Goal: Task Accomplishment & Management: Manage account settings

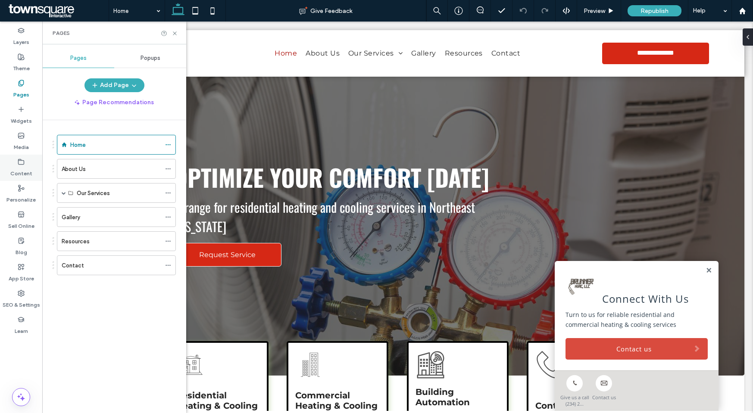
click at [25, 172] on label "Content" at bounding box center [21, 171] width 22 height 12
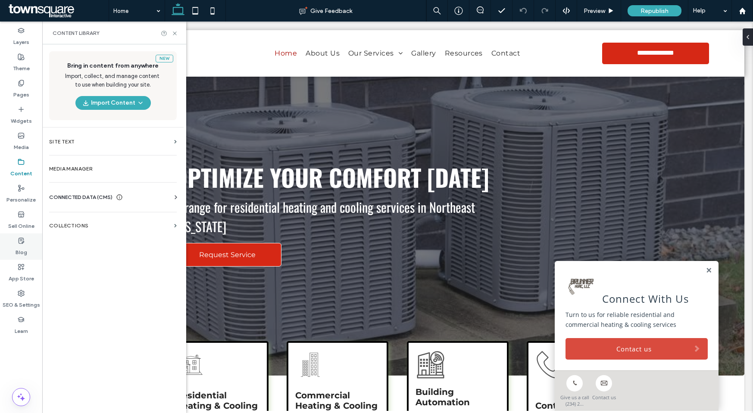
click at [23, 243] on icon at bounding box center [21, 240] width 7 height 7
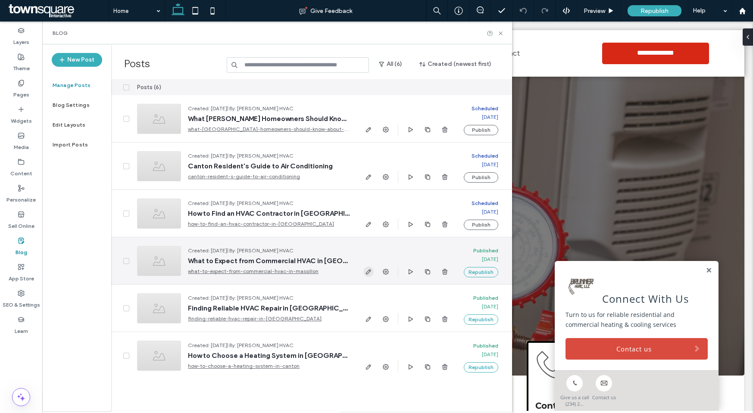
click at [369, 269] on icon "button" at bounding box center [368, 271] width 7 height 7
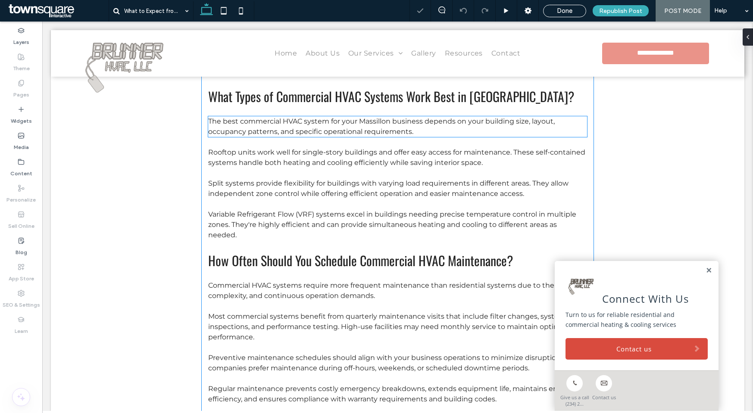
scroll to position [343, 0]
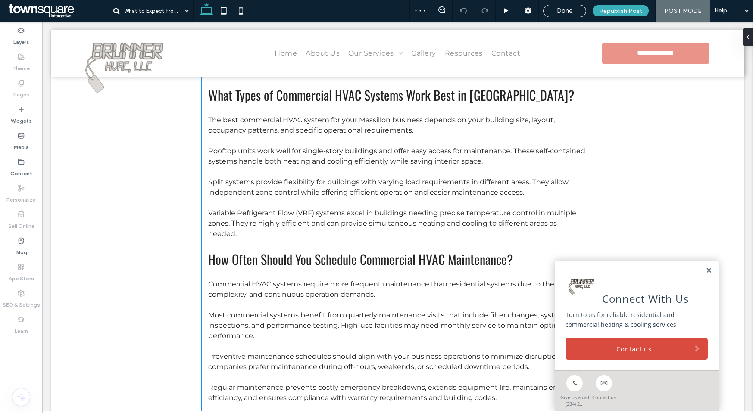
click at [255, 217] on p "Variable Refrigerant Flow (VRF) systems excel in buildings needing precise temp…" at bounding box center [397, 223] width 379 height 31
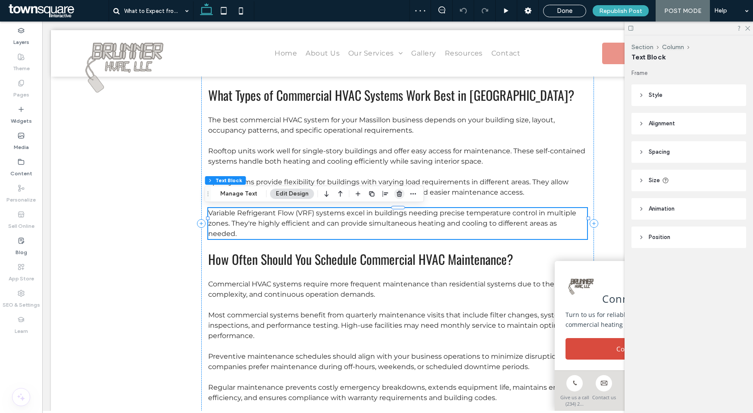
click at [396, 192] on icon "button" at bounding box center [399, 193] width 7 height 7
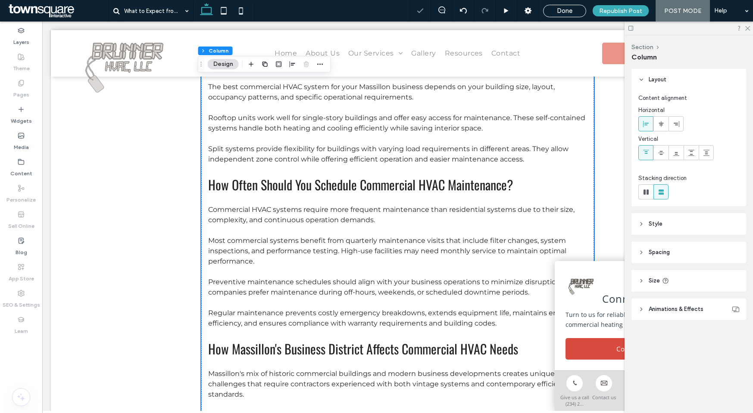
scroll to position [416, 0]
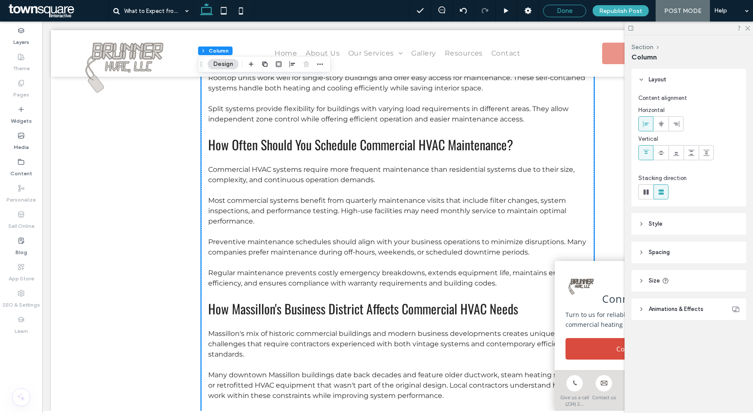
click at [572, 12] on span "Done" at bounding box center [565, 11] width 16 height 8
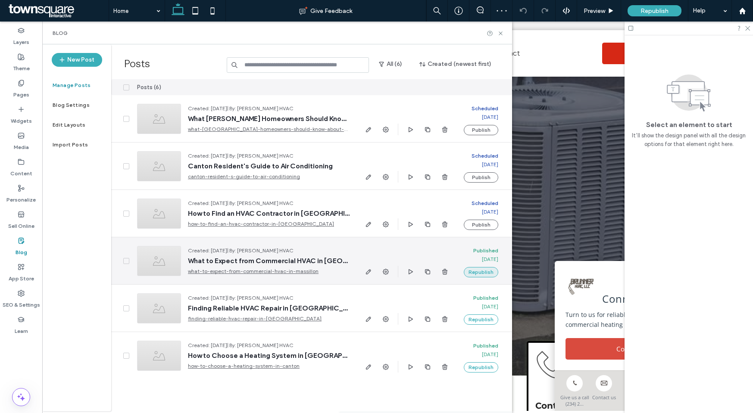
click at [486, 271] on button "Republish" at bounding box center [481, 272] width 34 height 10
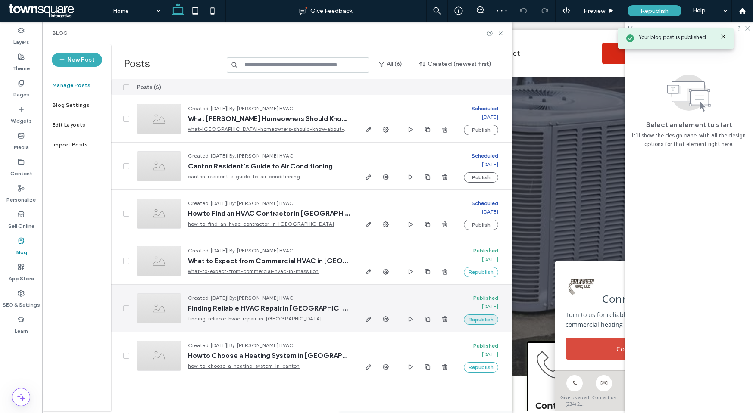
click at [491, 321] on button "Republish" at bounding box center [481, 320] width 34 height 10
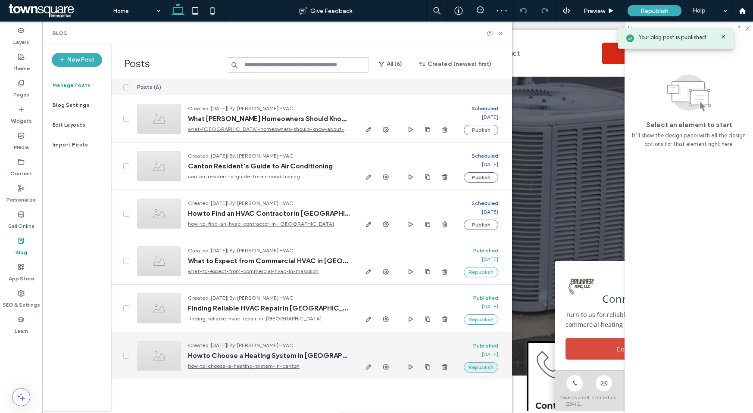
click at [492, 364] on button "Republish" at bounding box center [481, 367] width 34 height 10
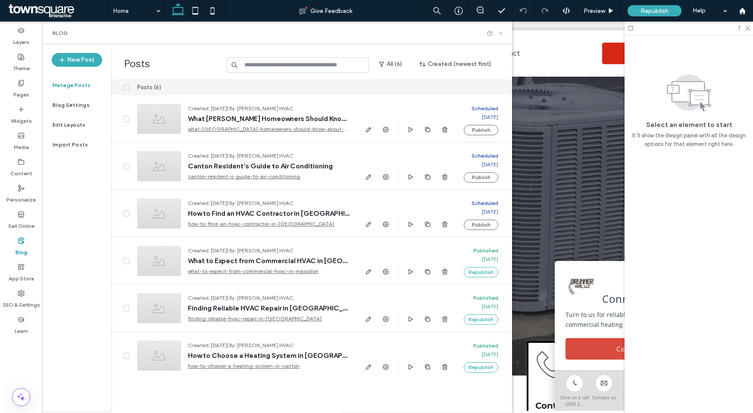
click at [500, 32] on icon at bounding box center [500, 33] width 6 height 6
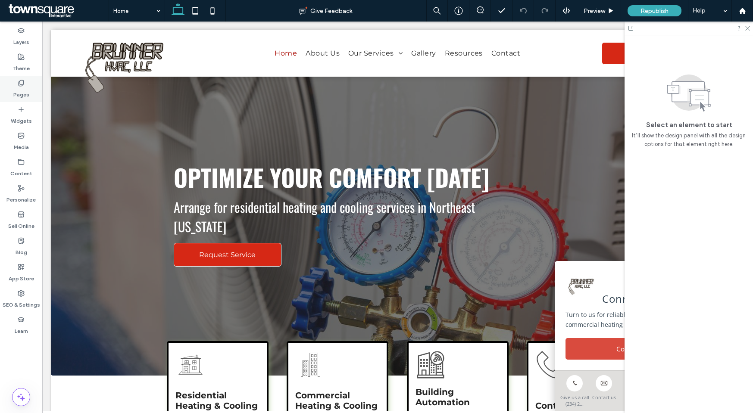
click at [22, 90] on label "Pages" at bounding box center [21, 93] width 16 height 12
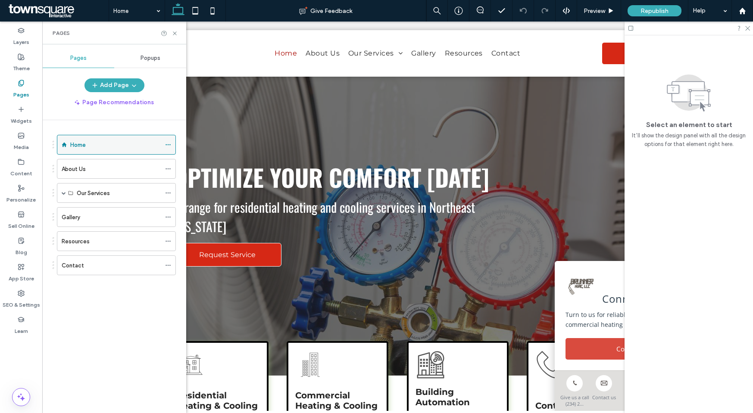
click at [165, 143] on icon at bounding box center [168, 145] width 6 height 6
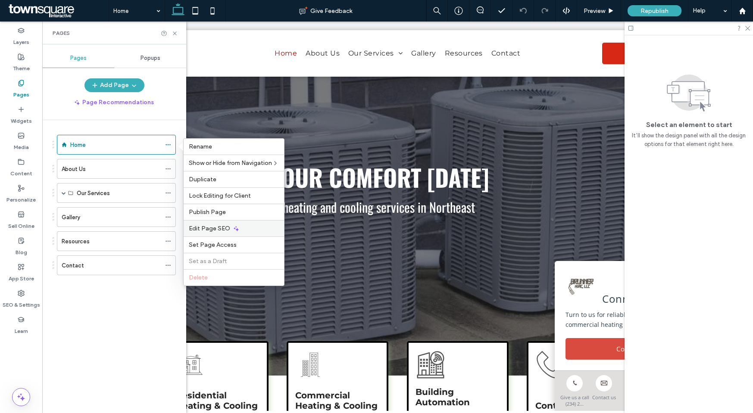
click at [200, 226] on span "Edit Page SEO" at bounding box center [209, 228] width 41 height 7
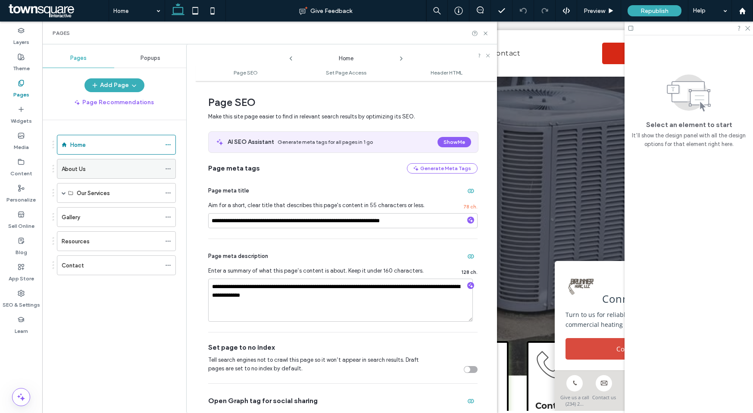
scroll to position [2, 0]
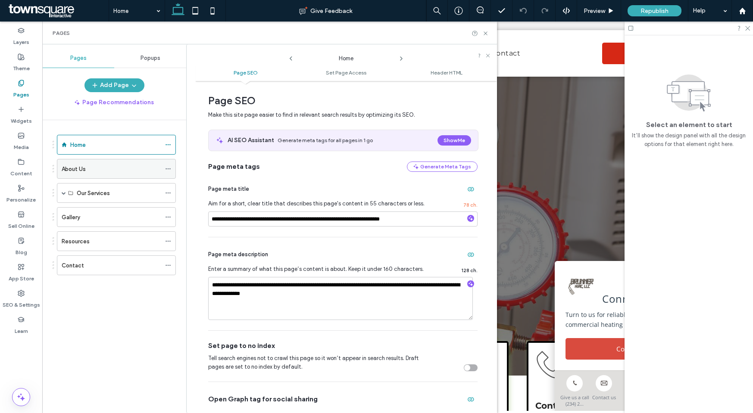
click at [168, 166] on icon at bounding box center [168, 169] width 6 height 6
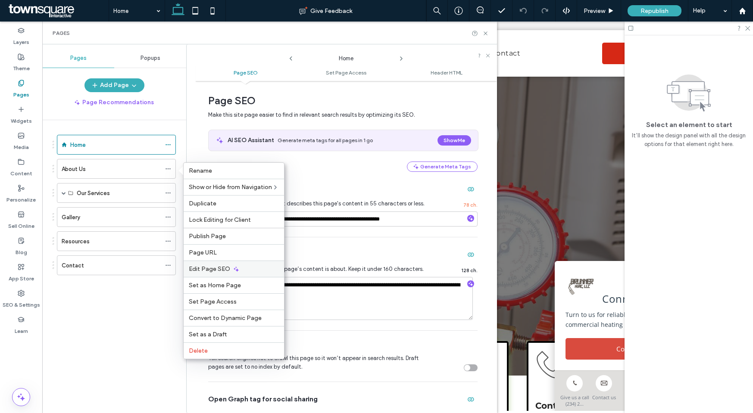
click at [206, 270] on span "Edit Page SEO" at bounding box center [209, 268] width 41 height 7
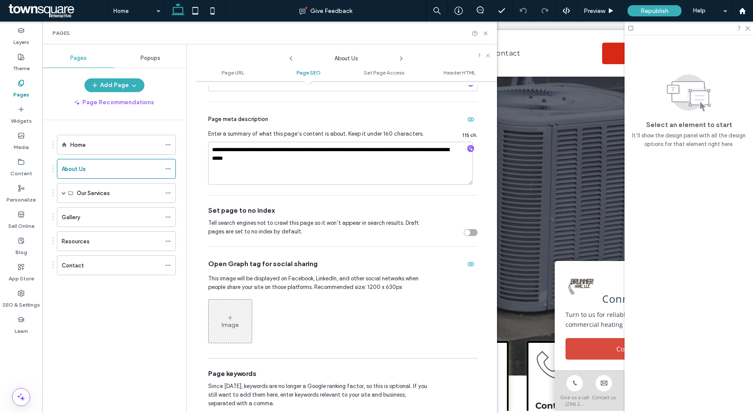
scroll to position [254, 0]
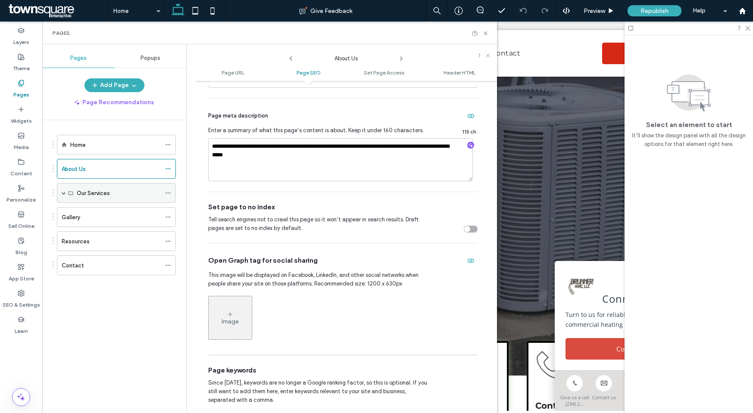
click at [67, 193] on div "Our Services" at bounding box center [116, 193] width 119 height 20
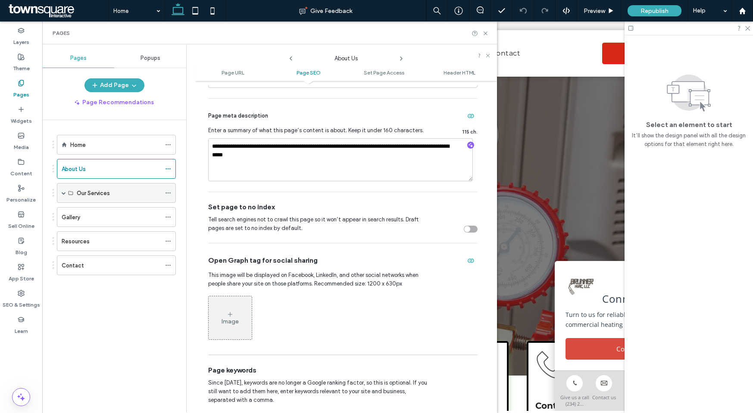
click at [60, 193] on div "Our Services" at bounding box center [116, 193] width 119 height 20
click at [64, 193] on span at bounding box center [64, 193] width 4 height 4
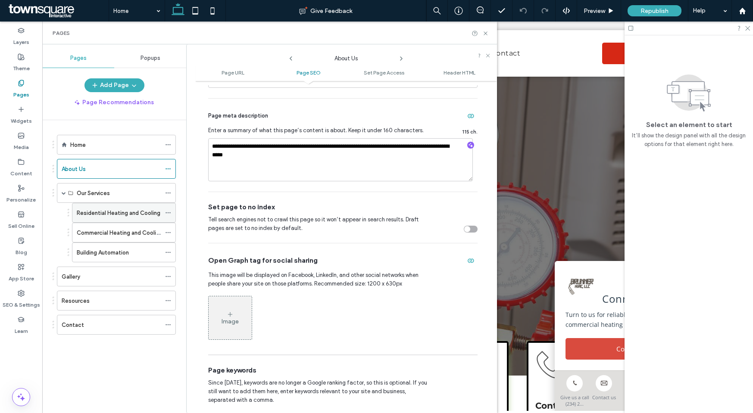
click at [109, 211] on label "Residential Heating and Cooling" at bounding box center [119, 213] width 84 height 15
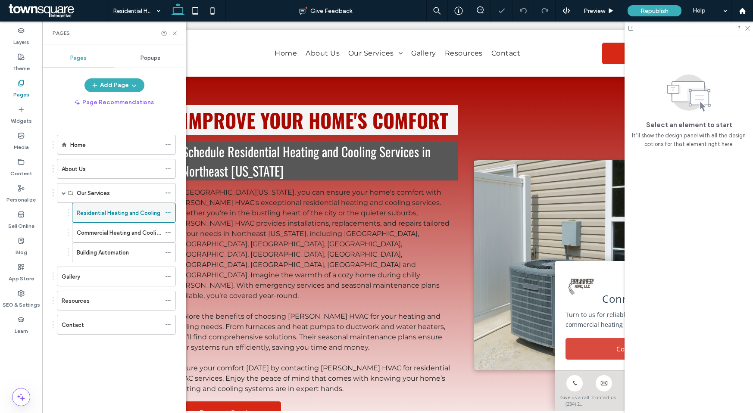
click at [168, 213] on icon at bounding box center [168, 213] width 6 height 6
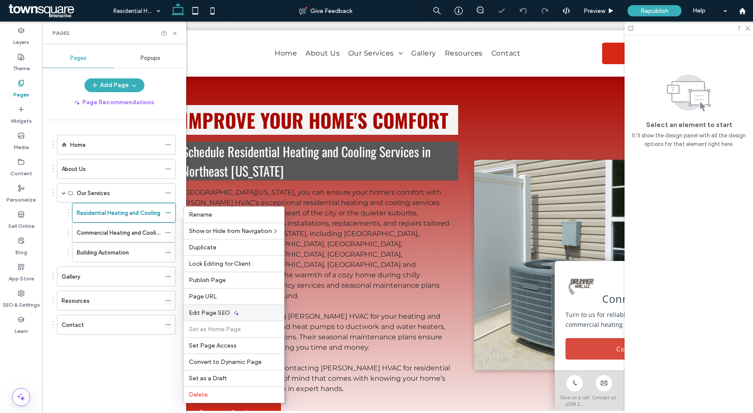
click at [236, 308] on div "Edit Page SEO" at bounding box center [234, 313] width 100 height 16
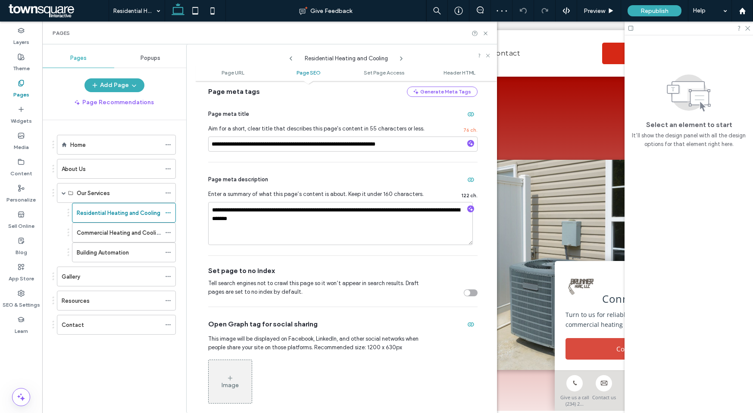
scroll to position [196, 0]
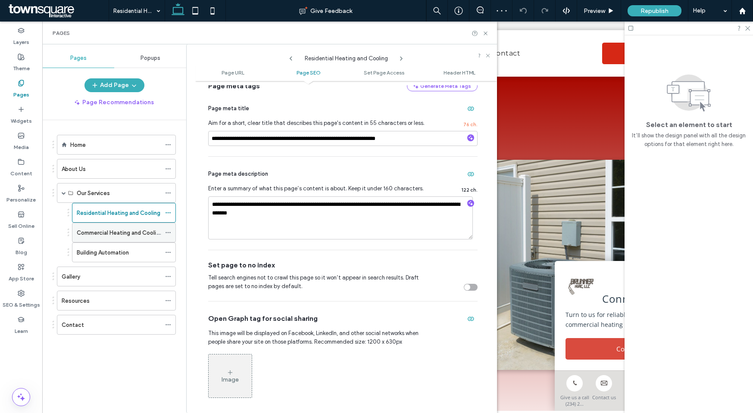
click at [168, 232] on use at bounding box center [167, 232] width 5 height 1
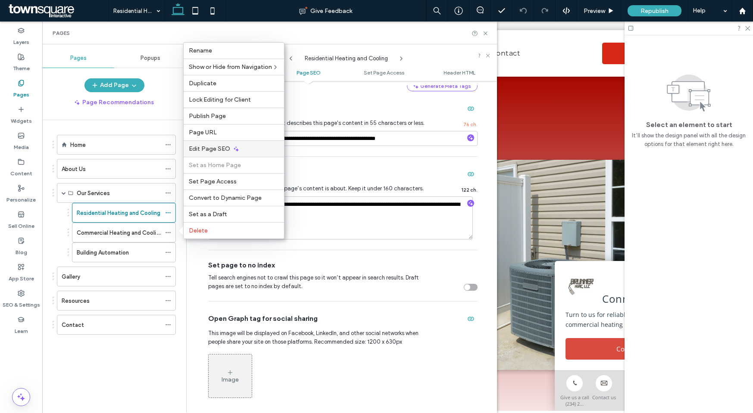
click at [220, 146] on span "Edit Page SEO" at bounding box center [209, 148] width 41 height 7
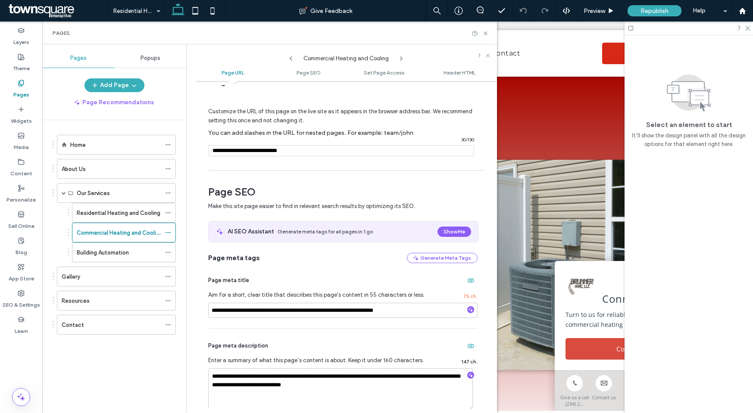
scroll to position [76, 0]
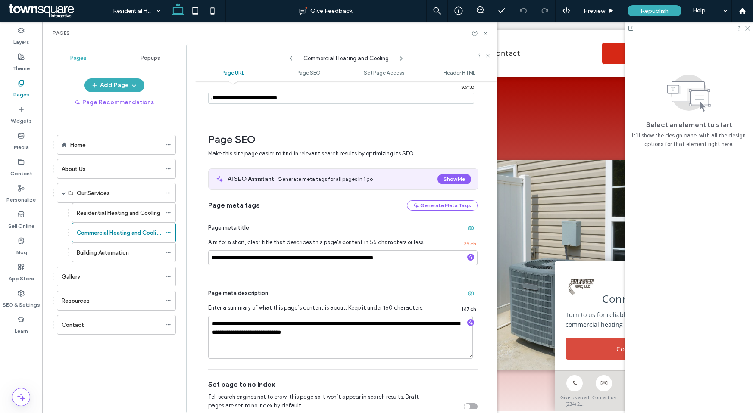
drag, startPoint x: 166, startPoint y: 251, endPoint x: 178, endPoint y: 250, distance: 11.3
click at [166, 251] on icon at bounding box center [168, 252] width 6 height 6
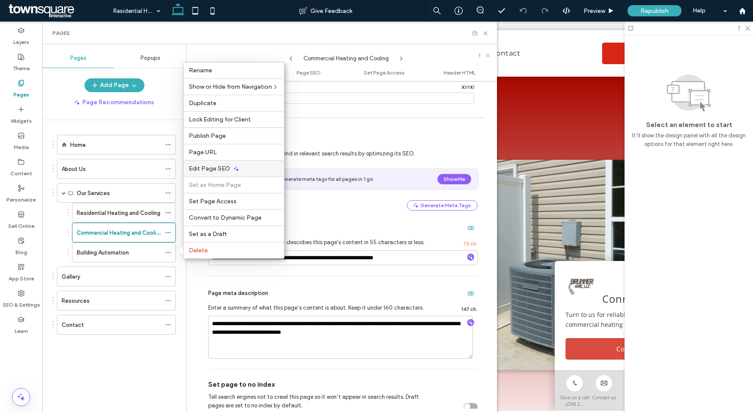
click at [220, 166] on span "Edit Page SEO" at bounding box center [209, 168] width 41 height 7
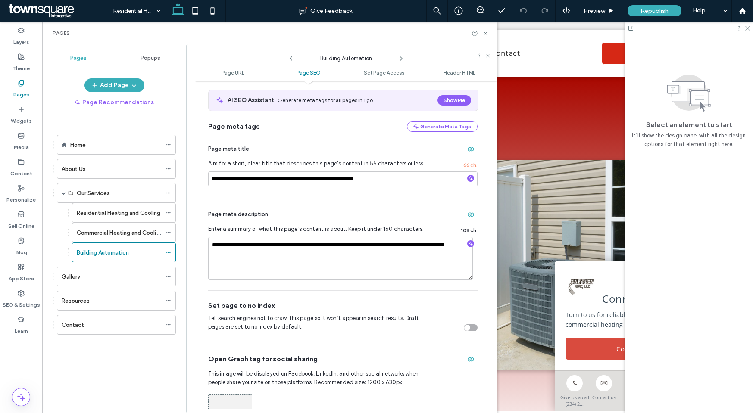
scroll to position [156, 0]
click at [167, 275] on icon at bounding box center [168, 277] width 6 height 6
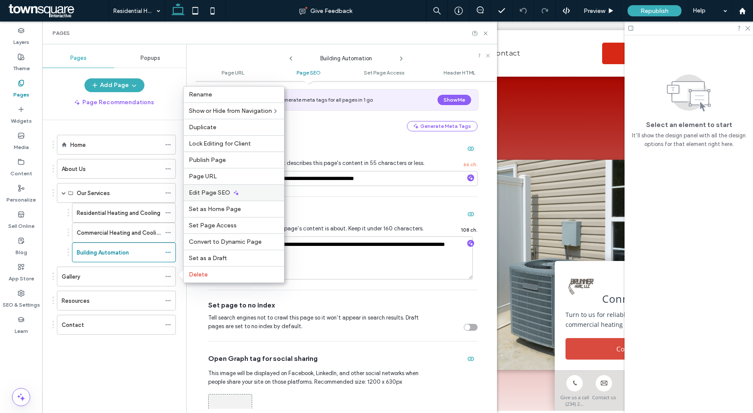
click at [222, 200] on div "Edit Page SEO" at bounding box center [234, 192] width 100 height 16
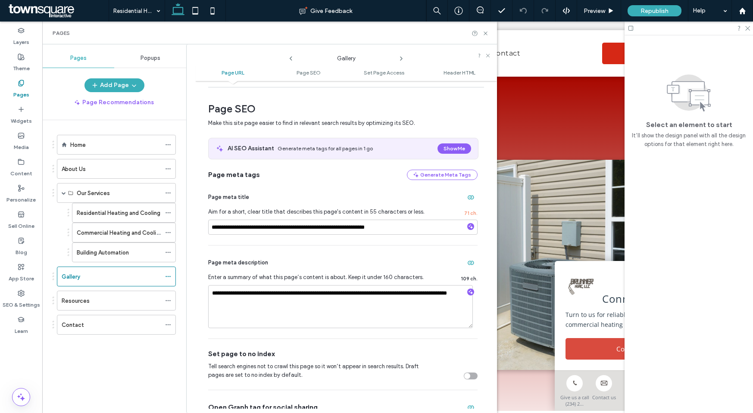
scroll to position [174, 0]
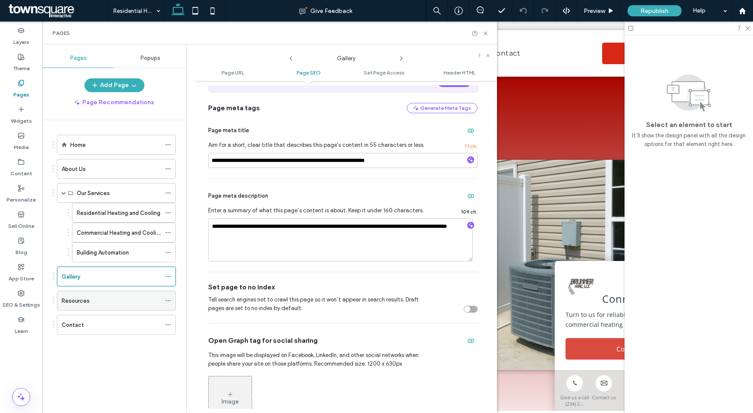
click at [168, 298] on icon at bounding box center [168, 301] width 6 height 6
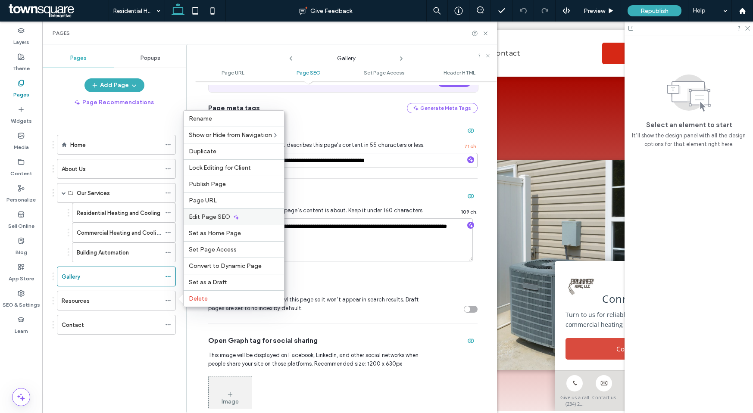
click at [210, 217] on span "Edit Page SEO" at bounding box center [209, 216] width 41 height 7
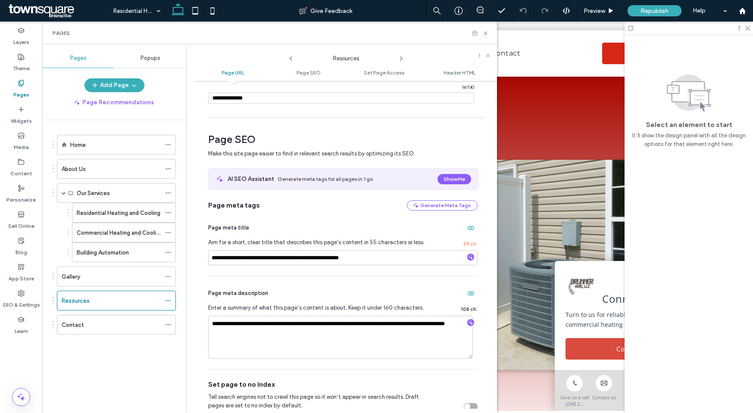
scroll to position [78, 0]
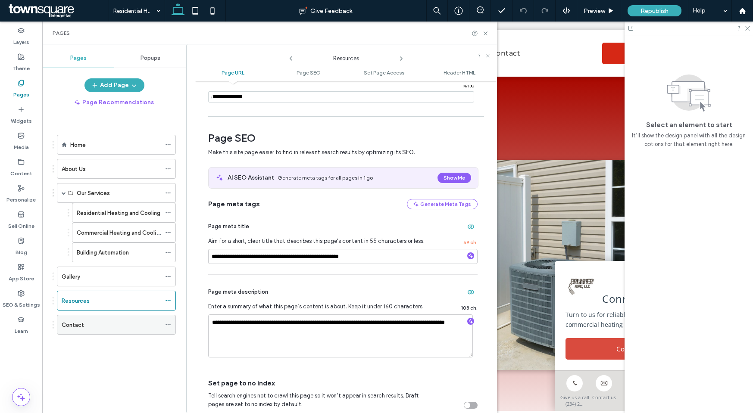
click at [167, 323] on icon at bounding box center [168, 325] width 6 height 6
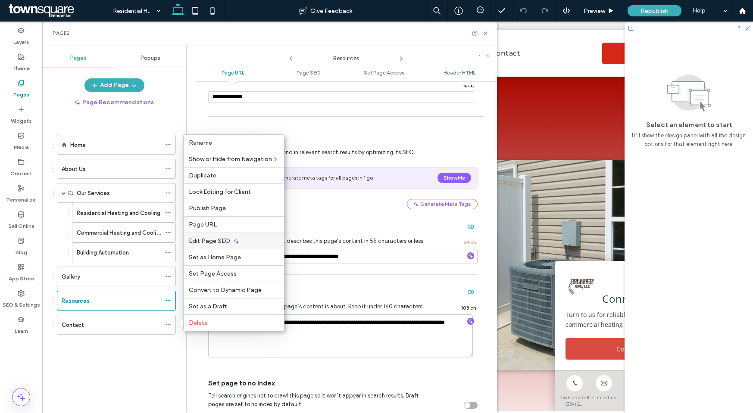
click at [224, 244] on span "Edit Page SEO" at bounding box center [209, 240] width 41 height 7
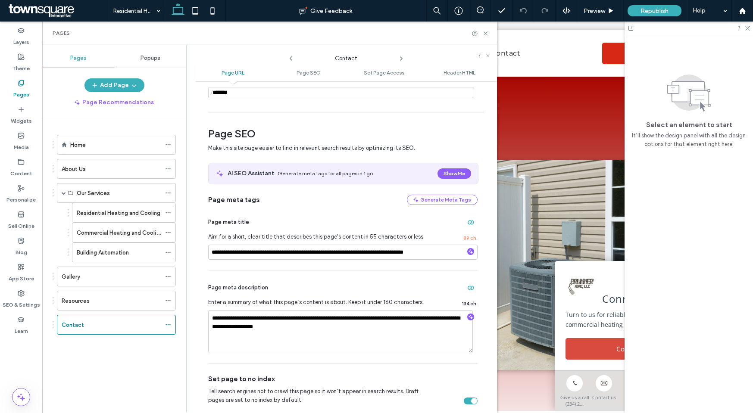
scroll to position [89, 0]
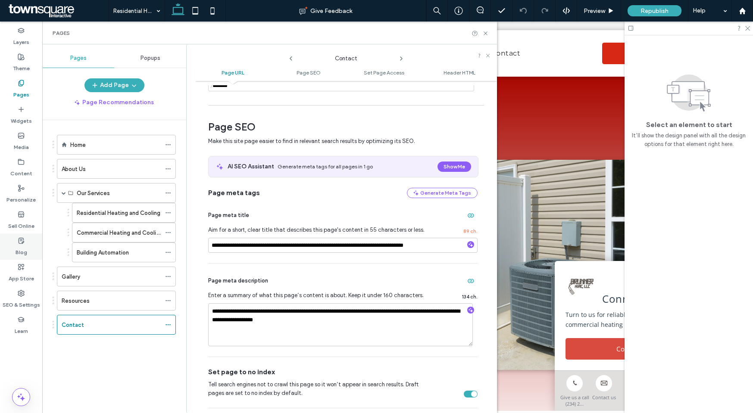
click at [27, 240] on div "Blog" at bounding box center [21, 247] width 42 height 26
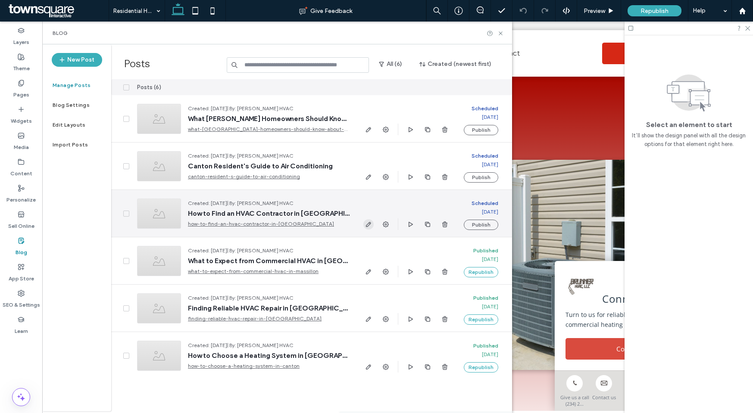
click at [367, 224] on use "button" at bounding box center [368, 224] width 5 height 5
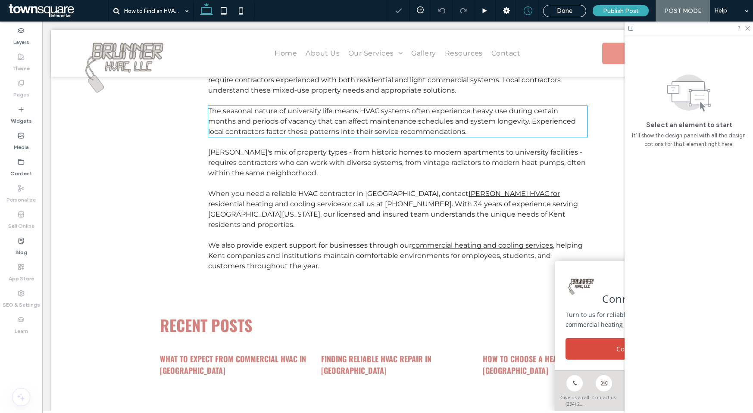
scroll to position [811, 0]
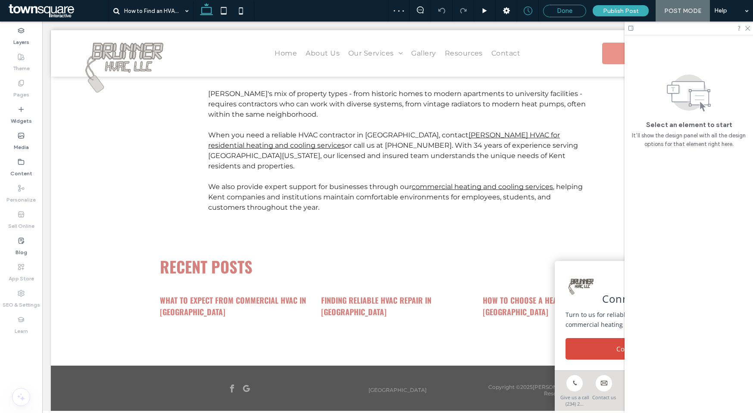
click at [555, 9] on div "Done" at bounding box center [564, 11] width 42 height 8
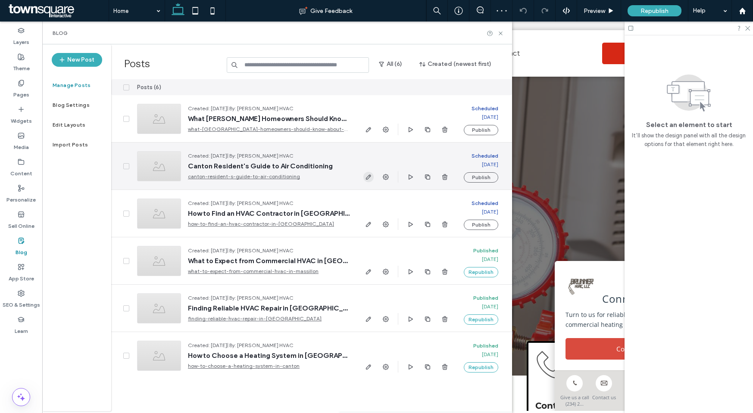
click at [367, 175] on icon "button" at bounding box center [368, 177] width 7 height 7
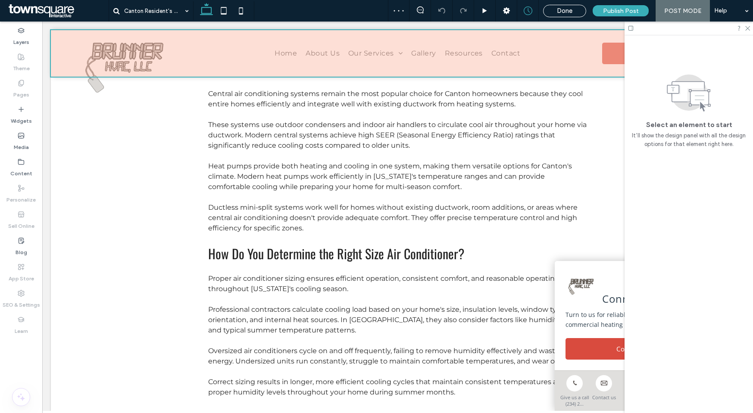
scroll to position [94, 0]
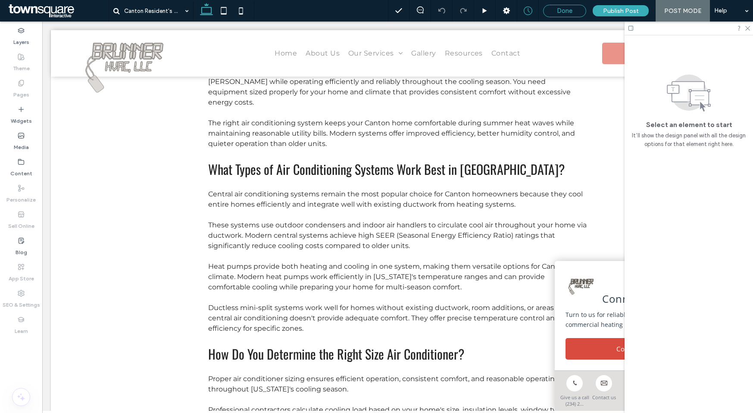
click at [560, 14] on span "Done" at bounding box center [565, 11] width 16 height 8
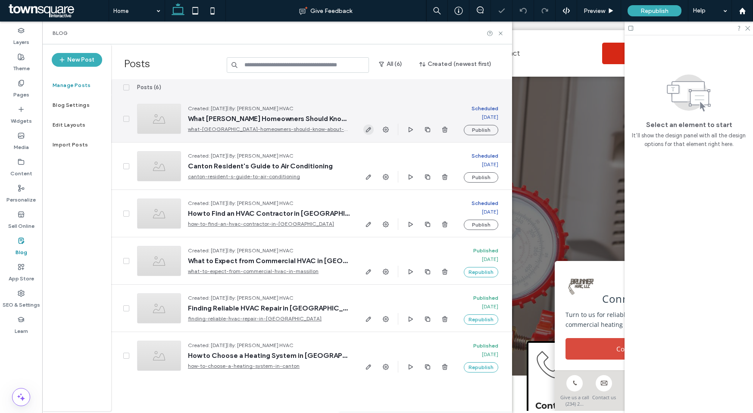
click at [370, 128] on use "button" at bounding box center [368, 129] width 5 height 5
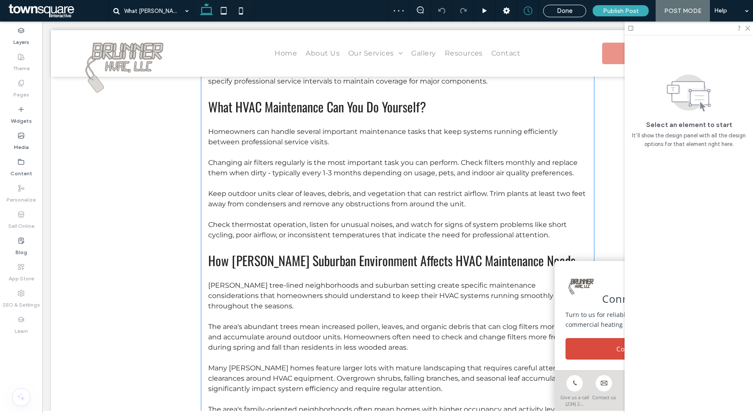
scroll to position [463, 0]
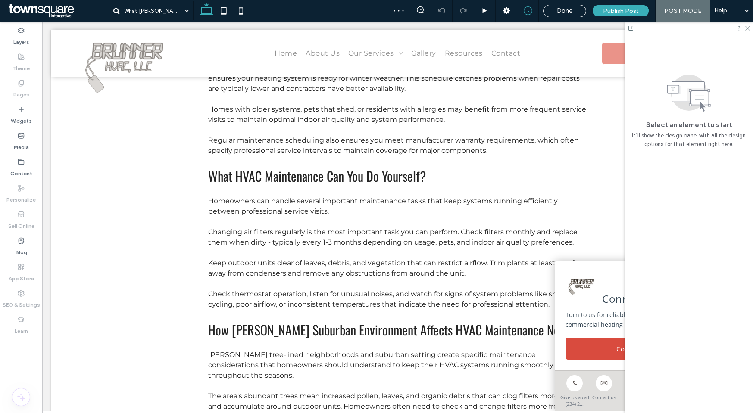
click at [567, 13] on span "Done" at bounding box center [565, 11] width 16 height 8
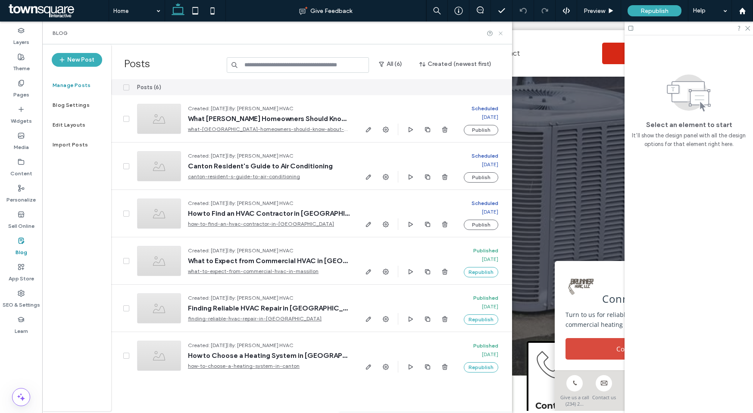
click at [503, 31] on icon at bounding box center [500, 33] width 6 height 6
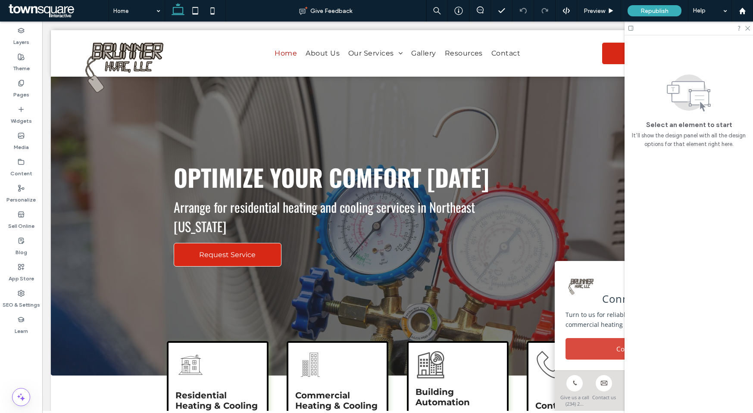
click at [632, 27] on use at bounding box center [630, 28] width 5 height 5
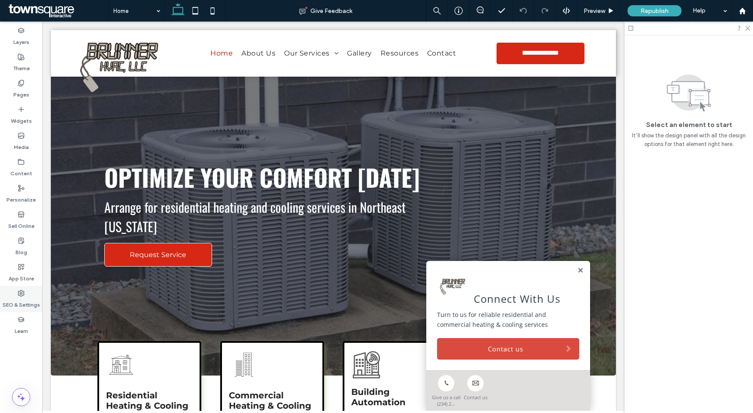
click at [28, 297] on label "SEO & Settings" at bounding box center [21, 303] width 37 height 12
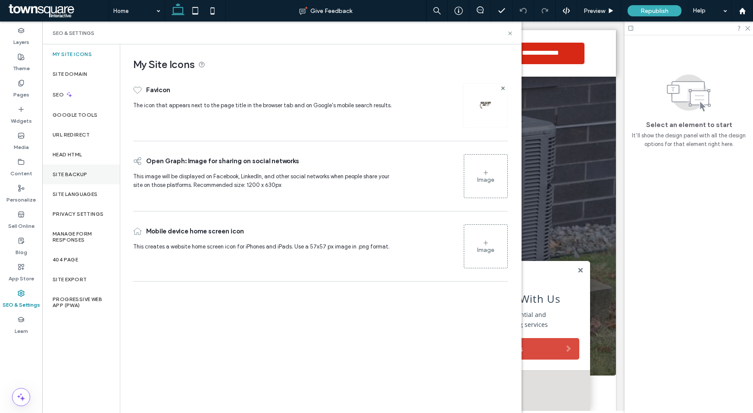
click at [82, 174] on label "Site Backup" at bounding box center [70, 174] width 34 height 6
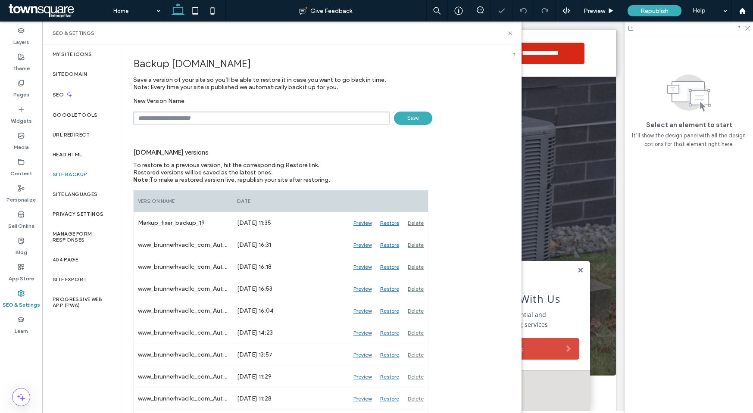
click at [174, 121] on input "text" at bounding box center [261, 118] width 256 height 13
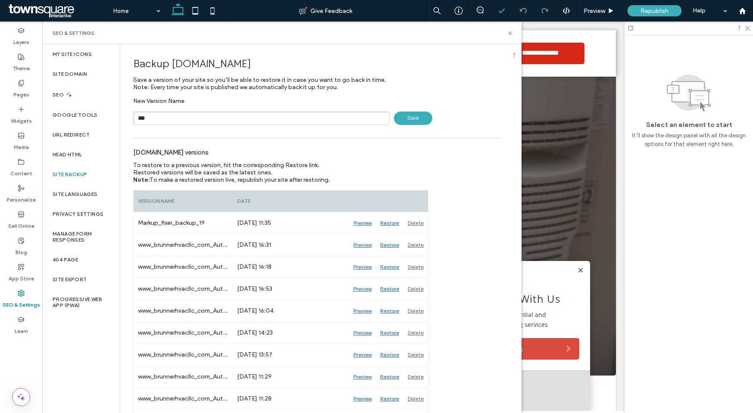
paste input "******"
type input "*********"
drag, startPoint x: 508, startPoint y: 34, endPoint x: 474, endPoint y: 12, distance: 39.9
click at [508, 34] on icon at bounding box center [510, 33] width 6 height 6
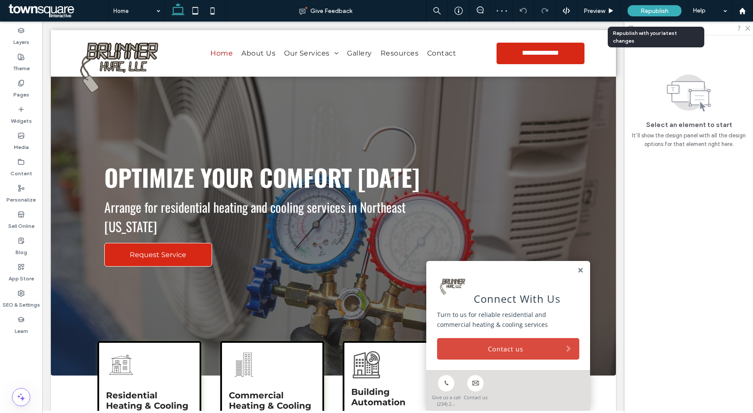
click at [649, 8] on span "Republish" at bounding box center [654, 10] width 28 height 7
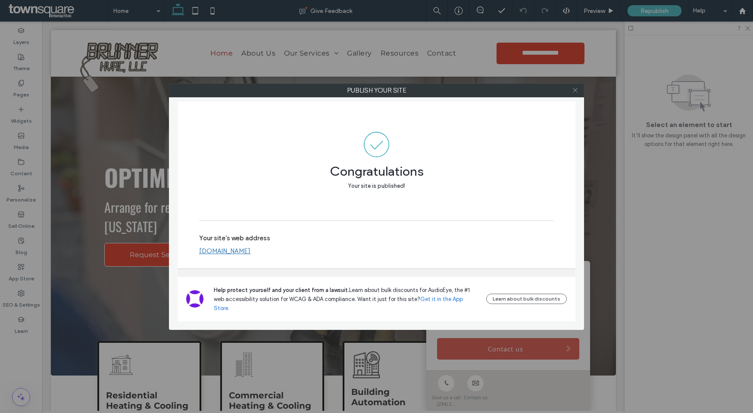
drag, startPoint x: 568, startPoint y: 90, endPoint x: 574, endPoint y: 91, distance: 5.7
click at [568, 90] on div at bounding box center [574, 90] width 13 height 13
click at [574, 91] on use at bounding box center [575, 90] width 4 height 4
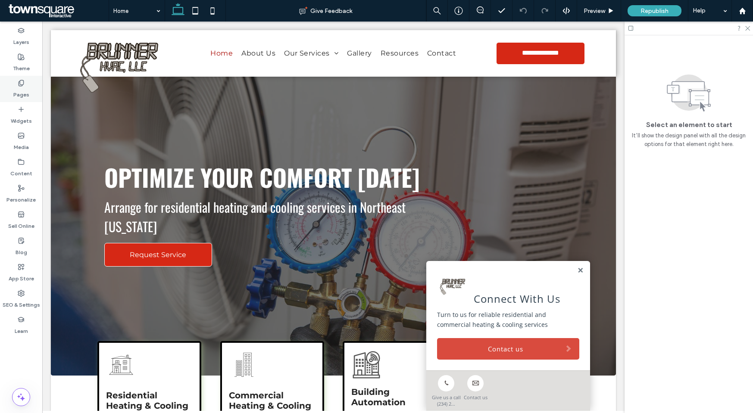
click at [28, 77] on div "Pages" at bounding box center [21, 89] width 42 height 26
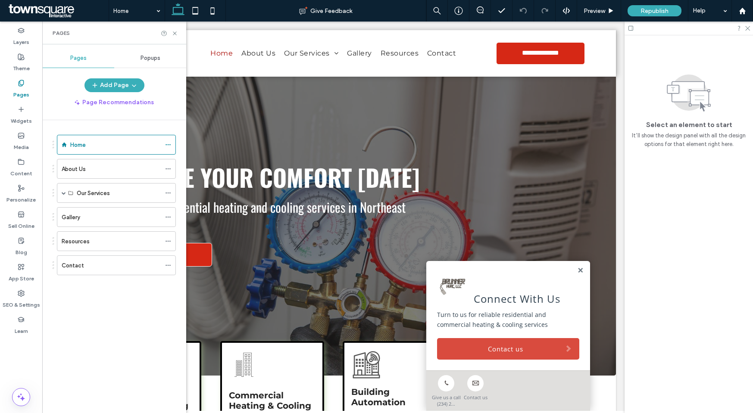
click at [97, 268] on div "Contact" at bounding box center [111, 265] width 99 height 9
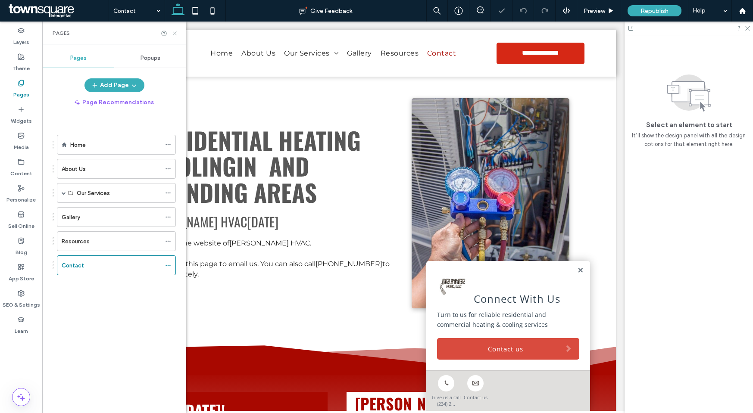
click at [174, 33] on use at bounding box center [174, 32] width 3 height 3
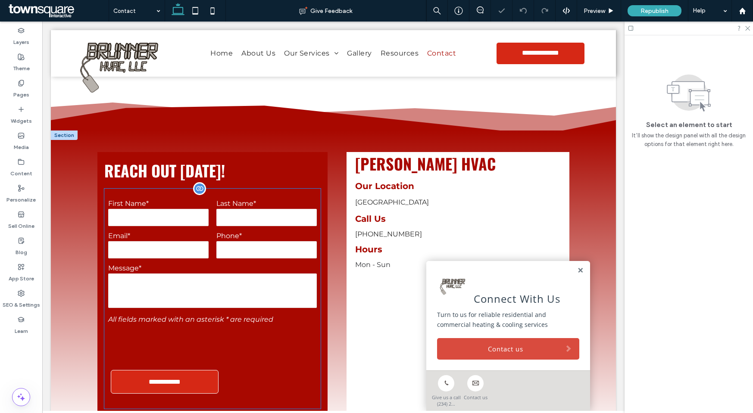
scroll to position [326, 0]
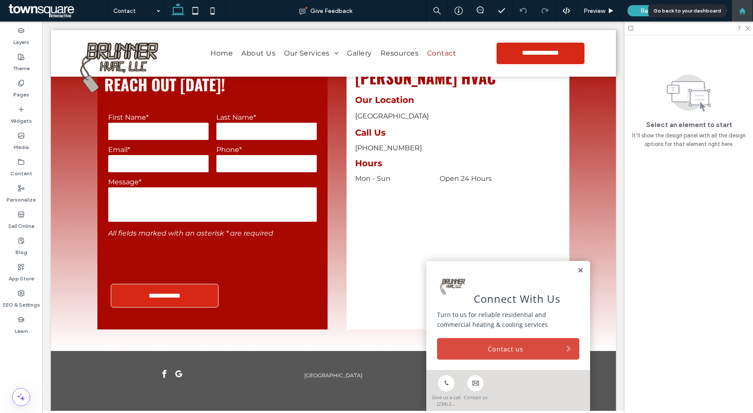
click at [740, 15] on div at bounding box center [742, 11] width 22 height 22
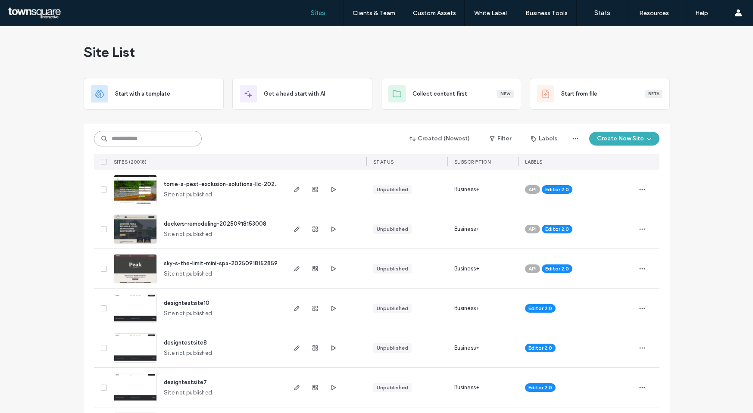
click at [144, 142] on input at bounding box center [148, 139] width 108 height 16
paste input "**********"
type input "**********"
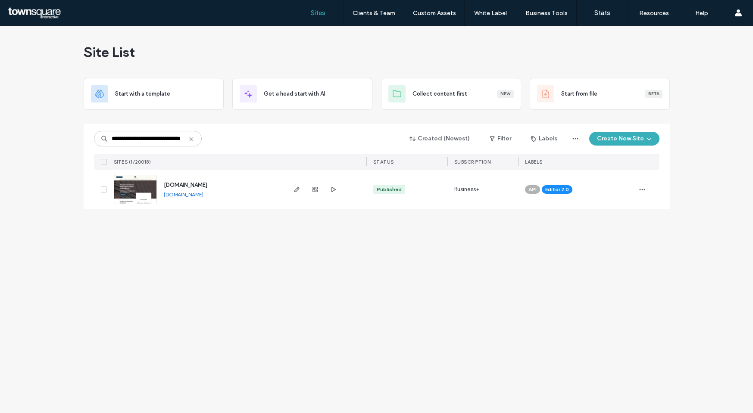
scroll to position [0, 0]
click at [285, 186] on div at bounding box center [325, 190] width 81 height 40
click at [289, 188] on div at bounding box center [325, 190] width 81 height 40
click at [290, 188] on div at bounding box center [325, 190] width 81 height 40
click at [294, 188] on icon "button" at bounding box center [296, 189] width 7 height 7
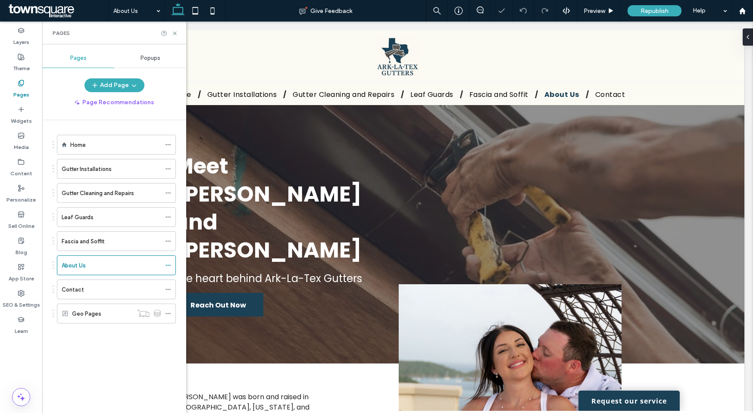
click at [120, 240] on div "Fascia and Soffit" at bounding box center [111, 241] width 99 height 9
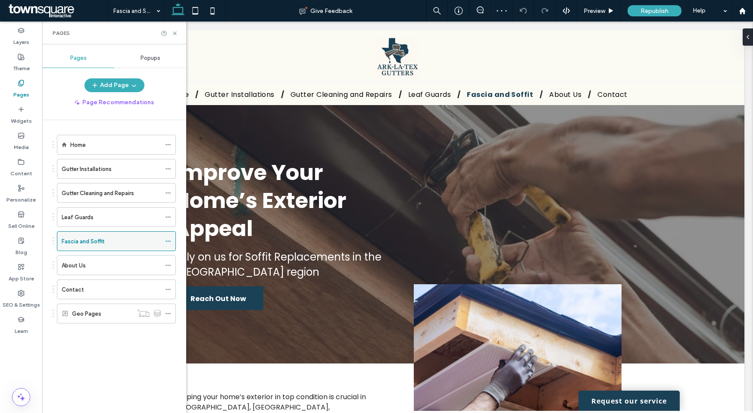
click at [168, 241] on use at bounding box center [167, 241] width 5 height 1
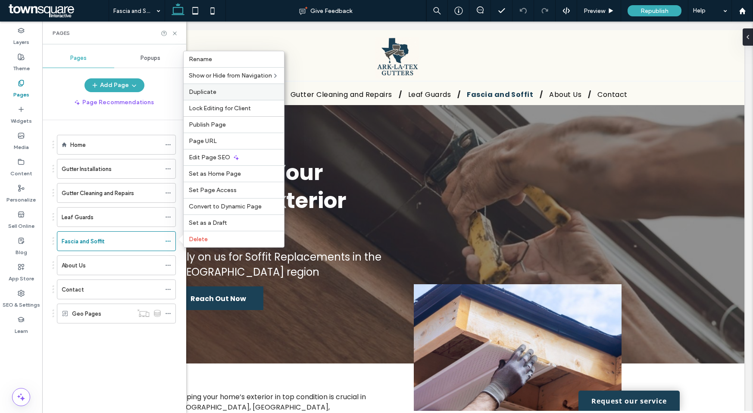
click at [214, 93] on span "Duplicate" at bounding box center [203, 91] width 28 height 7
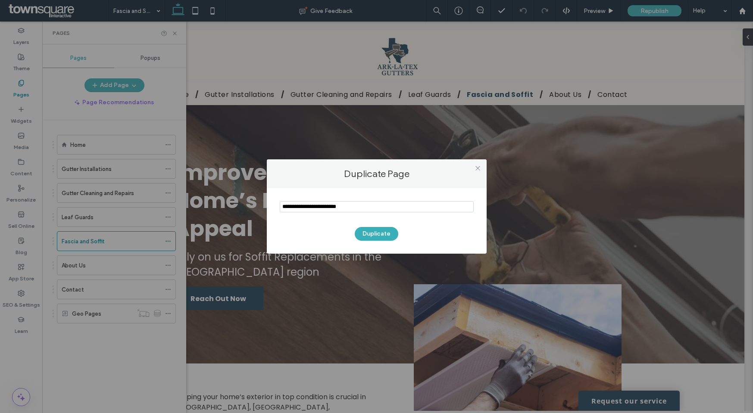
click at [308, 202] on input "notEmpty" at bounding box center [377, 206] width 194 height 11
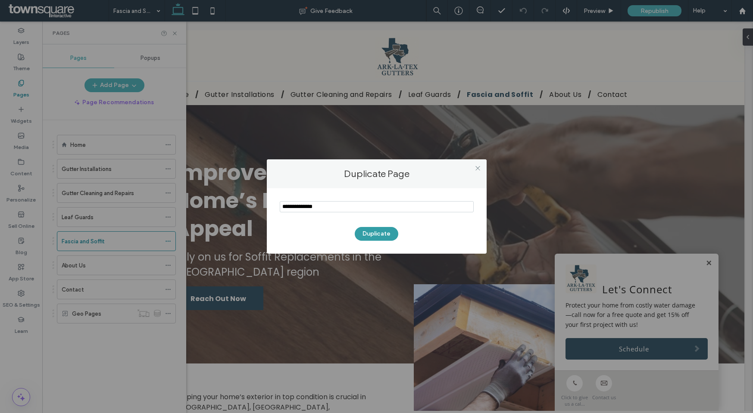
type input "**********"
click at [366, 234] on button "Duplicate" at bounding box center [377, 234] width 44 height 14
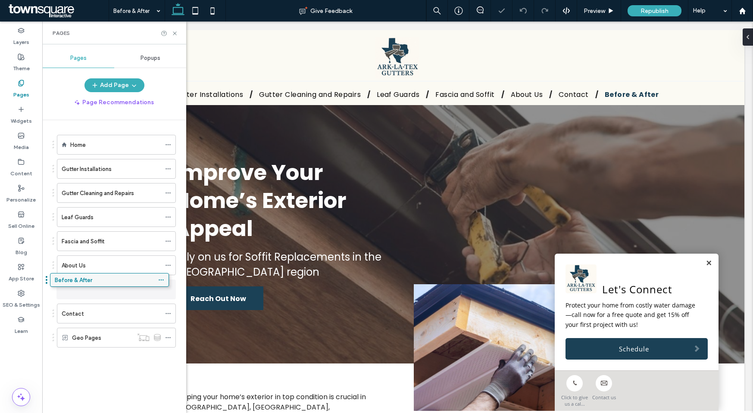
drag, startPoint x: 102, startPoint y: 335, endPoint x: 95, endPoint y: 283, distance: 52.5
click at [170, 287] on icon at bounding box center [168, 290] width 6 height 6
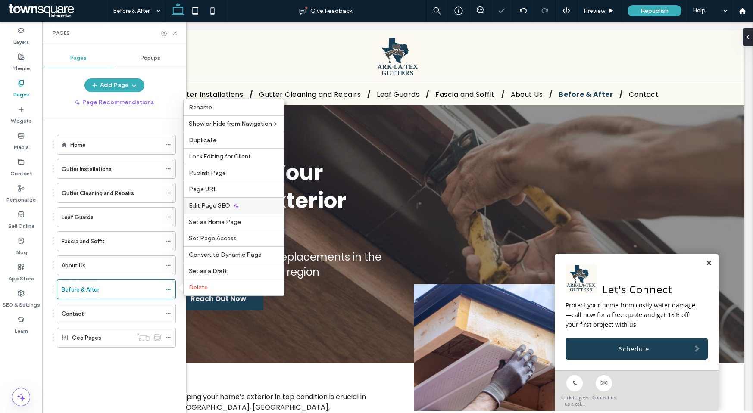
click at [221, 210] on div "Edit Page SEO" at bounding box center [234, 205] width 100 height 16
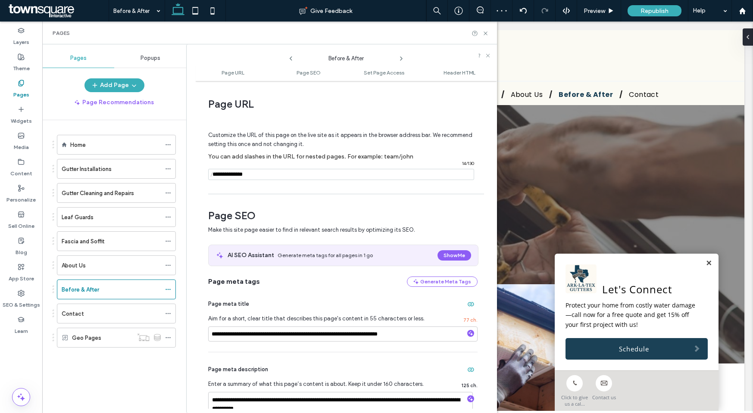
click at [237, 174] on input "notEmpty" at bounding box center [341, 174] width 266 height 11
type input "**********"
drag, startPoint x: 271, startPoint y: 334, endPoint x: 174, endPoint y: 330, distance: 97.0
click at [189, 333] on div "**********" at bounding box center [341, 228] width 311 height 369
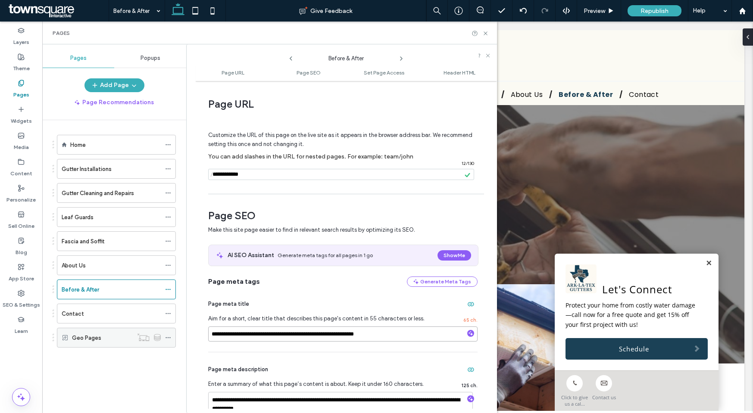
type input "**********"
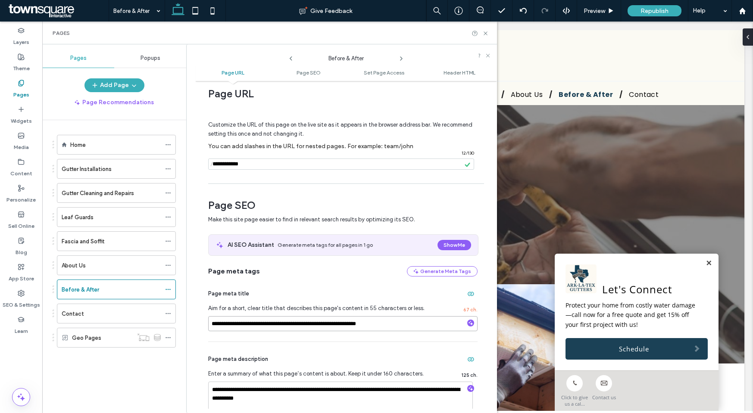
scroll to position [16, 0]
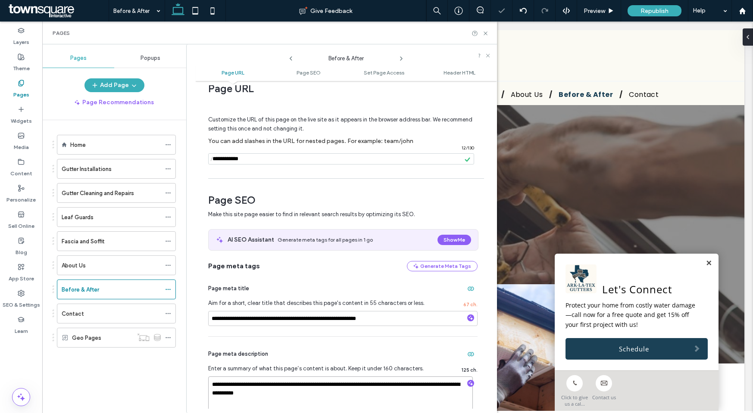
click at [276, 382] on textarea "**********" at bounding box center [340, 398] width 265 height 43
click at [295, 339] on div "Page meta description Enter a summary of what this page’s content is about. Kee…" at bounding box center [342, 383] width 269 height 93
click at [485, 31] on icon at bounding box center [485, 33] width 6 height 6
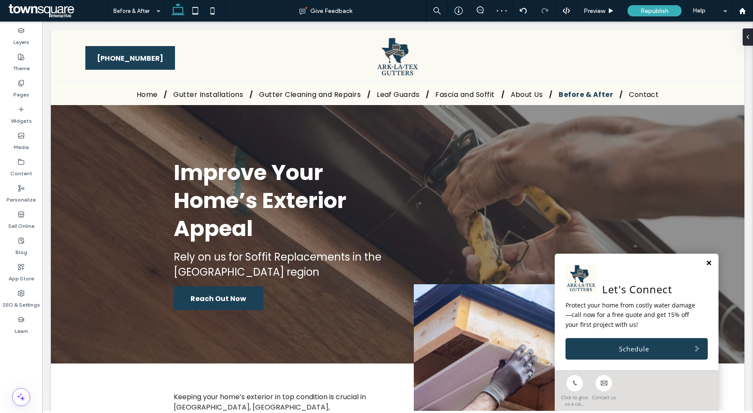
click at [705, 261] on link at bounding box center [708, 263] width 6 height 7
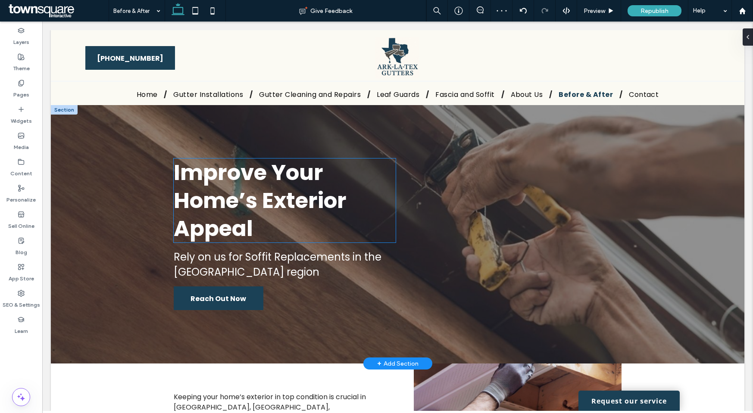
click at [187, 201] on span "Improve Your Home’s Exterior Appeal" at bounding box center [260, 200] width 173 height 87
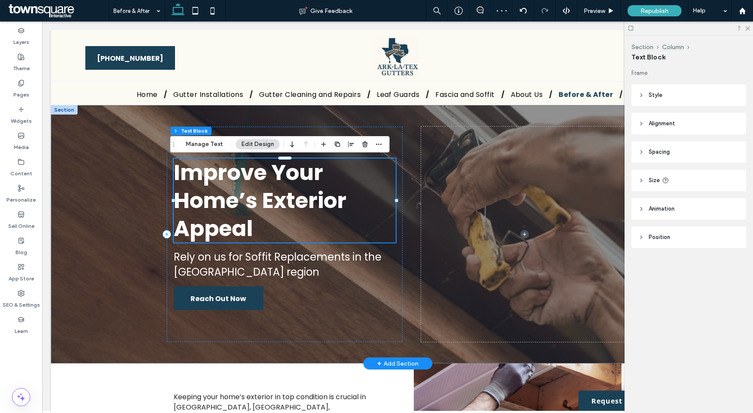
click at [187, 201] on div "Improve Your Home’s Exterior Appeal" at bounding box center [285, 201] width 222 height 84
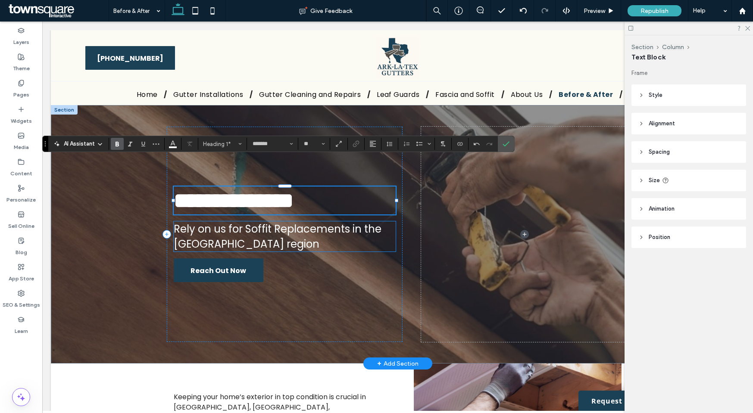
click at [188, 236] on span "Rely on us for Soffit Replacements in the Ark-La-Tex region" at bounding box center [278, 236] width 208 height 29
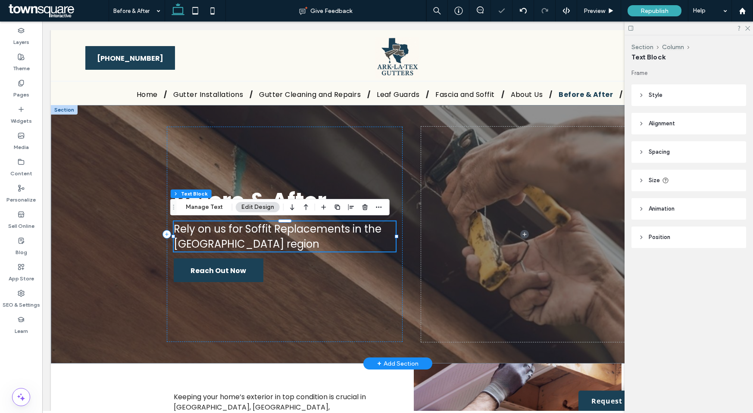
click at [188, 236] on span "Rely on us for Soffit Replacements in the Ark-La-Tex region" at bounding box center [278, 236] width 208 height 29
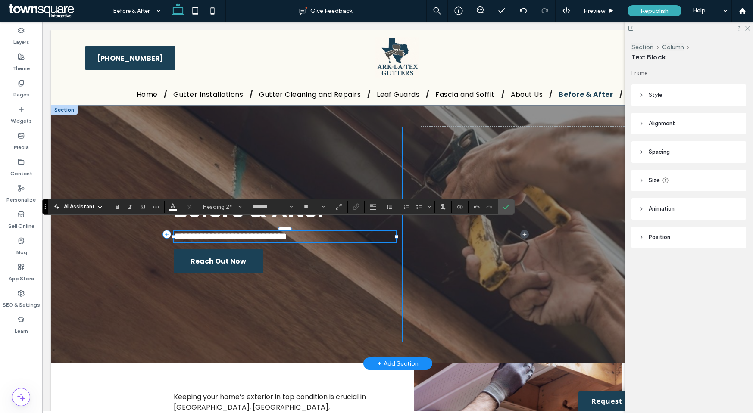
click at [351, 274] on div "**********" at bounding box center [285, 234] width 236 height 215
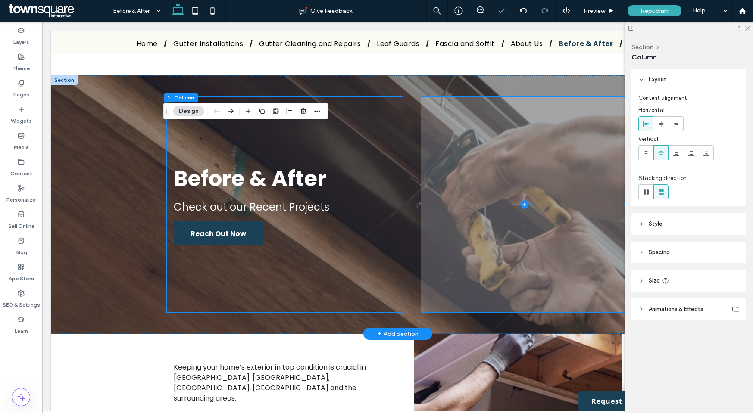
scroll to position [65, 0]
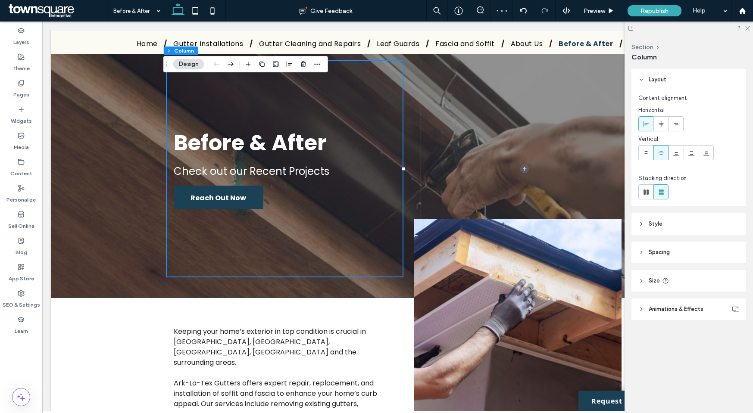
click at [631, 27] on icon at bounding box center [630, 28] width 6 height 6
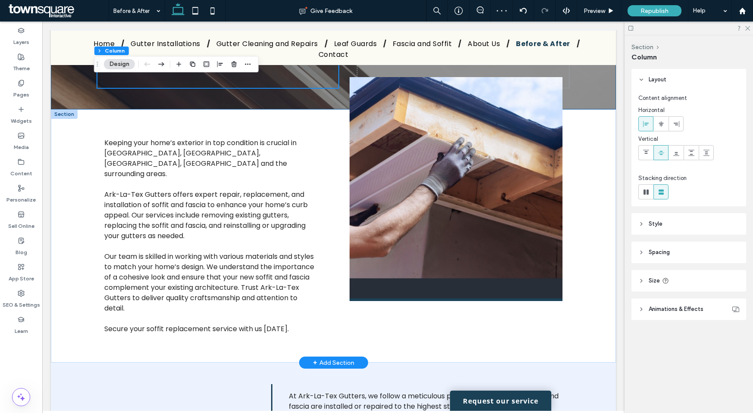
scroll to position [249, 0]
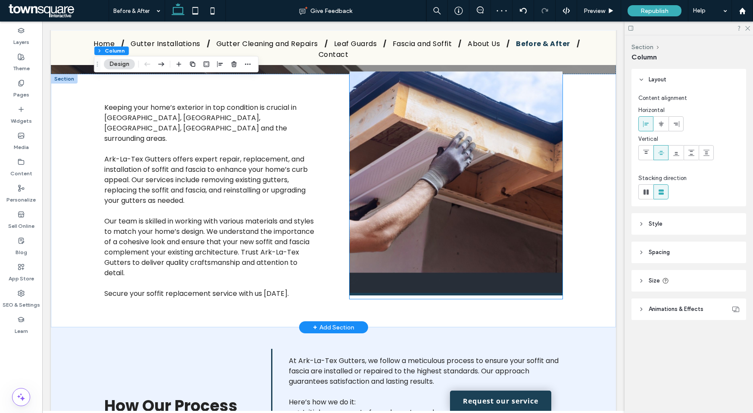
click at [389, 254] on img at bounding box center [455, 184] width 213 height 224
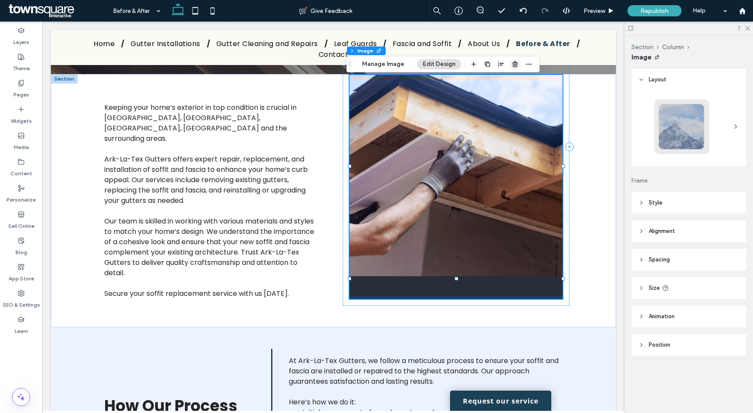
click at [515, 63] on icon "button" at bounding box center [514, 64] width 7 height 7
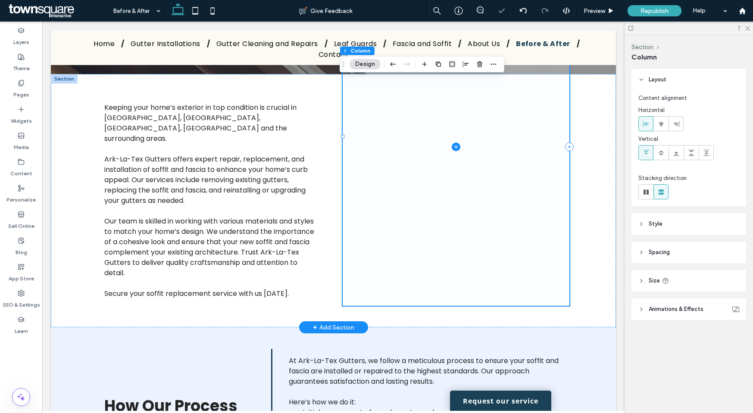
click at [456, 146] on span at bounding box center [456, 147] width 227 height 318
click at [482, 65] on icon "button" at bounding box center [479, 64] width 7 height 7
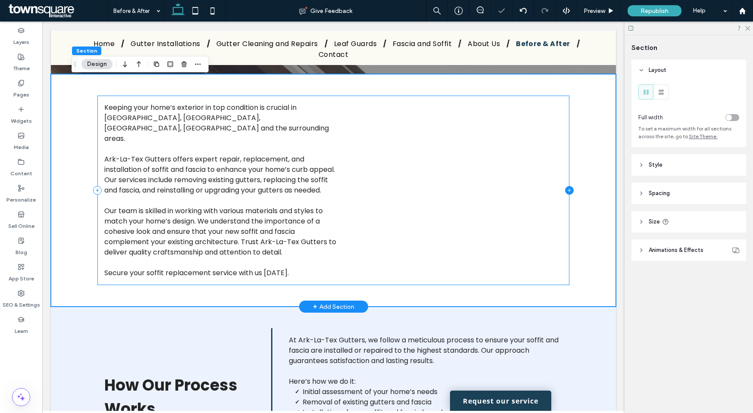
click at [566, 186] on icon at bounding box center [569, 190] width 9 height 9
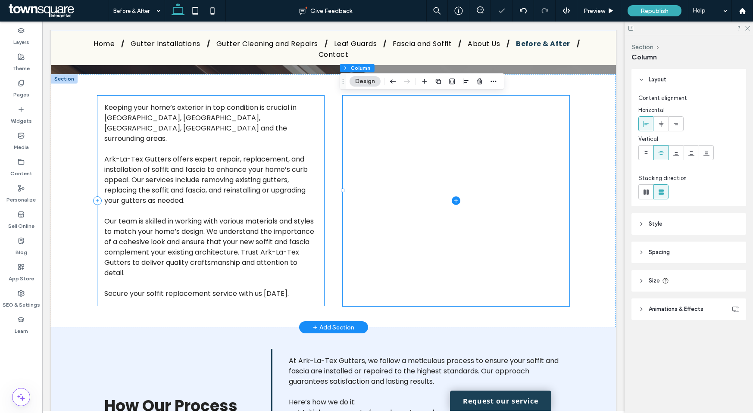
click at [317, 174] on div "Keeping your home’s exterior in top condition is crucial in Marshall, Tyler, Ha…" at bounding box center [210, 201] width 227 height 210
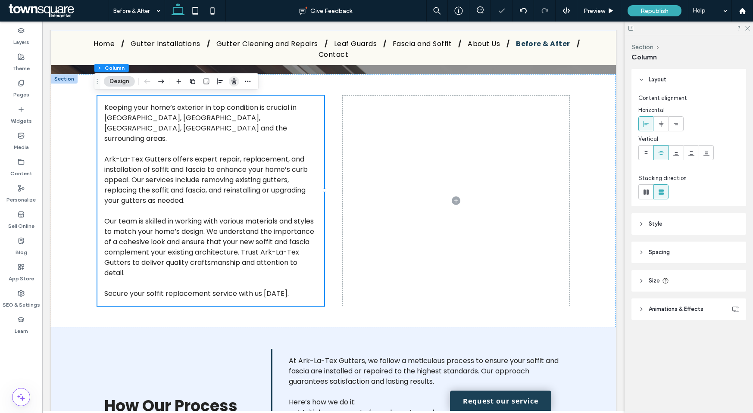
click at [234, 82] on icon "button" at bounding box center [233, 81] width 7 height 7
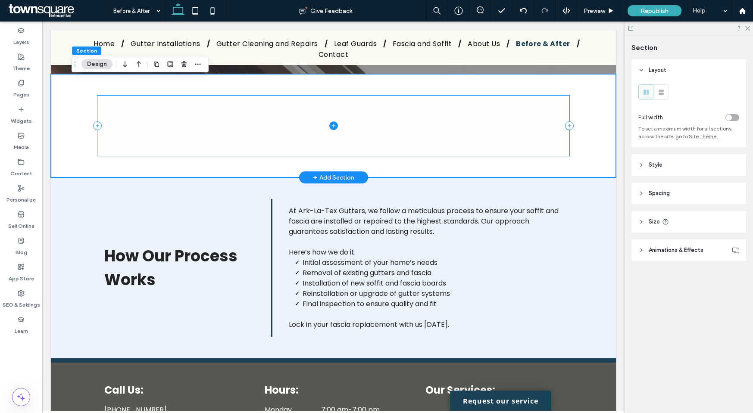
click at [323, 128] on span at bounding box center [333, 126] width 472 height 60
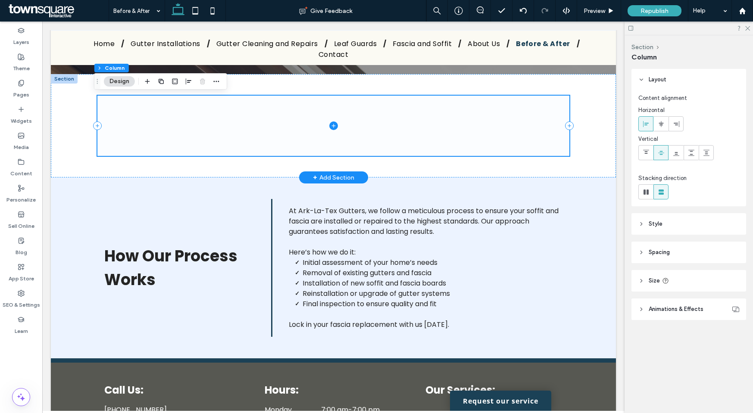
click at [329, 127] on icon at bounding box center [333, 125] width 9 height 9
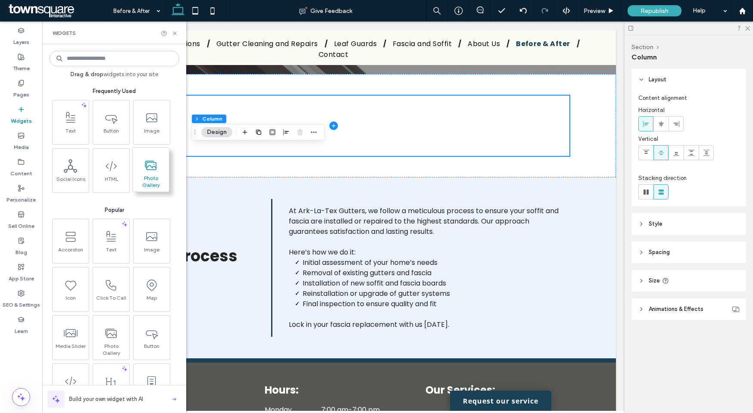
click at [159, 168] on span at bounding box center [151, 165] width 36 height 19
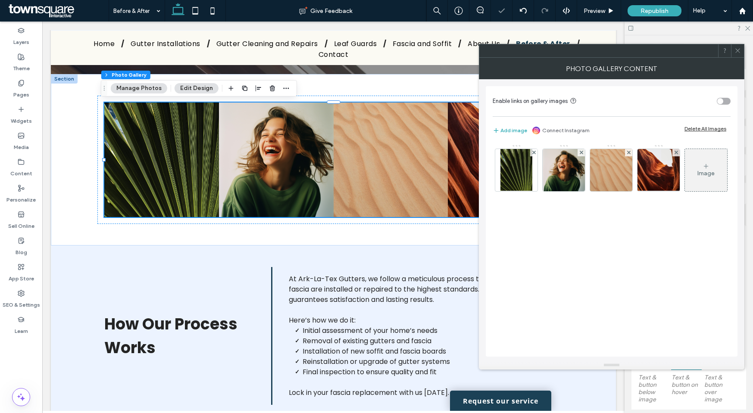
click at [719, 130] on div "Delete All Images" at bounding box center [705, 128] width 42 height 6
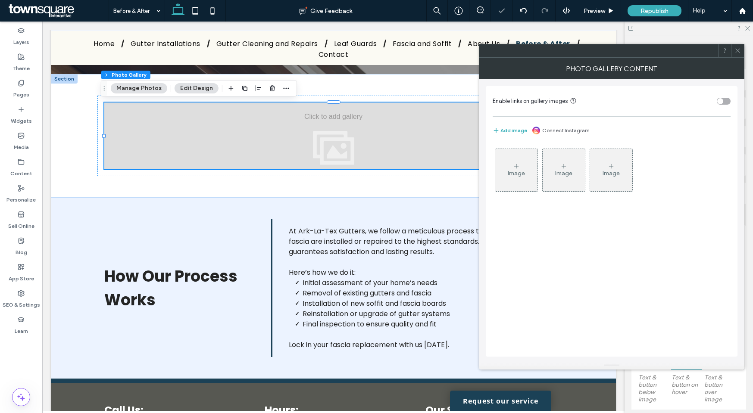
click at [533, 165] on div "Image" at bounding box center [516, 170] width 42 height 40
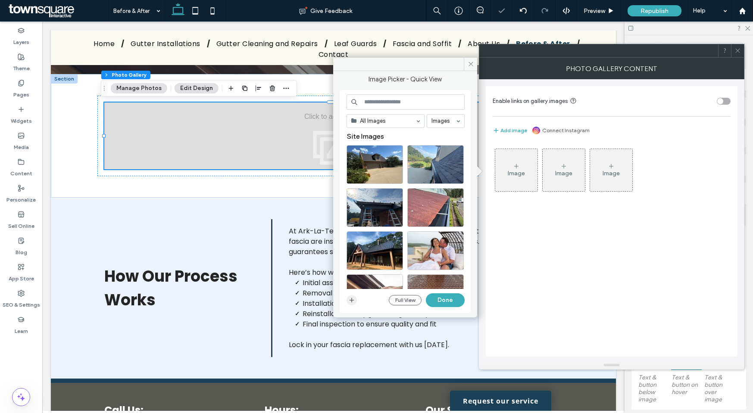
click at [351, 298] on icon "button" at bounding box center [351, 300] width 7 height 7
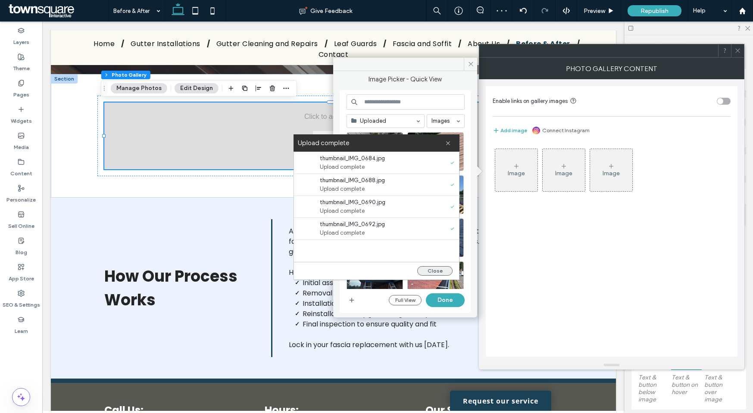
click at [437, 267] on button "Close" at bounding box center [434, 270] width 35 height 9
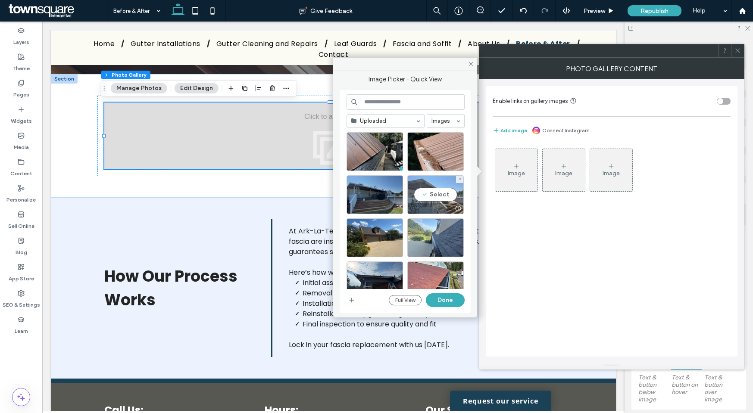
click at [438, 189] on div "Select" at bounding box center [435, 194] width 56 height 39
click at [380, 194] on div at bounding box center [374, 194] width 56 height 39
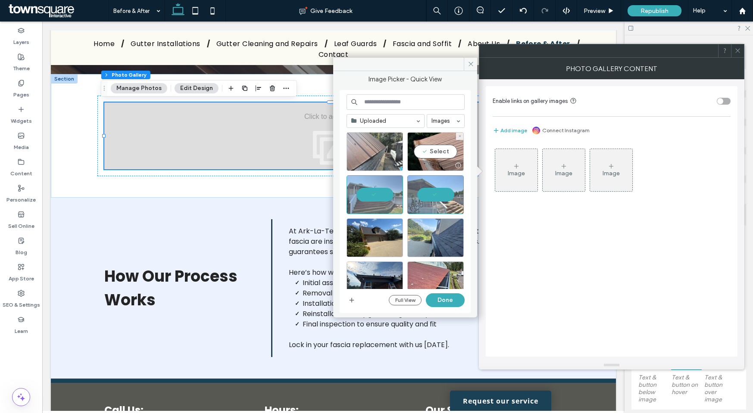
drag, startPoint x: 429, startPoint y: 159, endPoint x: 395, endPoint y: 158, distance: 34.0
click at [428, 159] on div "Select" at bounding box center [435, 151] width 56 height 39
click at [362, 156] on div "Select" at bounding box center [374, 151] width 56 height 39
drag, startPoint x: 447, startPoint y: 304, endPoint x: 405, endPoint y: 282, distance: 47.6
click at [447, 304] on button "Done" at bounding box center [445, 300] width 39 height 14
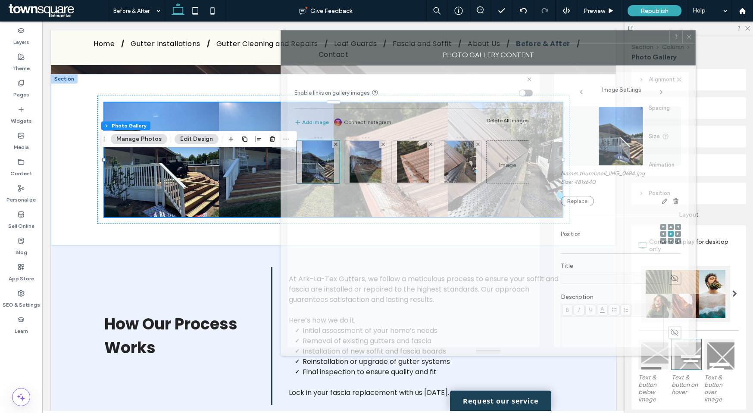
drag, startPoint x: 399, startPoint y: 70, endPoint x: 377, endPoint y: 40, distance: 37.1
click at [378, 39] on div at bounding box center [475, 37] width 388 height 13
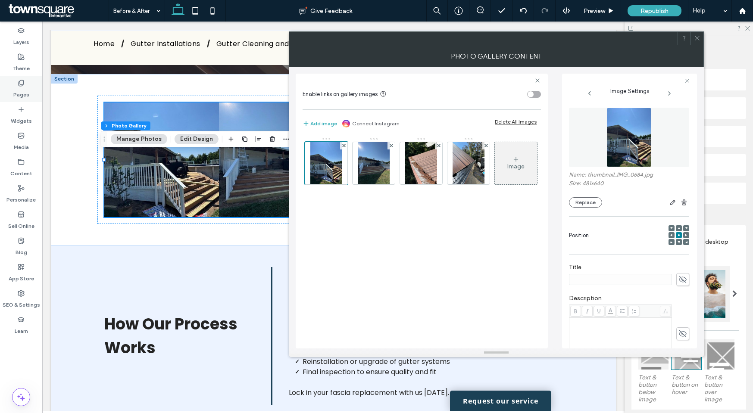
scroll to position [17, 0]
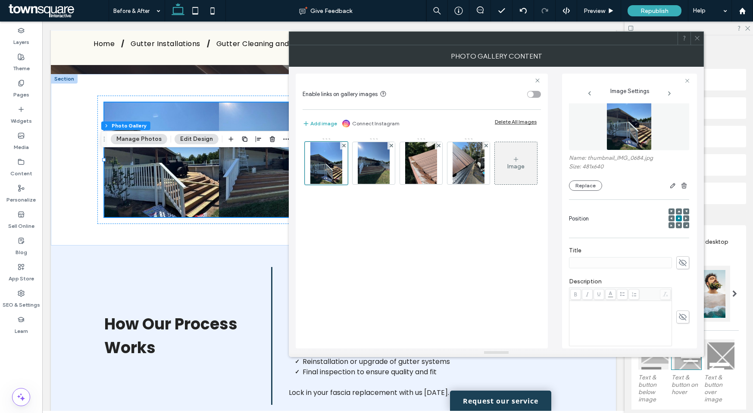
click at [678, 266] on icon at bounding box center [682, 262] width 9 height 9
click at [620, 263] on input at bounding box center [620, 262] width 103 height 11
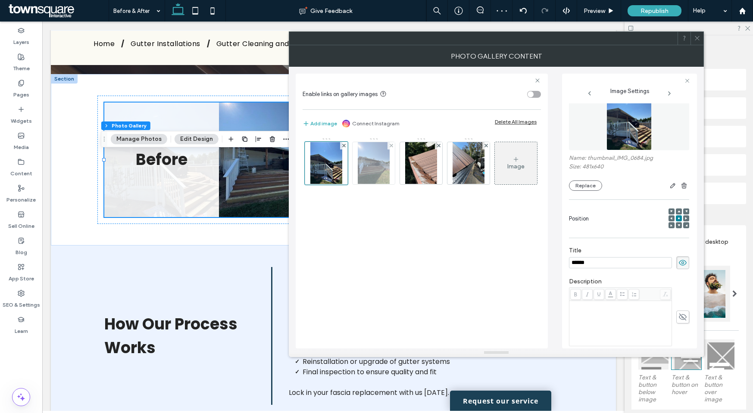
type input "******"
click at [376, 177] on img at bounding box center [374, 163] width 32 height 42
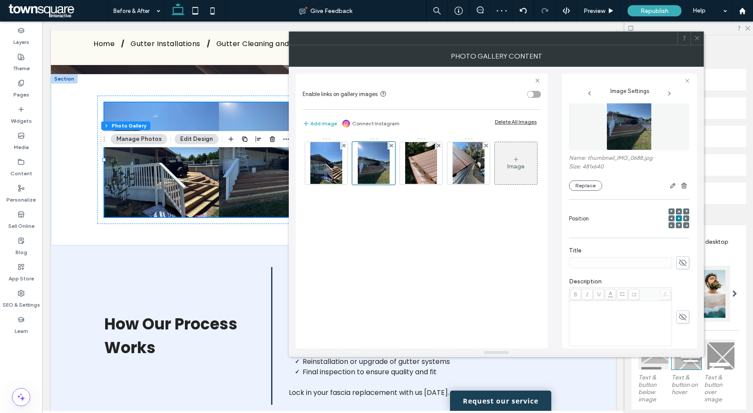
click at [681, 266] on use at bounding box center [683, 262] width 8 height 7
click at [638, 264] on input at bounding box center [620, 262] width 103 height 11
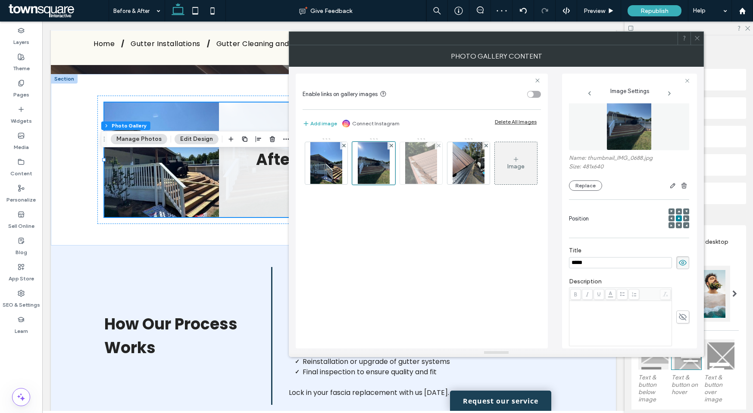
type input "*****"
drag, startPoint x: 429, startPoint y: 169, endPoint x: 561, endPoint y: 221, distance: 142.3
click at [430, 169] on img at bounding box center [421, 163] width 32 height 42
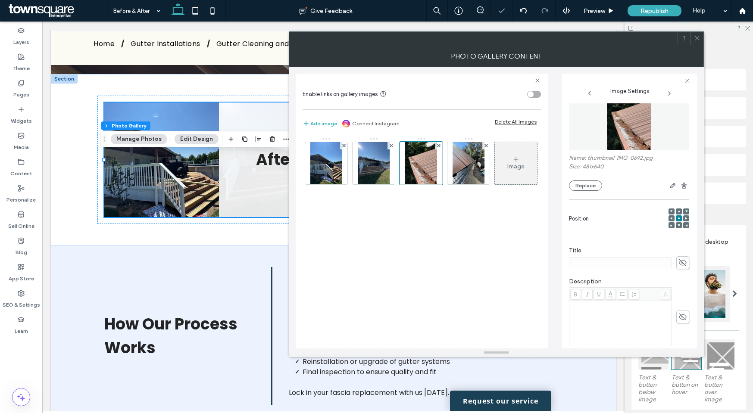
click at [678, 263] on icon at bounding box center [682, 262] width 9 height 9
click at [635, 269] on div "Title" at bounding box center [629, 258] width 120 height 31
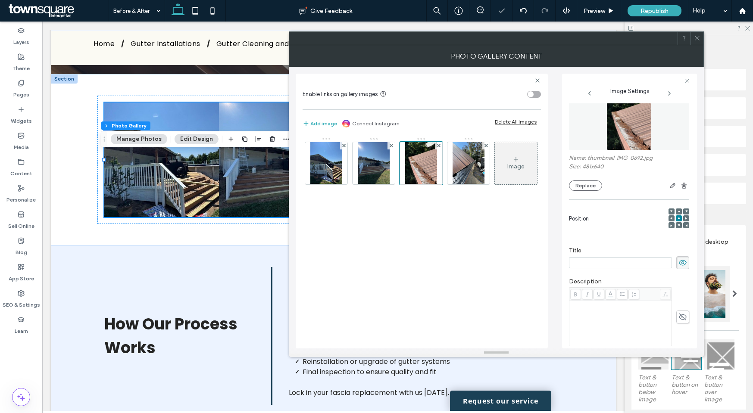
click at [626, 257] on input at bounding box center [620, 262] width 103 height 11
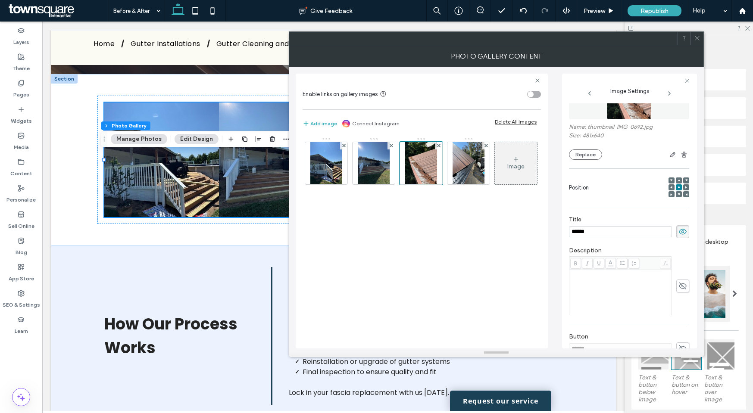
scroll to position [98, 0]
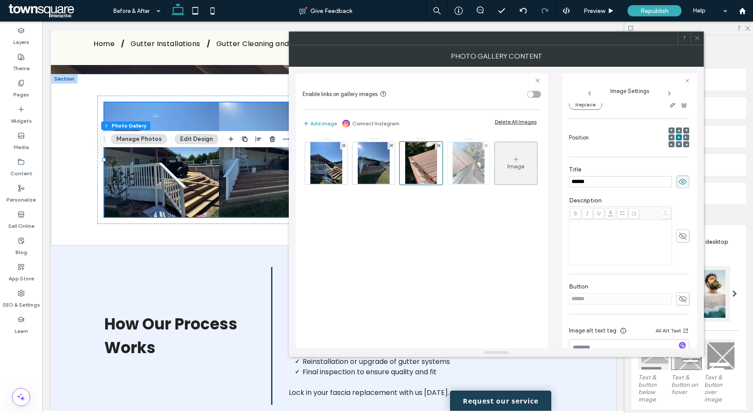
type input "******"
click at [457, 162] on img at bounding box center [468, 163] width 32 height 42
drag, startPoint x: 673, startPoint y: 180, endPoint x: 638, endPoint y: 181, distance: 35.8
click at [678, 180] on icon at bounding box center [682, 181] width 9 height 9
click at [626, 181] on input at bounding box center [620, 181] width 103 height 11
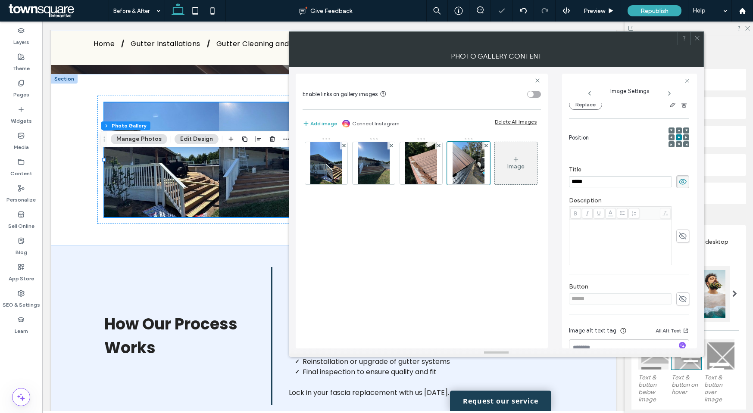
type input "*****"
click at [551, 202] on div "Enable links on gallery images Add image Connect Instagram Delete All Images Im…" at bounding box center [496, 208] width 401 height 282
click at [692, 41] on div at bounding box center [696, 38] width 13 height 13
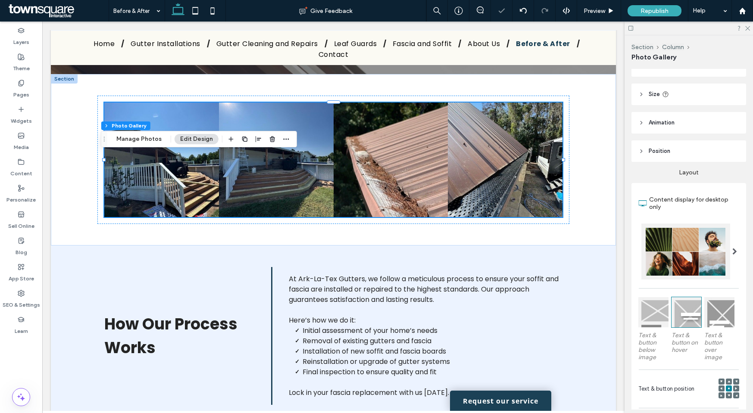
scroll to position [79, 0]
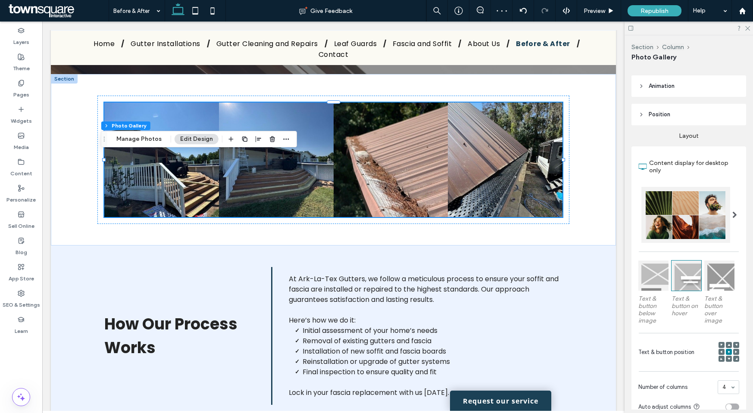
click at [709, 288] on div at bounding box center [719, 276] width 30 height 30
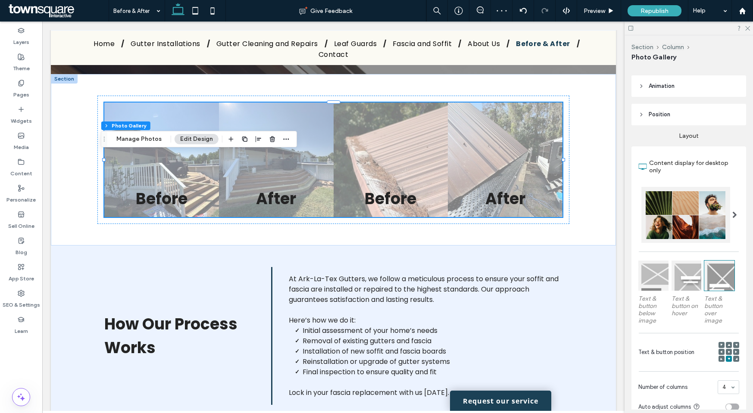
click at [651, 288] on div at bounding box center [653, 276] width 30 height 30
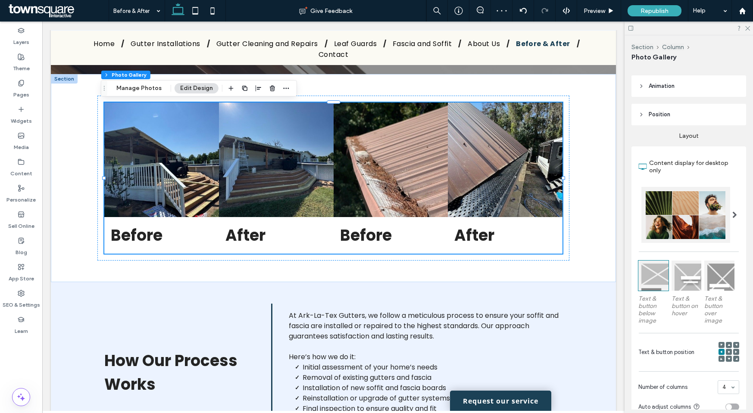
click at [726, 350] on div at bounding box center [729, 352] width 6 height 6
click at [726, 349] on div at bounding box center [729, 352] width 6 height 6
click at [727, 351] on icon at bounding box center [728, 352] width 3 height 3
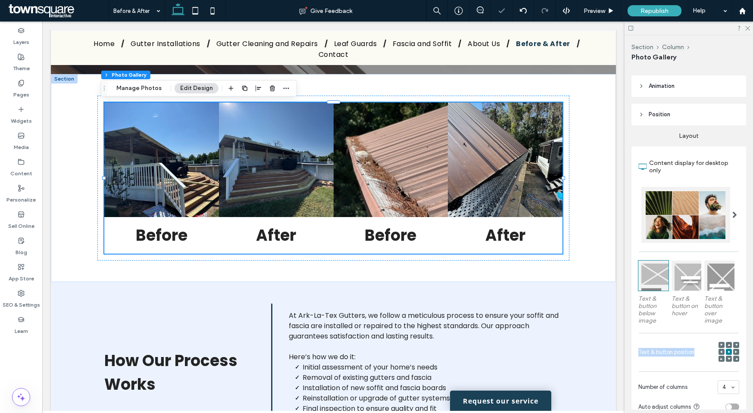
click at [727, 351] on icon at bounding box center [728, 352] width 3 height 3
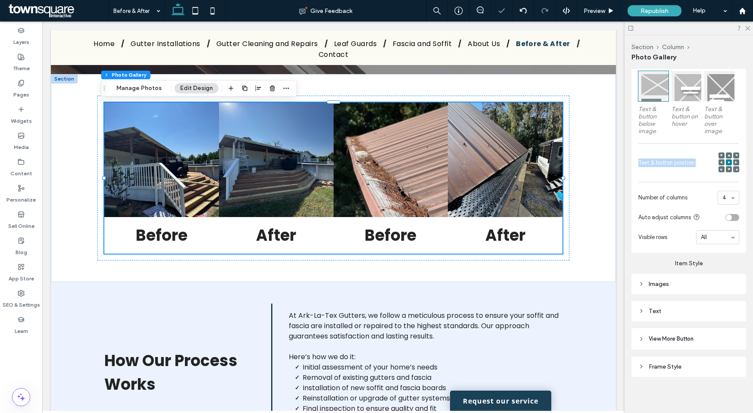
click at [675, 305] on div "Text" at bounding box center [688, 311] width 101 height 12
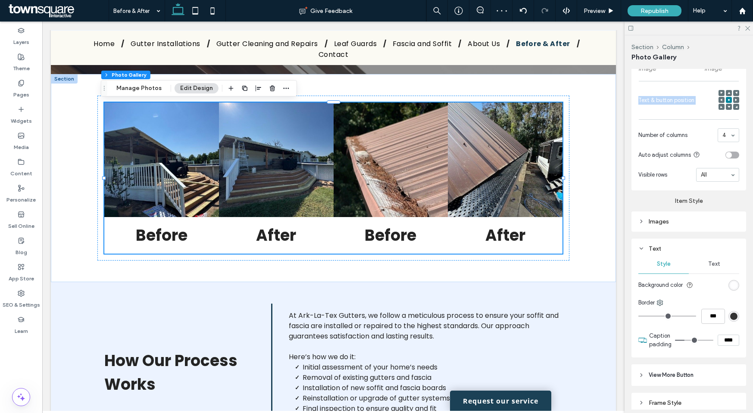
scroll to position [346, 0]
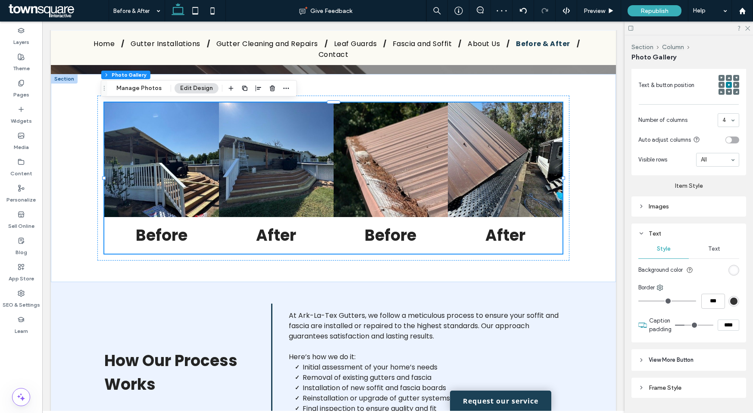
click at [711, 252] on div "Text" at bounding box center [713, 249] width 50 height 19
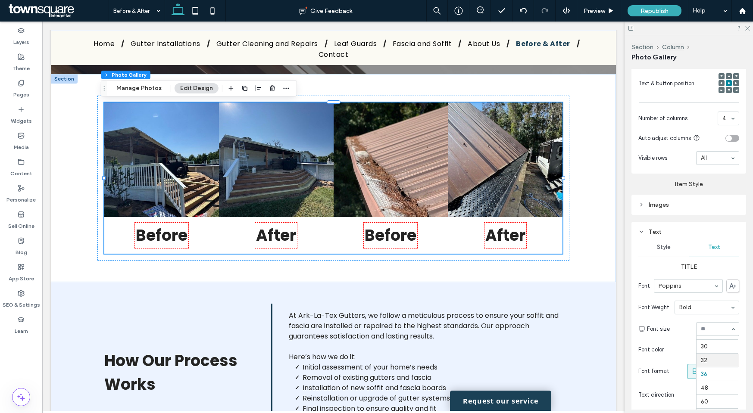
scroll to position [119, 0]
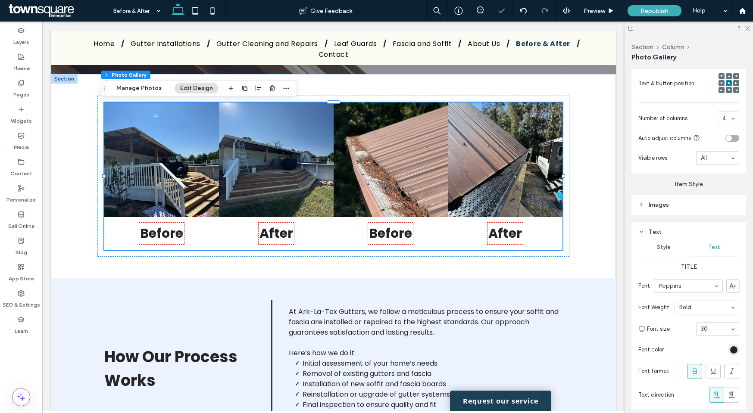
click at [719, 328] on input at bounding box center [715, 329] width 29 height 6
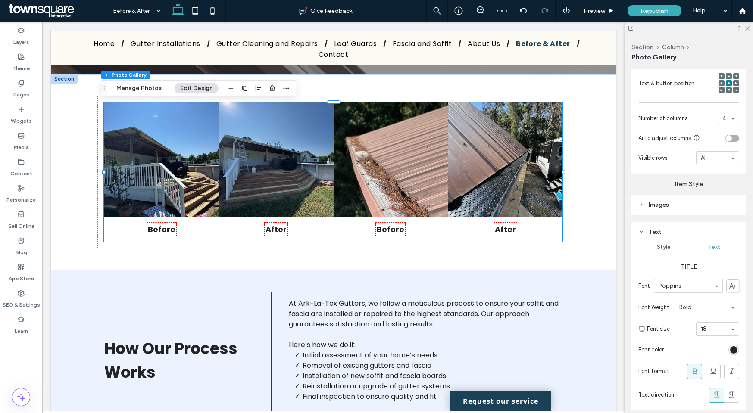
click at [725, 329] on div "18" at bounding box center [717, 329] width 43 height 14
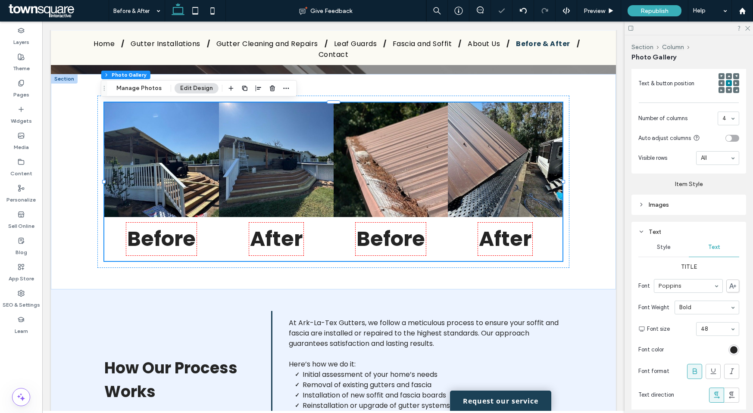
click at [727, 329] on div "48" at bounding box center [717, 329] width 43 height 14
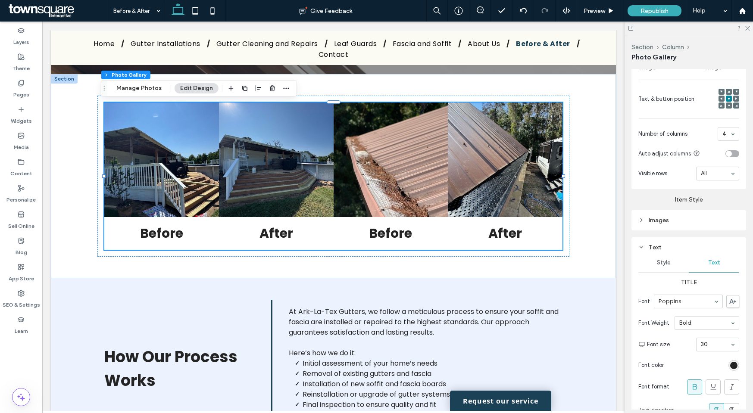
click at [688, 222] on div "Images" at bounding box center [688, 221] width 101 height 12
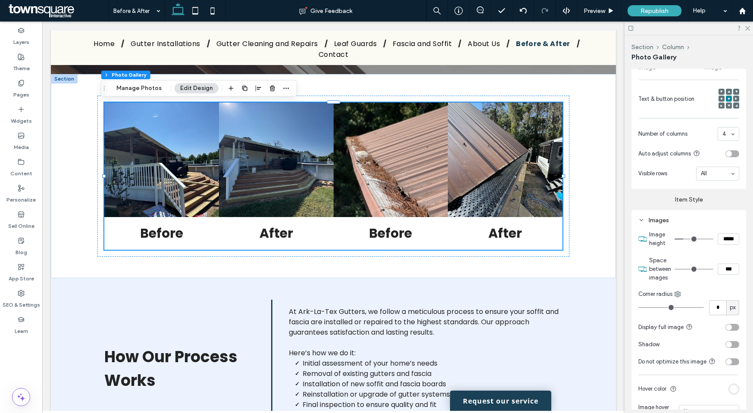
scroll to position [350, 0]
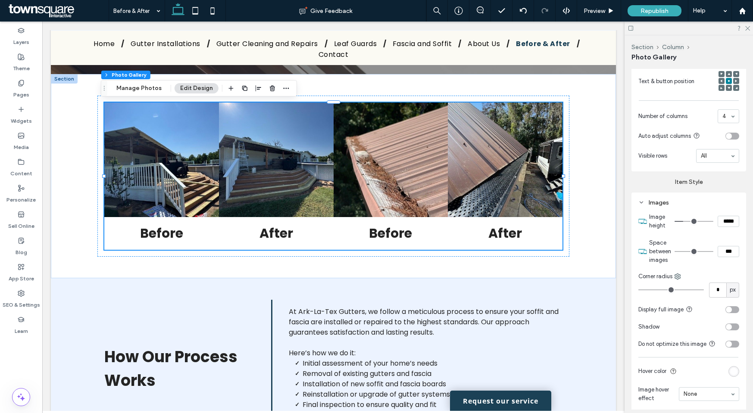
type input "*"
type input "***"
type input "*"
type input "***"
type input "*"
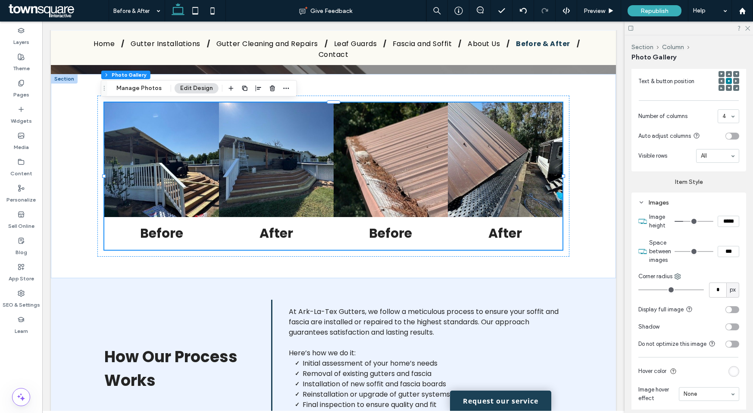
type input "***"
type input "*"
type input "***"
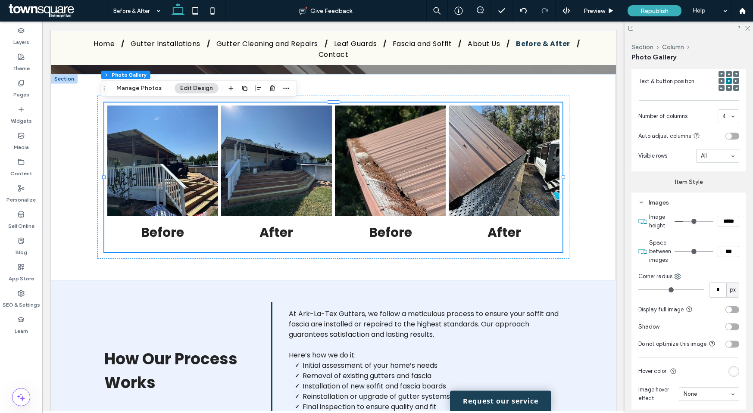
type input "*"
type input "***"
type input "*"
type input "***"
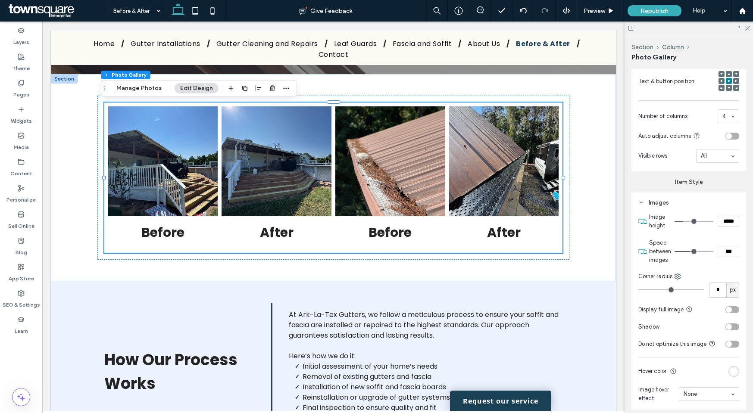
type input "**"
type input "****"
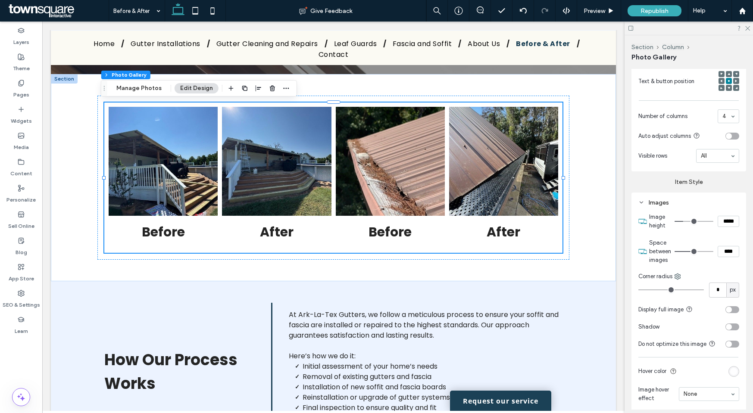
drag, startPoint x: 684, startPoint y: 249, endPoint x: 691, endPoint y: 248, distance: 7.8
type input "**"
click at [691, 251] on input "range" at bounding box center [693, 251] width 39 height 1
click at [590, 242] on div "Before Button After Button Before Button After Button" at bounding box center [333, 177] width 565 height 207
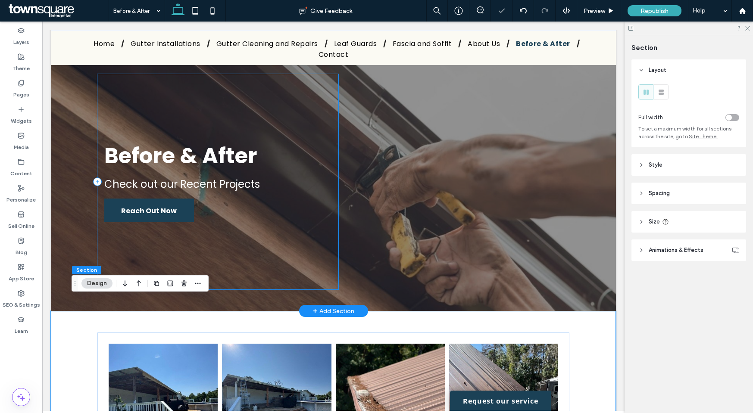
scroll to position [0, 0]
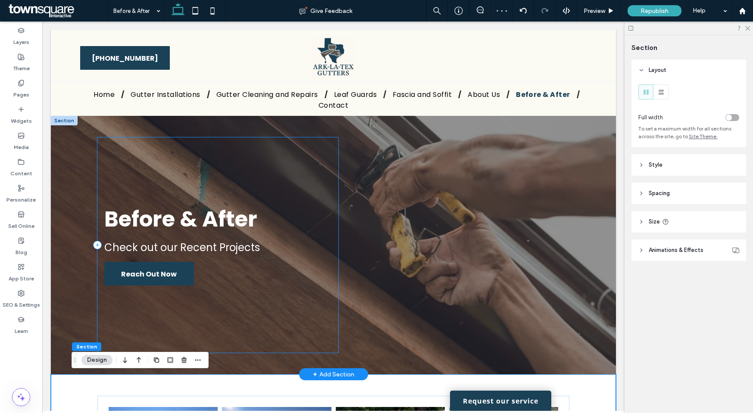
click at [335, 273] on div "Before & After Check out our Recent Projects Reach Out Now" at bounding box center [217, 244] width 241 height 215
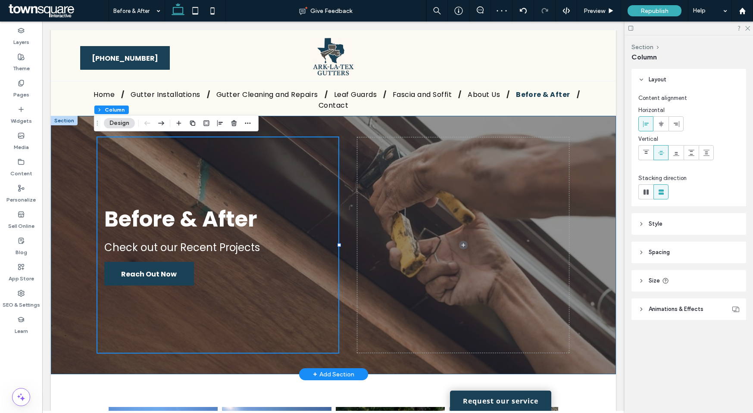
click at [342, 275] on div "Before & After Check out our Recent Projects Reach Out Now" at bounding box center [333, 245] width 517 height 259
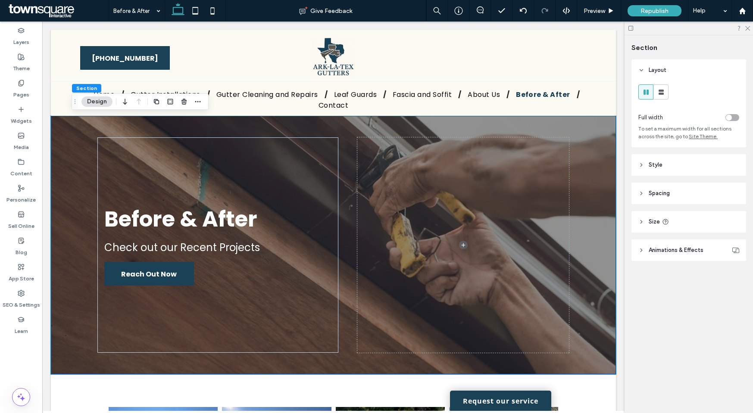
click at [688, 246] on span "Animations & Effects" at bounding box center [675, 250] width 55 height 9
click at [689, 168] on header "Style" at bounding box center [688, 165] width 115 height 22
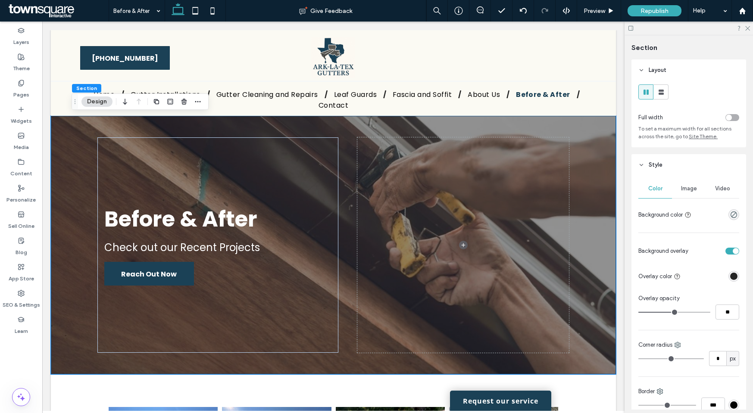
click at [688, 185] on div "Image" at bounding box center [689, 188] width 34 height 19
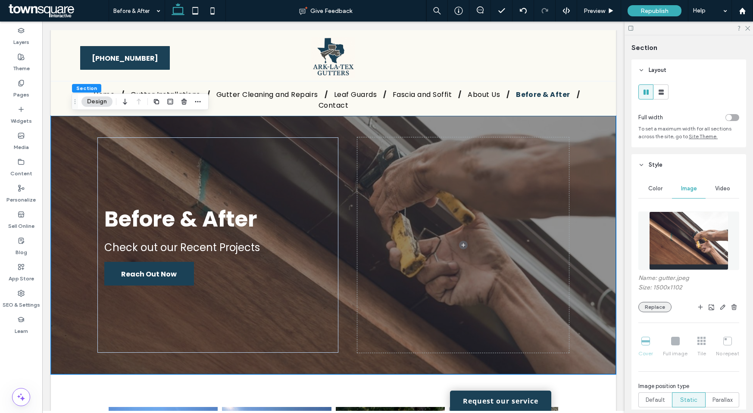
click at [660, 302] on button "Replace" at bounding box center [654, 307] width 33 height 10
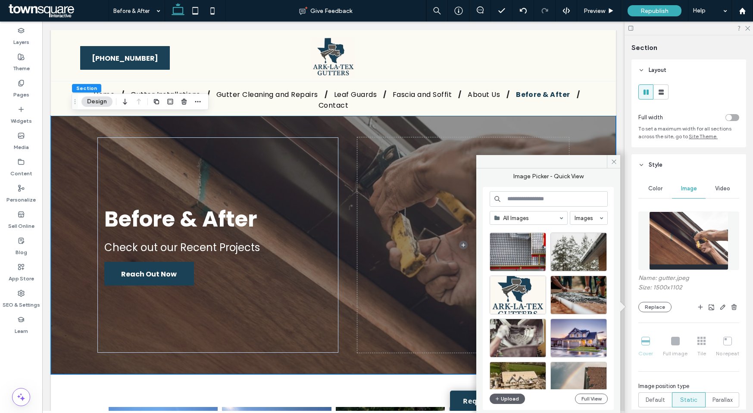
scroll to position [562, 0]
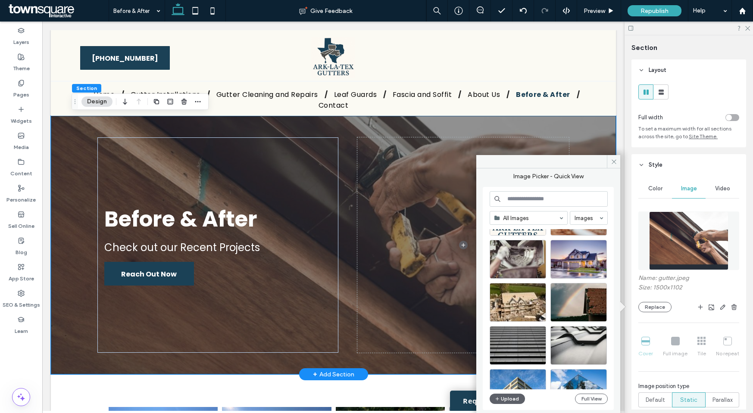
click at [592, 132] on div "Before & After Check out our Recent Projects Reach Out Now" at bounding box center [333, 245] width 565 height 259
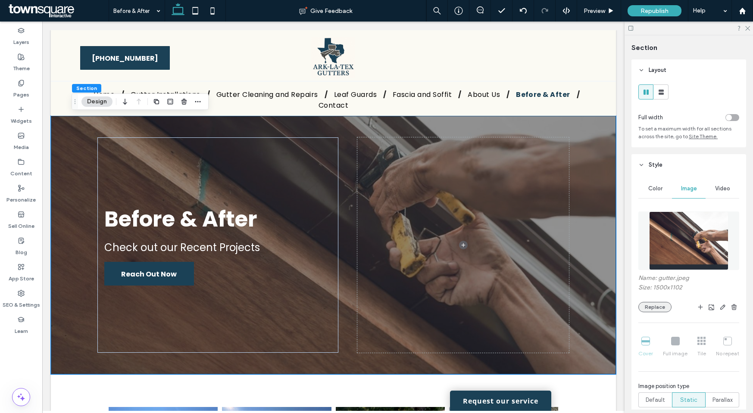
click at [644, 305] on button "Replace" at bounding box center [654, 307] width 33 height 10
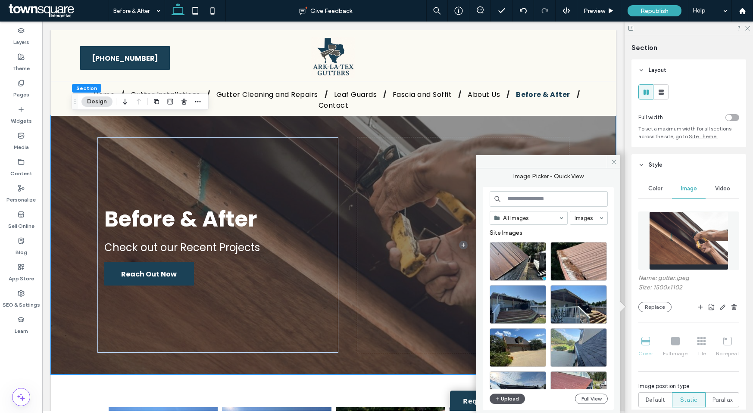
click at [501, 396] on button "Upload" at bounding box center [506, 399] width 35 height 10
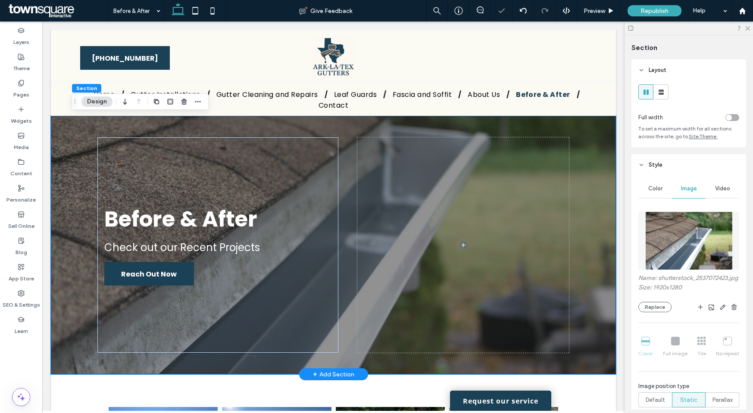
click at [583, 161] on div "Before & After Check out our Recent Projects Reach Out Now" at bounding box center [333, 245] width 517 height 259
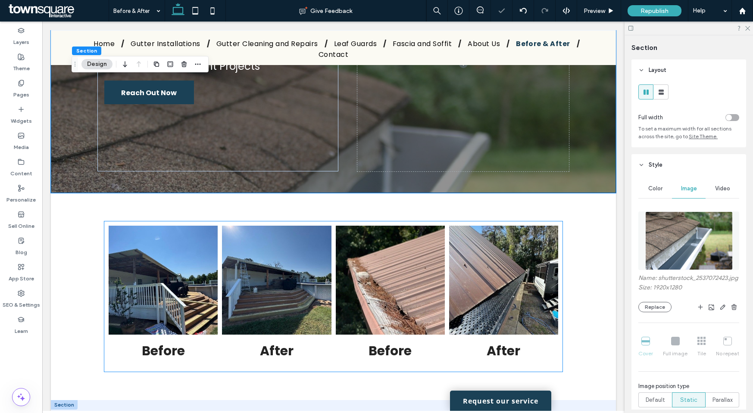
scroll to position [331, 0]
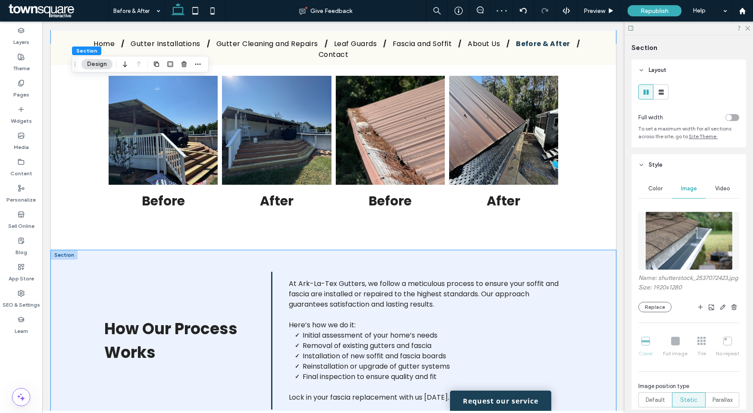
click at [121, 268] on div "How Our Process Works At Ark-La-Tex Gutters, we follow a meticulous process to …" at bounding box center [333, 340] width 517 height 181
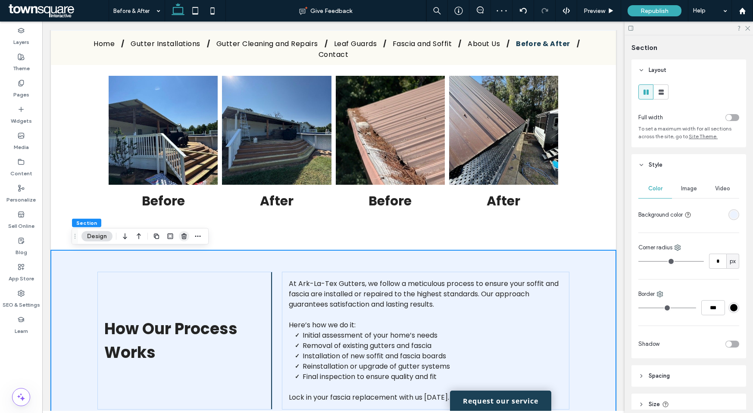
click at [181, 235] on icon "button" at bounding box center [184, 236] width 7 height 7
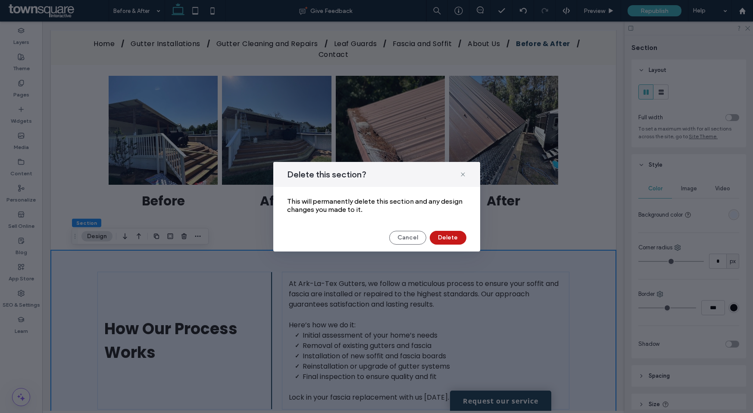
drag, startPoint x: 442, startPoint y: 241, endPoint x: 400, endPoint y: 220, distance: 47.0
click at [442, 241] on button "Delete" at bounding box center [448, 238] width 37 height 14
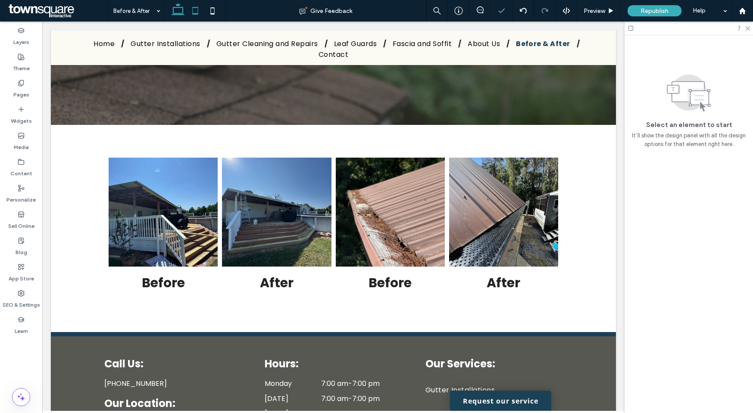
click at [192, 16] on icon at bounding box center [195, 10] width 17 height 17
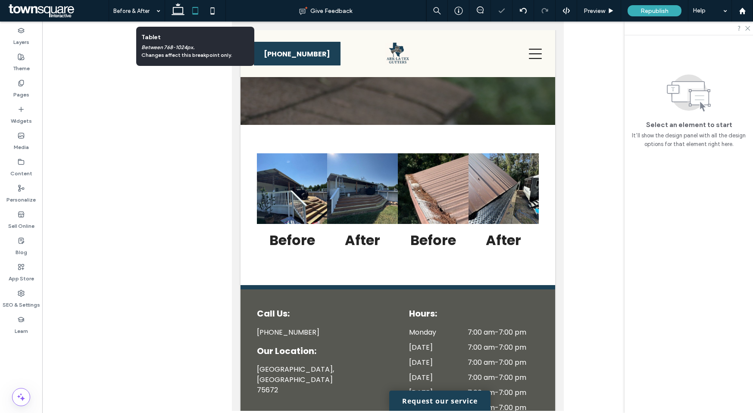
scroll to position [259, 0]
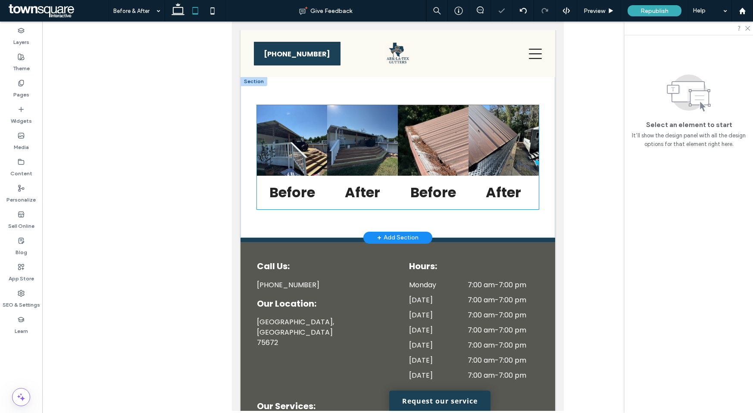
click at [427, 152] on link at bounding box center [432, 140] width 71 height 71
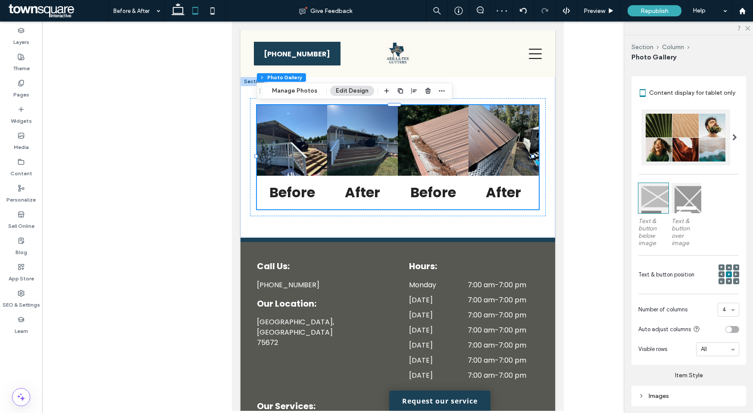
scroll to position [154, 0]
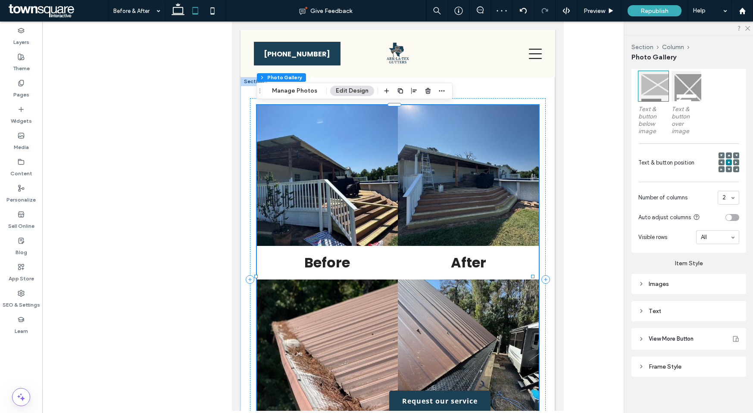
click at [677, 286] on div "Images" at bounding box center [688, 283] width 101 height 7
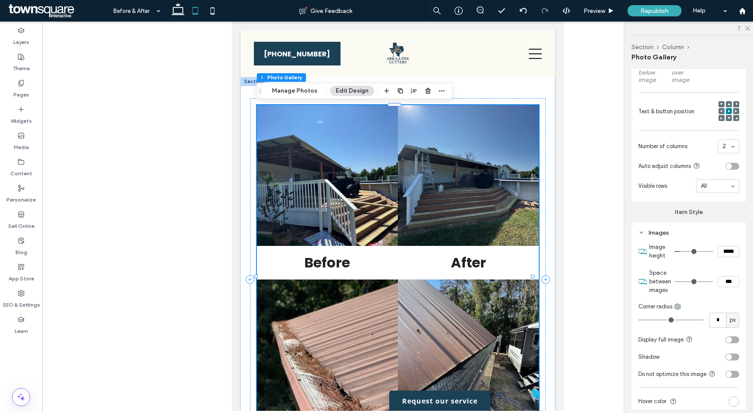
scroll to position [323, 0]
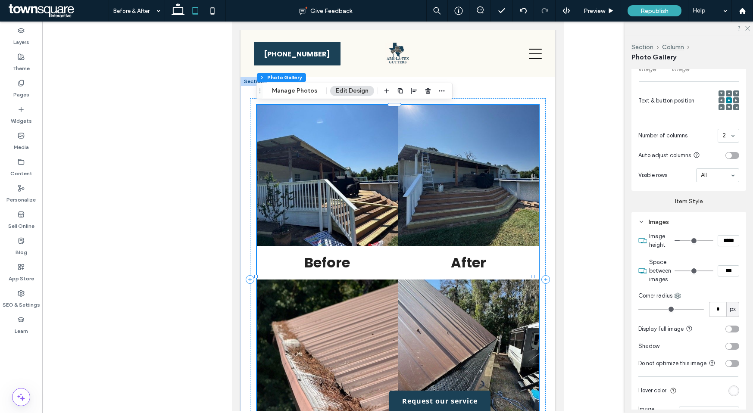
type input "*"
type input "***"
type input "*"
type input "***"
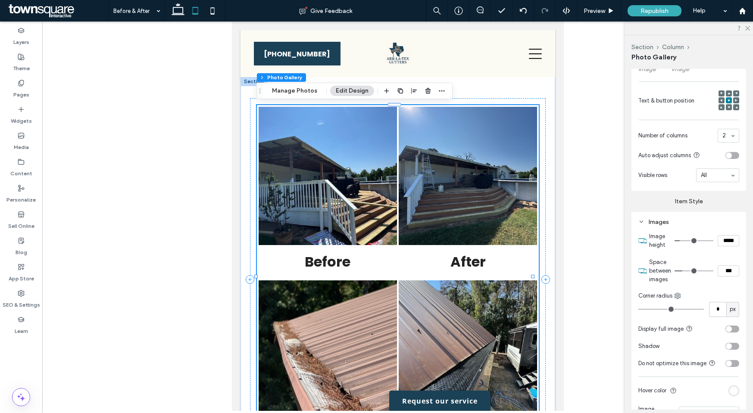
type input "*"
type input "***"
type input "*"
type input "***"
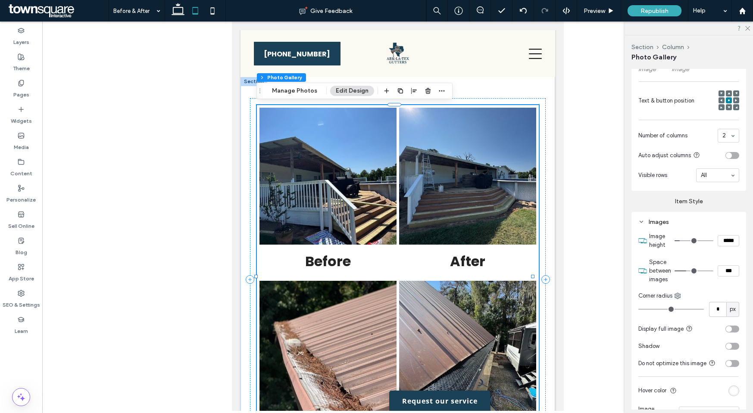
type input "*"
type input "***"
type input "*"
type input "***"
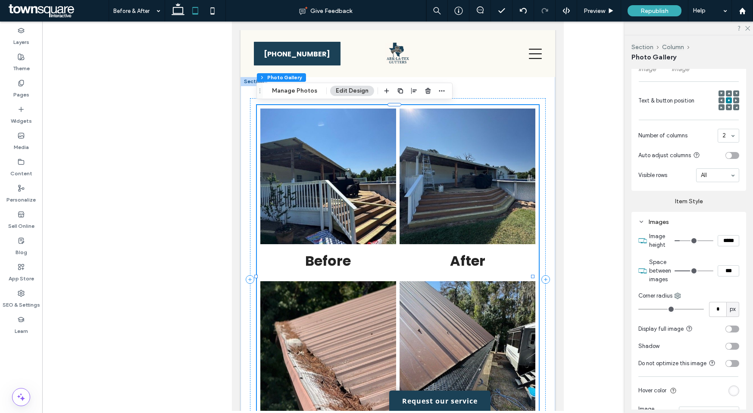
type input "*"
type input "***"
type input "**"
type input "****"
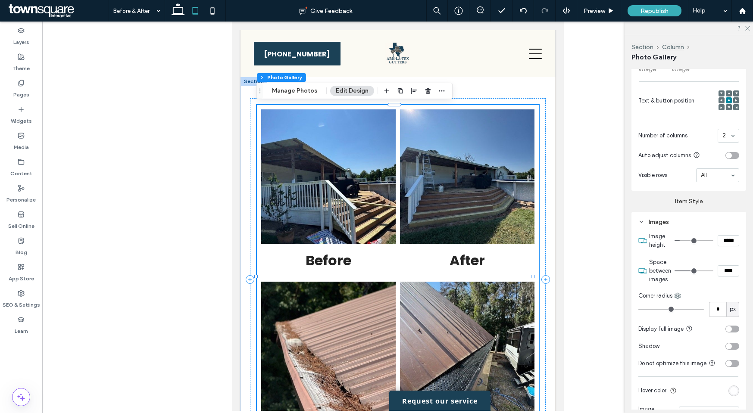
drag, startPoint x: 682, startPoint y: 271, endPoint x: 691, endPoint y: 270, distance: 9.1
type input "**"
click at [691, 271] on input "range" at bounding box center [693, 271] width 39 height 1
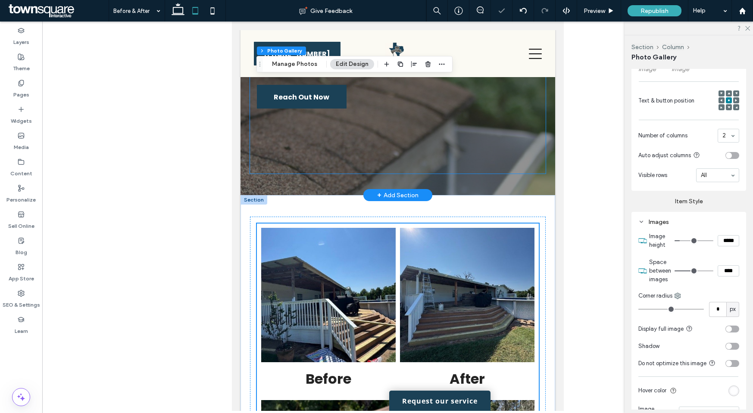
scroll to position [50, 0]
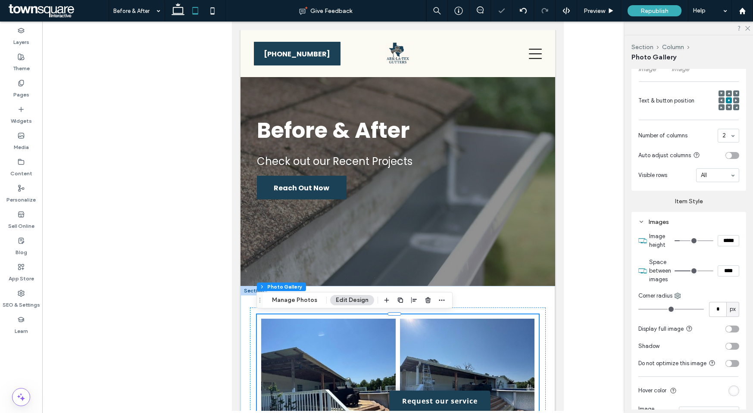
drag, startPoint x: 212, startPoint y: 9, endPoint x: 229, endPoint y: 22, distance: 21.7
click at [211, 9] on icon at bounding box center [212, 10] width 17 height 17
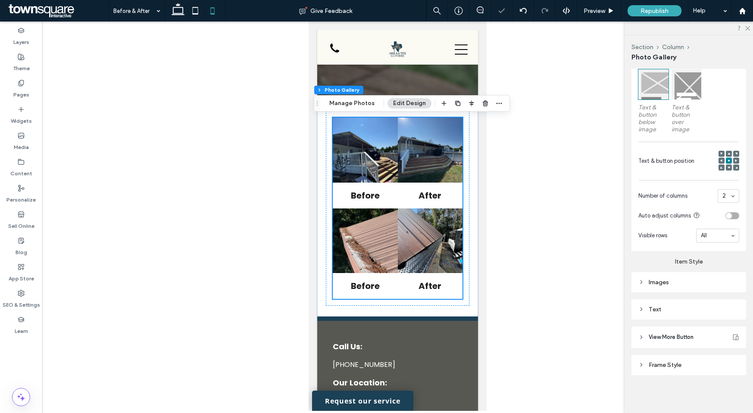
scroll to position [268, 0]
click at [422, 198] on h3 "After" at bounding box center [429, 195] width 23 height 13
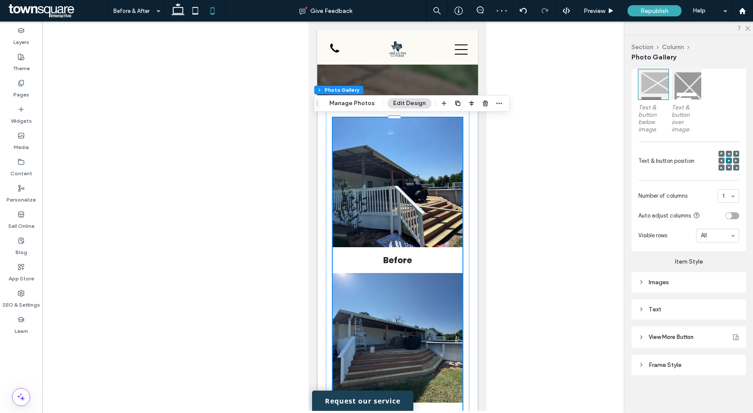
click at [643, 280] on icon at bounding box center [641, 282] width 6 height 6
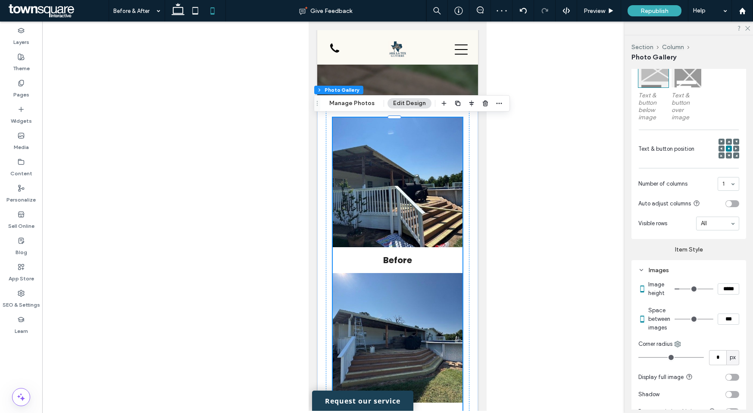
scroll to position [284, 0]
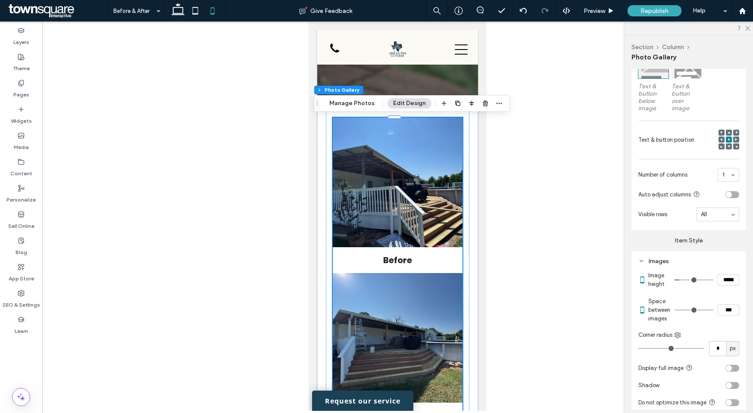
type input "*"
type input "***"
type input "*"
type input "***"
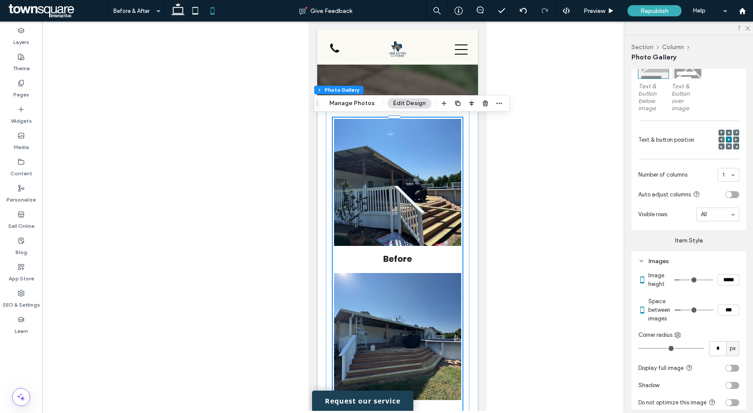
type input "*"
type input "***"
type input "*"
type input "***"
type input "*"
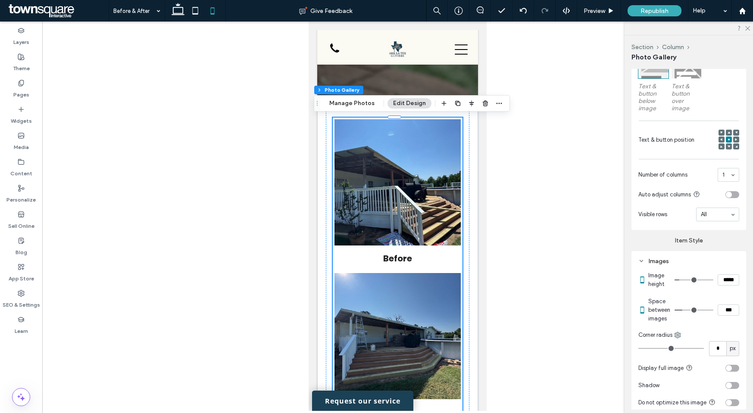
type input "***"
type input "*"
type input "***"
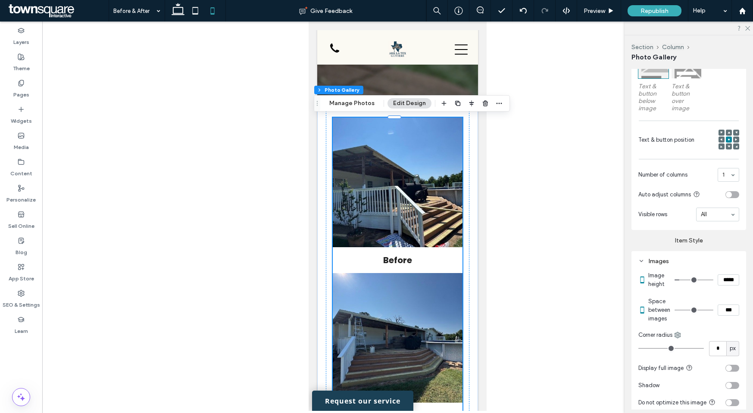
drag, startPoint x: 679, startPoint y: 315, endPoint x: 665, endPoint y: 315, distance: 14.2
click at [674, 311] on input "range" at bounding box center [693, 310] width 39 height 1
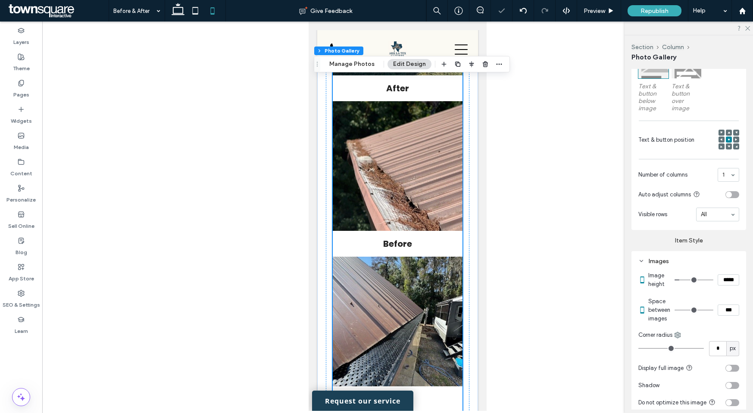
scroll to position [616, 0]
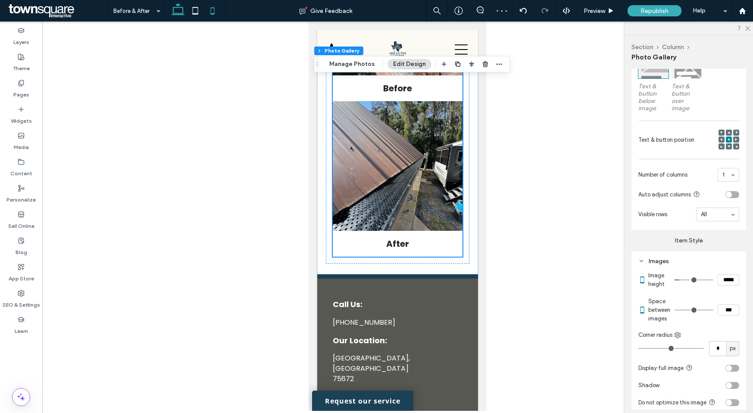
click at [174, 12] on icon at bounding box center [177, 10] width 17 height 17
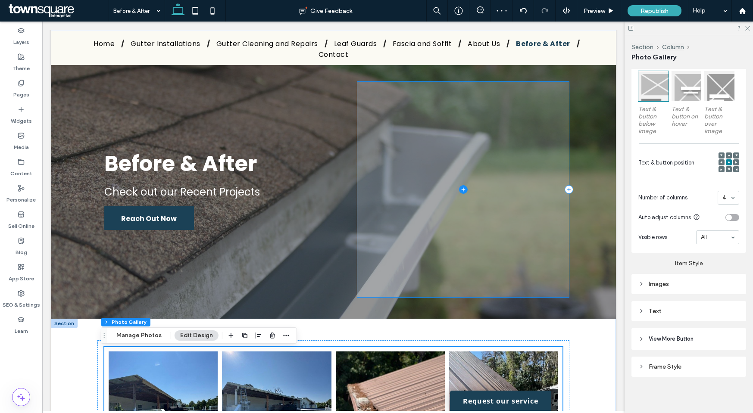
scroll to position [0, 0]
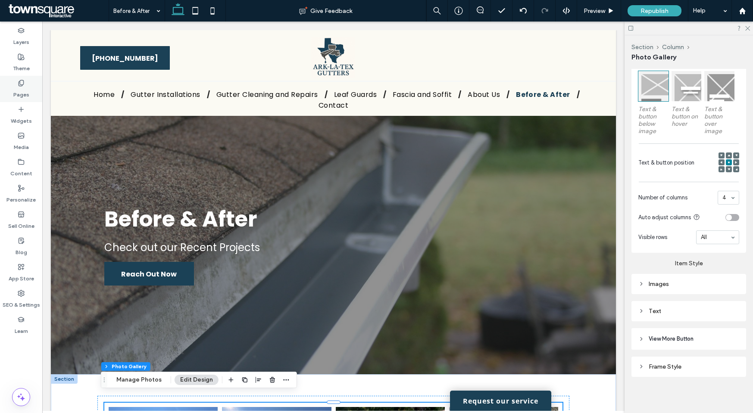
click at [23, 95] on label "Pages" at bounding box center [21, 93] width 16 height 12
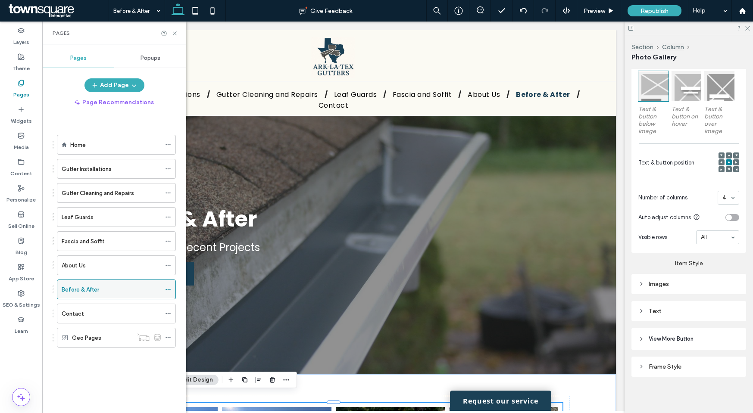
click at [166, 288] on icon at bounding box center [168, 290] width 6 height 6
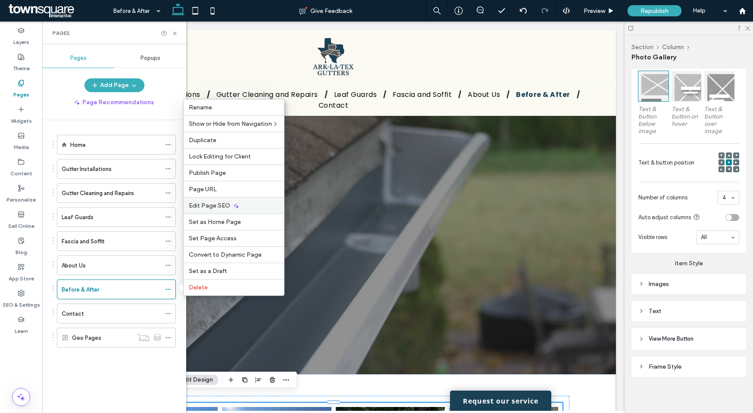
click at [213, 204] on span "Edit Page SEO" at bounding box center [209, 205] width 41 height 7
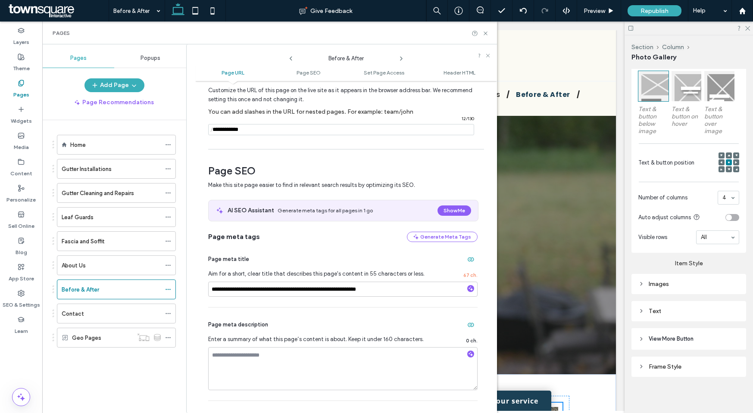
scroll to position [53, 0]
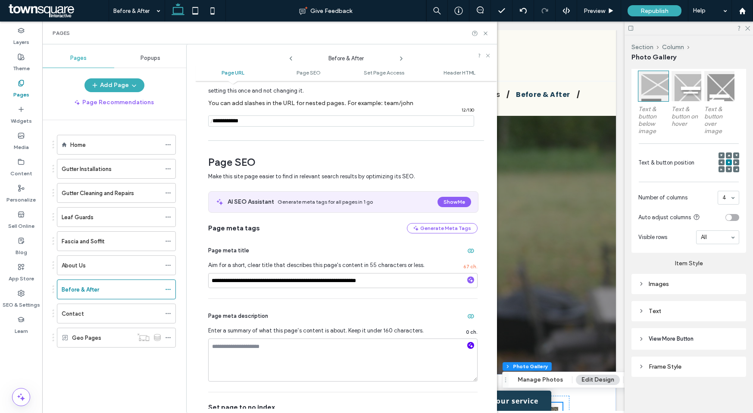
click at [464, 342] on div at bounding box center [471, 345] width 14 height 12
click at [467, 344] on icon "button" at bounding box center [470, 346] width 6 height 6
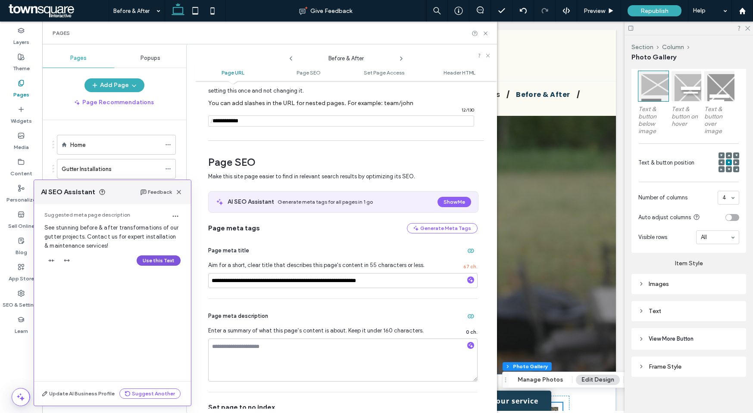
click at [159, 260] on button "Use this Text" at bounding box center [159, 260] width 44 height 10
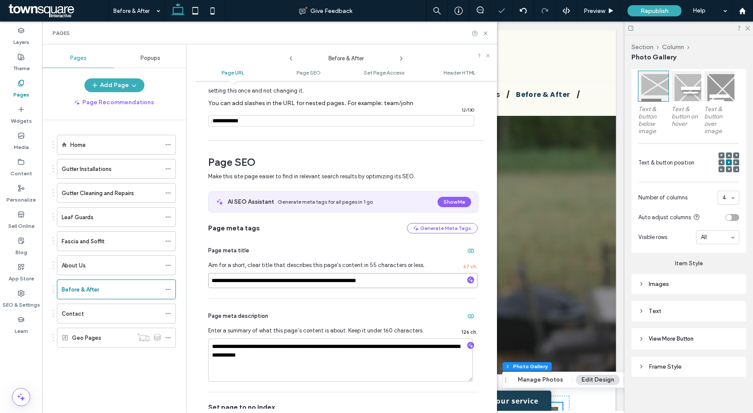
click at [249, 282] on input "**********" at bounding box center [342, 280] width 269 height 15
type input "**********"
click at [289, 324] on div "**********" at bounding box center [342, 345] width 269 height 93
click at [29, 292] on div "SEO & Settings" at bounding box center [21, 299] width 42 height 26
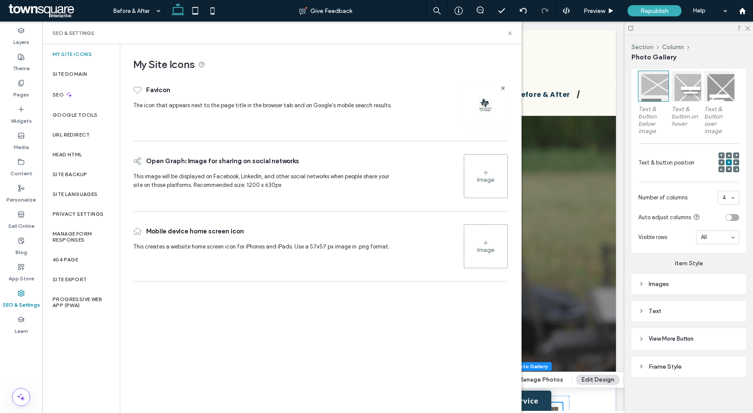
click at [89, 193] on label "Gutter Cleaning and Repairs" at bounding box center [98, 193] width 72 height 15
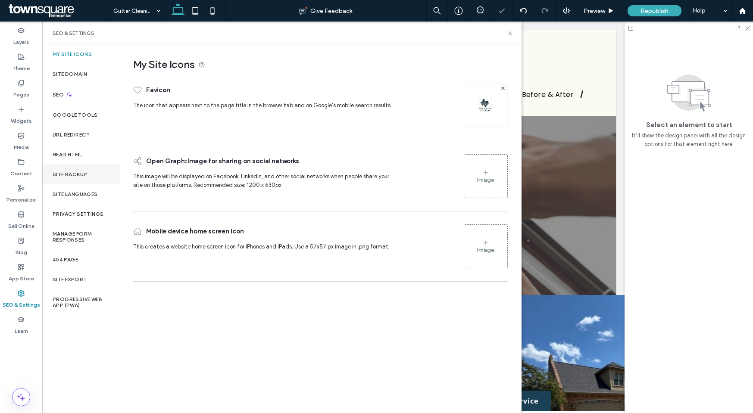
click at [80, 173] on label "Site Backup" at bounding box center [70, 174] width 34 height 6
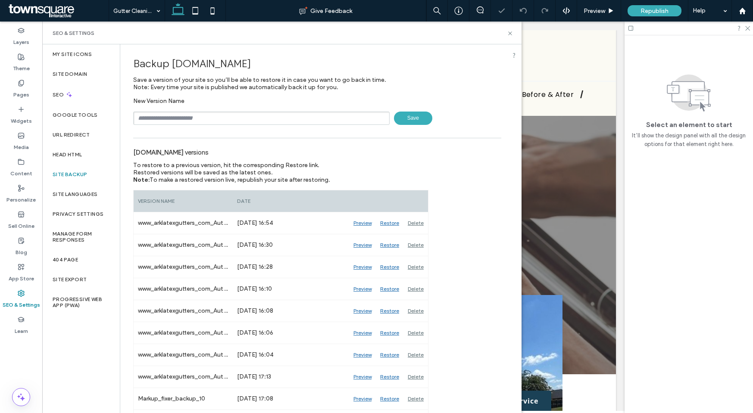
drag, startPoint x: 184, startPoint y: 129, endPoint x: 186, endPoint y: 125, distance: 4.5
click at [184, 128] on div "Backup www.arklatexgutters.com Save a version of your site so you’ll be able to…" at bounding box center [317, 413] width 394 height 739
click at [186, 124] on input "text" at bounding box center [261, 118] width 256 height 13
paste input "******"
type input "*********"
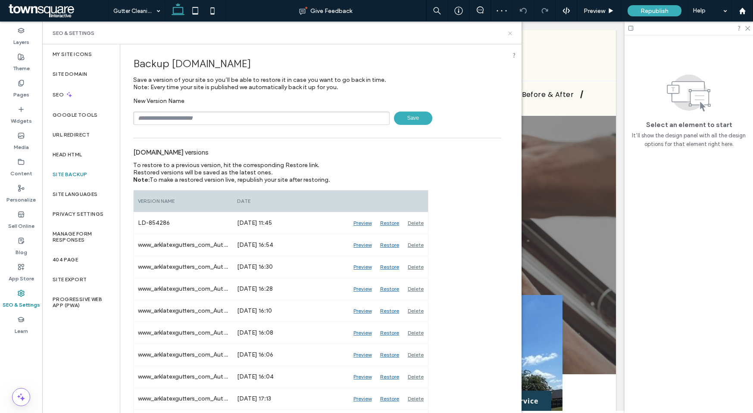
click at [513, 32] on div "SEO & Settings" at bounding box center [281, 33] width 479 height 23
click at [511, 33] on icon at bounding box center [510, 33] width 6 height 6
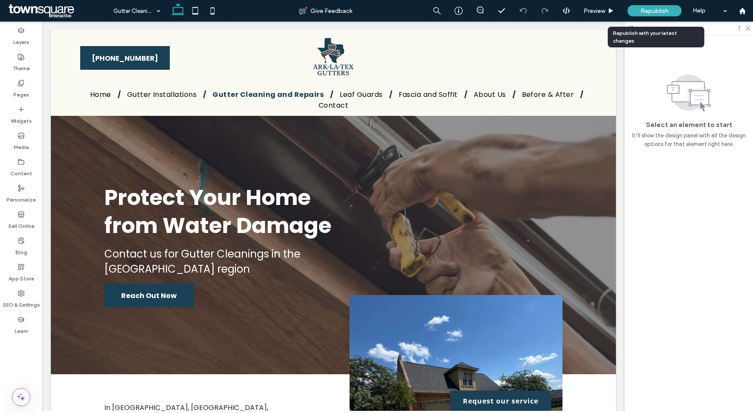
click at [647, 12] on span "Republish" at bounding box center [654, 10] width 28 height 7
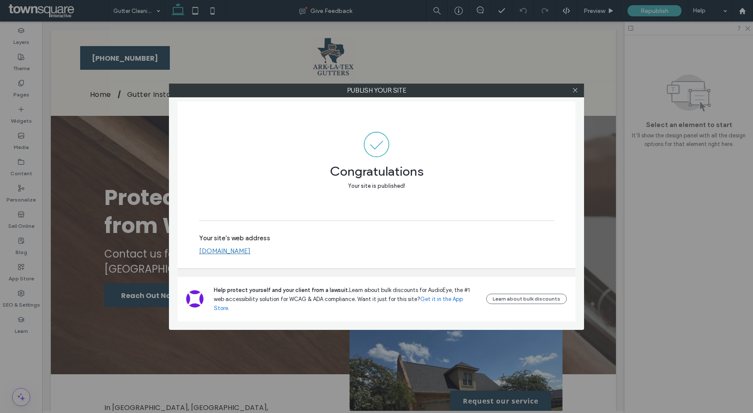
click at [112, 104] on div "Publish your site Congratulations Your site is published! Your site's web addre…" at bounding box center [376, 206] width 753 height 413
click at [570, 88] on div at bounding box center [574, 90] width 13 height 13
click at [572, 88] on icon at bounding box center [575, 90] width 6 height 6
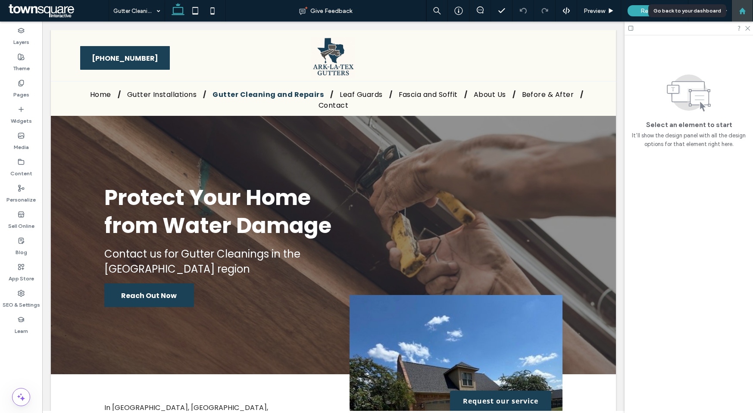
click at [743, 7] on icon at bounding box center [741, 10] width 7 height 7
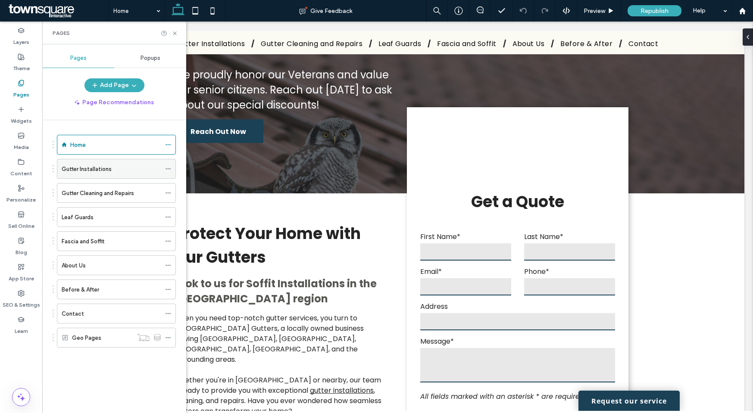
click at [107, 171] on label "Gutter Installations" at bounding box center [87, 169] width 50 height 15
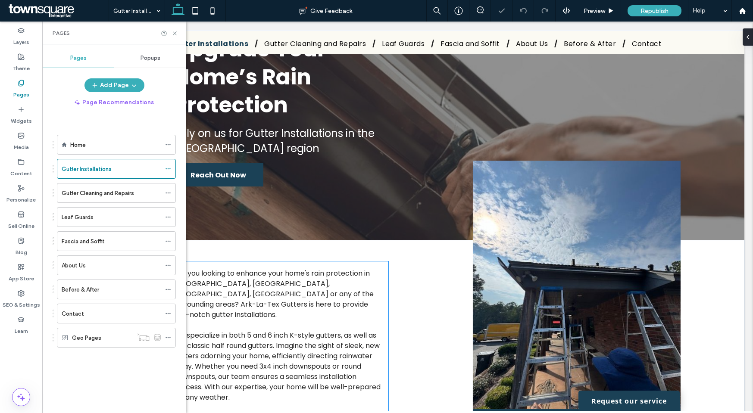
scroll to position [153, 0]
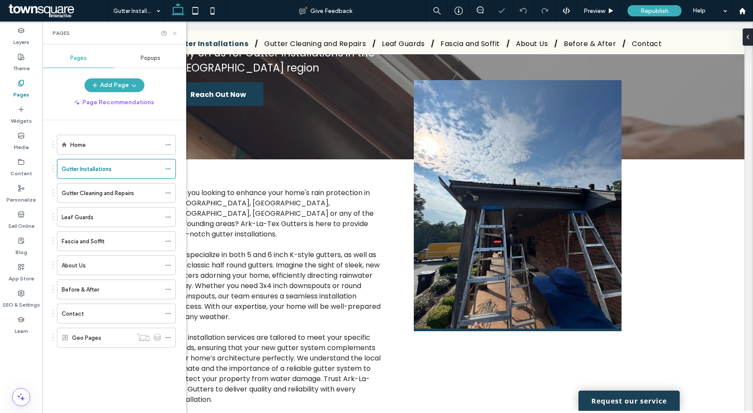
click at [174, 34] on icon at bounding box center [174, 33] width 6 height 6
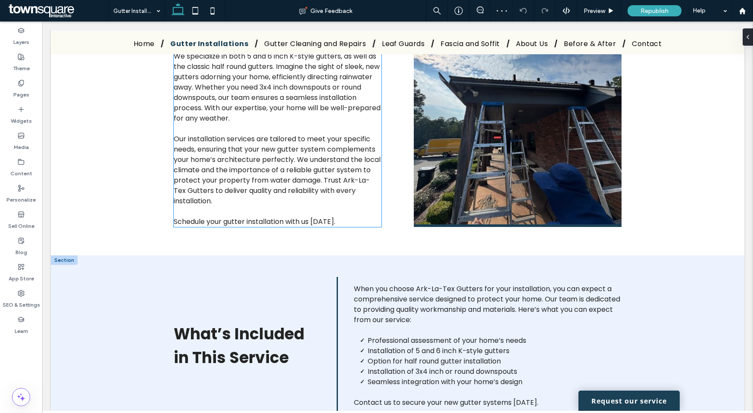
scroll to position [403, 0]
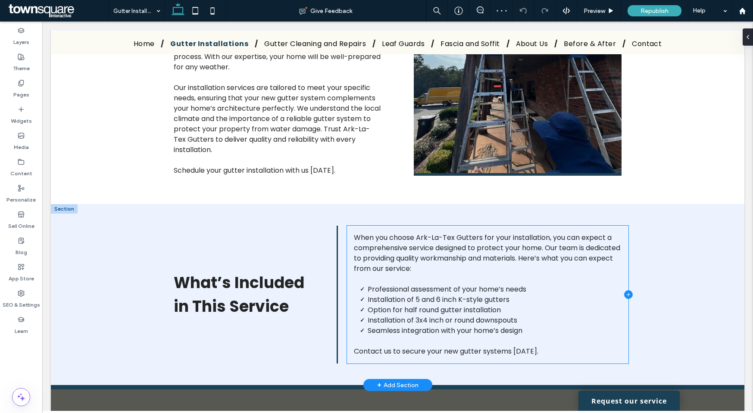
click at [624, 290] on icon at bounding box center [628, 294] width 9 height 9
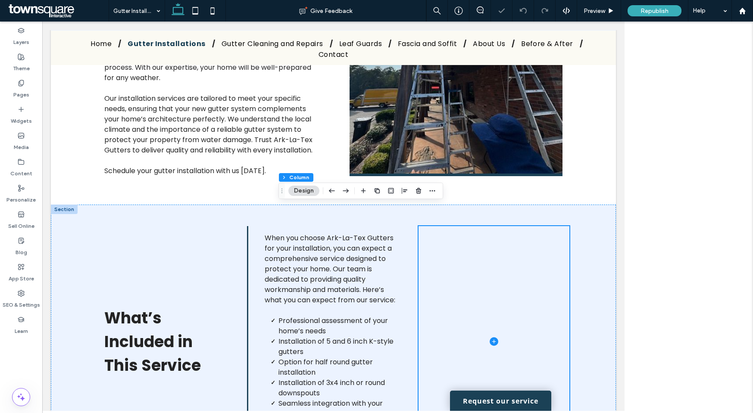
scroll to position [465, 0]
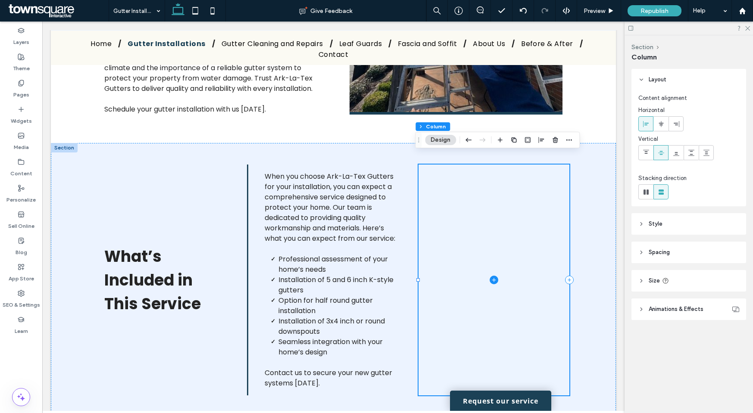
click at [489, 276] on icon at bounding box center [493, 280] width 9 height 9
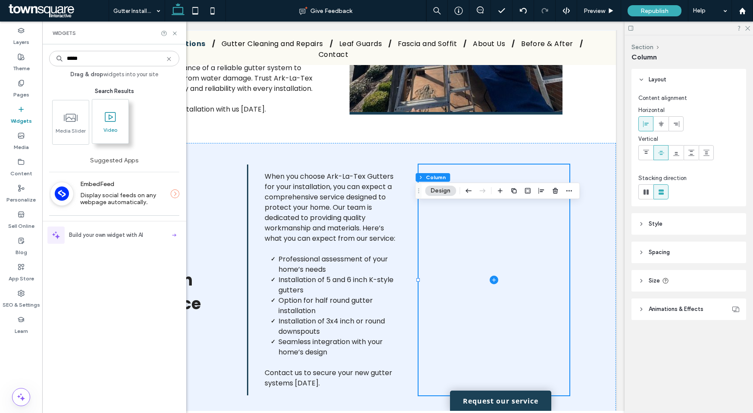
type input "*****"
click at [100, 121] on span at bounding box center [110, 116] width 36 height 19
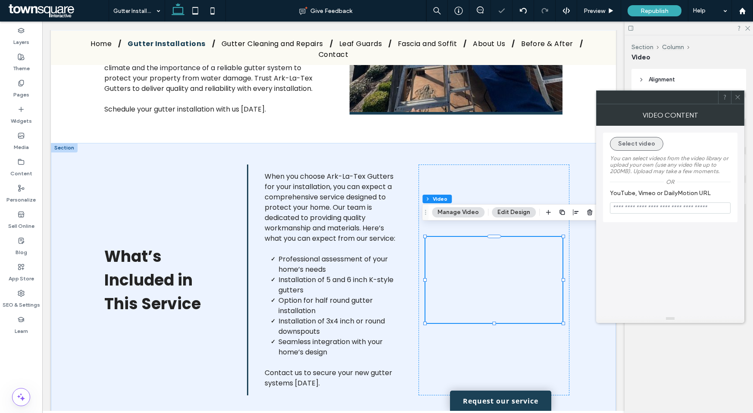
click at [648, 149] on button "Select video" at bounding box center [636, 144] width 53 height 14
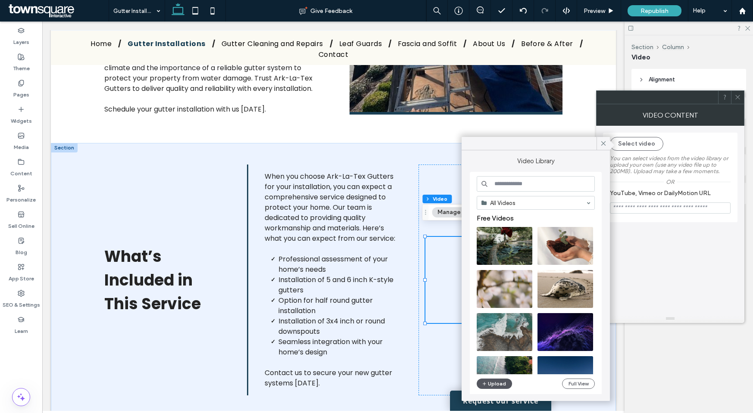
click at [498, 382] on button "Upload" at bounding box center [494, 384] width 35 height 10
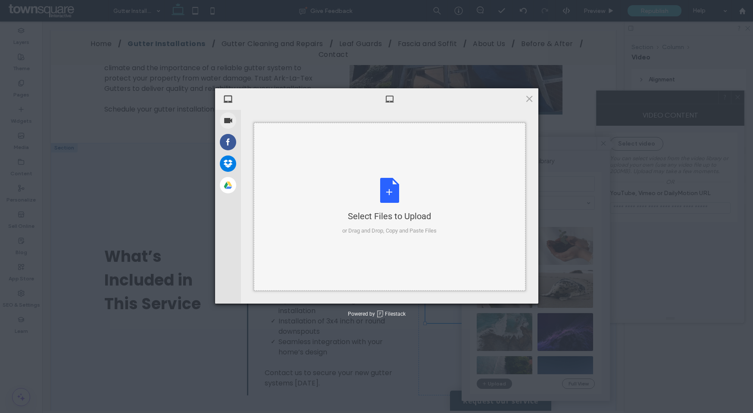
click at [377, 196] on div "Select Files to Upload or Drag and Drop, Copy and Paste Files" at bounding box center [389, 206] width 94 height 57
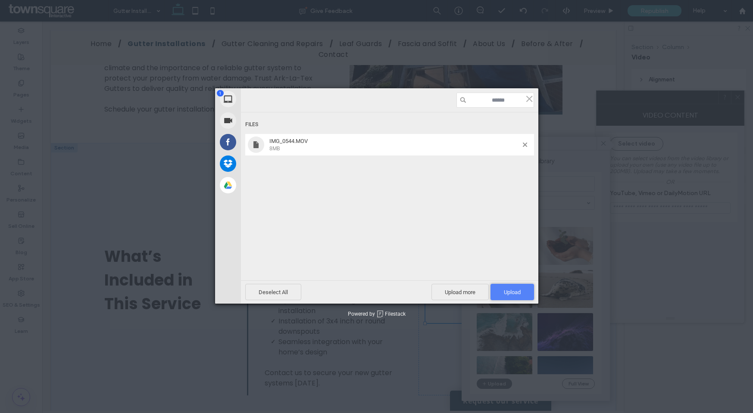
click at [494, 287] on span "Upload 1" at bounding box center [512, 292] width 44 height 16
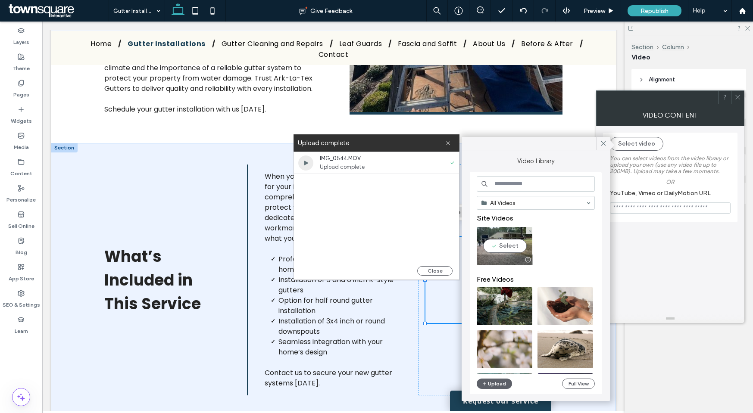
click at [519, 235] on video at bounding box center [505, 246] width 56 height 38
type input "**********"
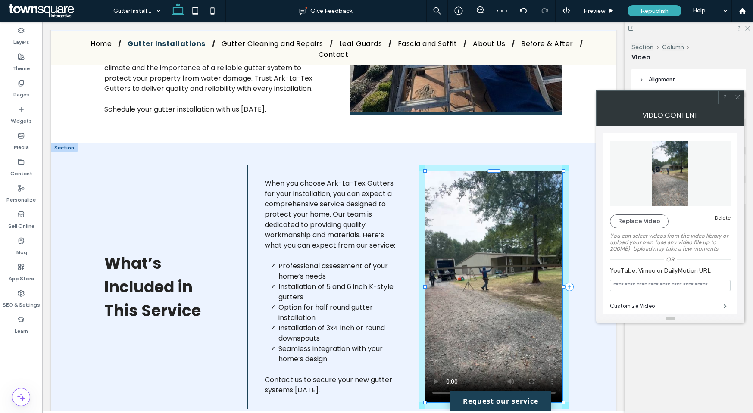
click at [499, 385] on div "What’s Included in This Service When you choose Ark-La-Tex Gutters for your ins…" at bounding box center [333, 287] width 517 height 288
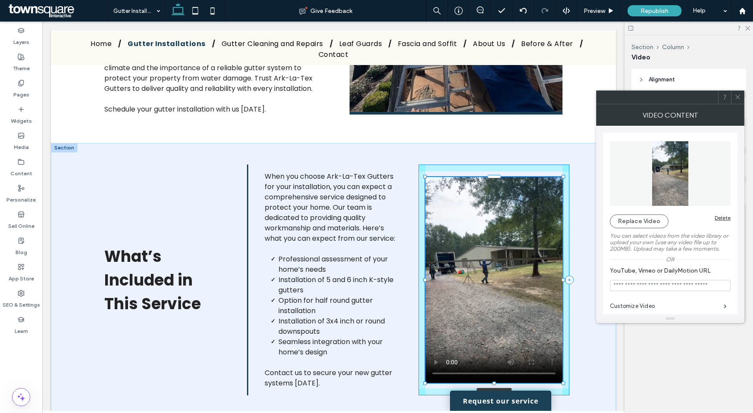
click at [519, 373] on div "100% , 478px" at bounding box center [493, 280] width 151 height 231
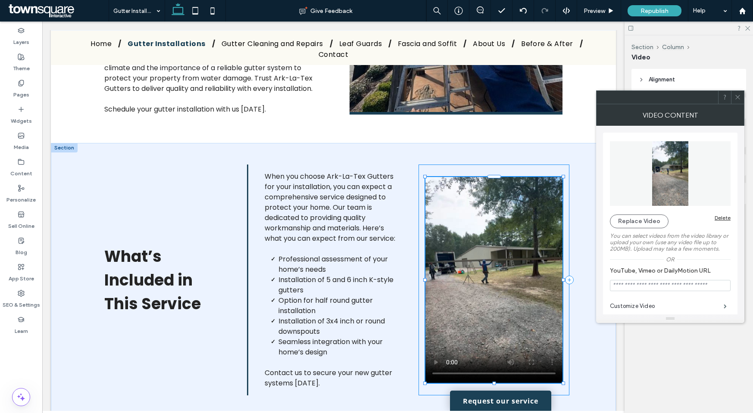
type input "***"
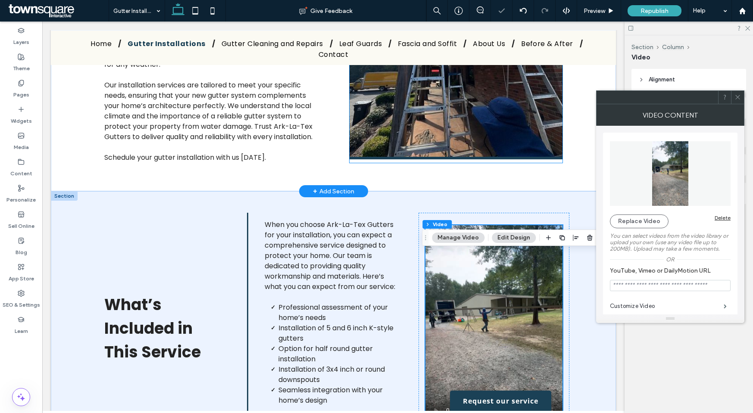
scroll to position [378, 0]
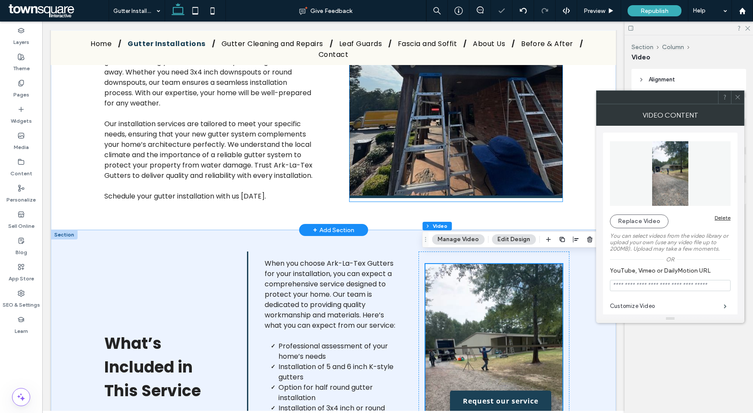
click at [540, 131] on img at bounding box center [455, 72] width 213 height 251
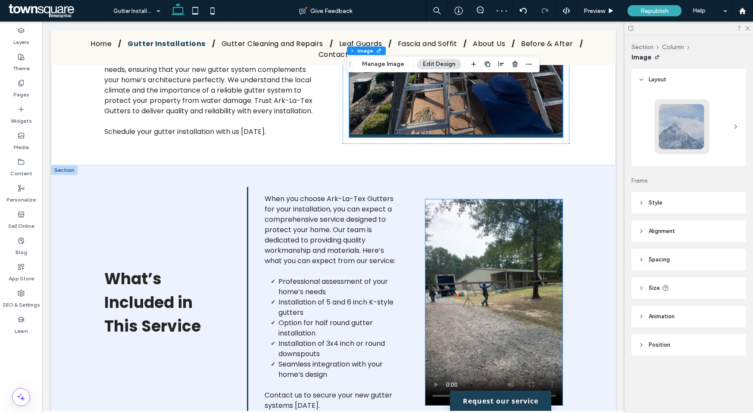
scroll to position [453, 0]
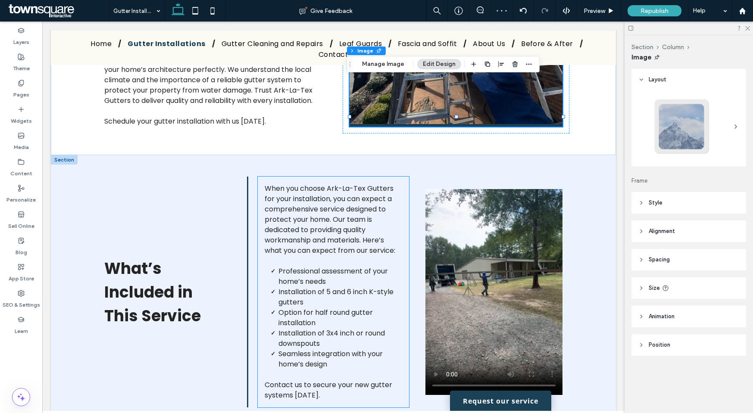
click at [400, 246] on div "When you choose Ark-La-Tex Gutters for your installation, you can expect a comp…" at bounding box center [333, 292] width 151 height 231
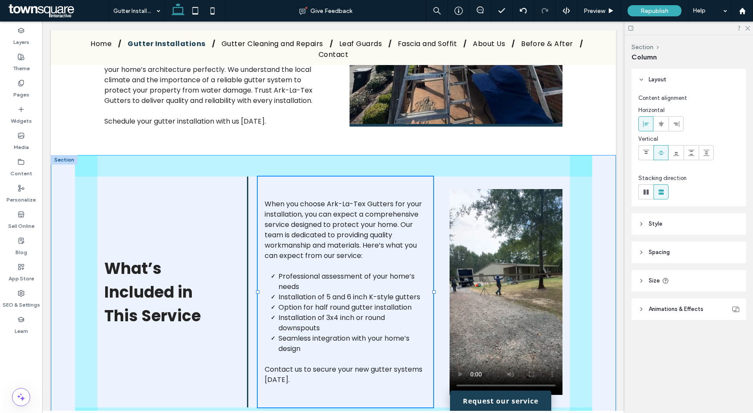
drag, startPoint x: 406, startPoint y: 280, endPoint x: 432, endPoint y: 282, distance: 25.5
click at [432, 290] on div at bounding box center [433, 291] width 3 height 3
type input "**"
type input "*****"
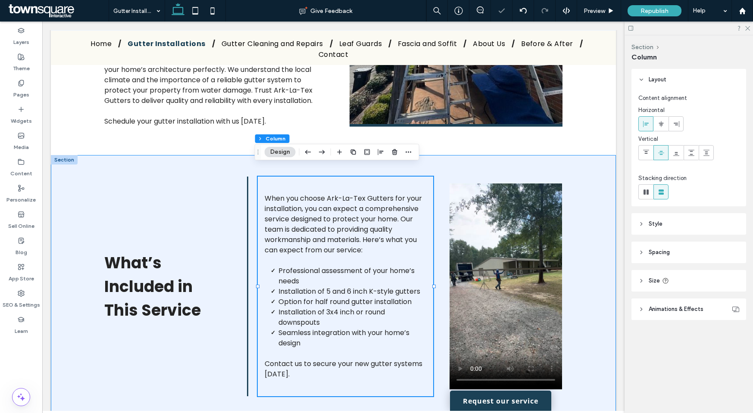
click at [436, 281] on div "What’s Included in This Service When you choose Ark-La-Tex Gutters for your ins…" at bounding box center [333, 286] width 517 height 263
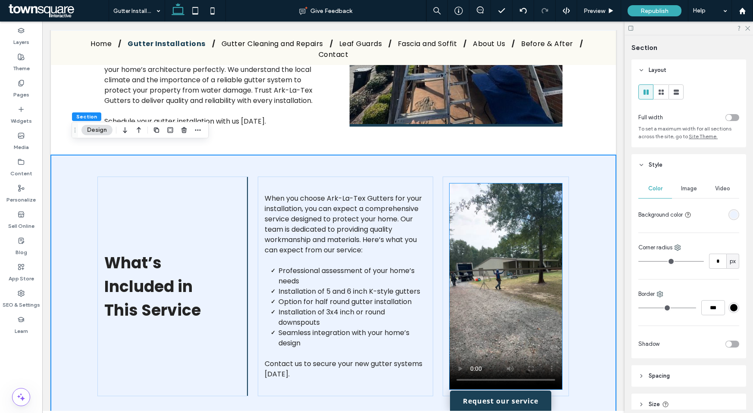
scroll to position [466, 0]
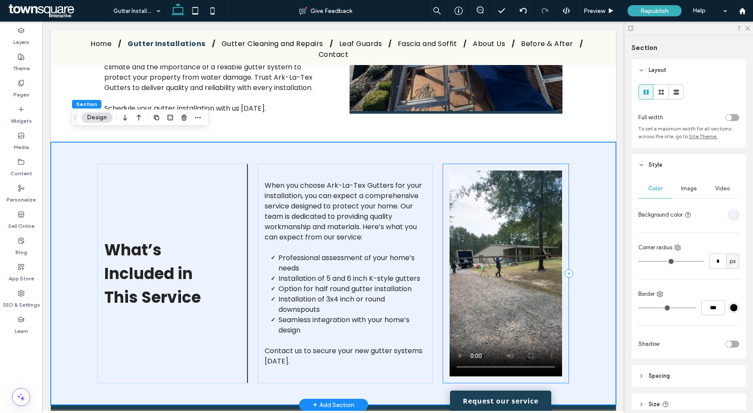
click at [443, 176] on div at bounding box center [505, 274] width 126 height 220
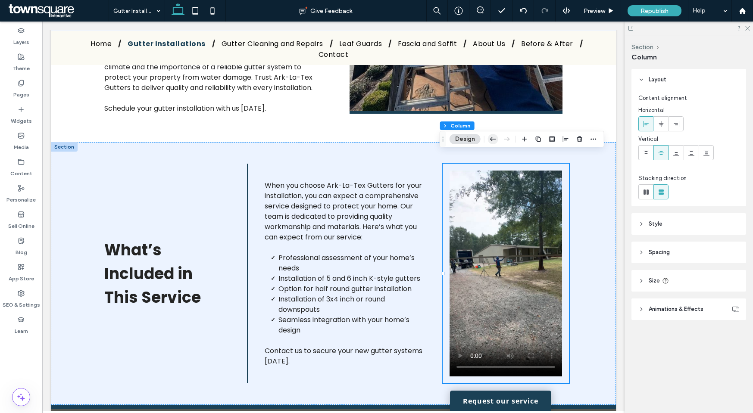
click at [491, 144] on icon "button" at bounding box center [493, 139] width 10 height 16
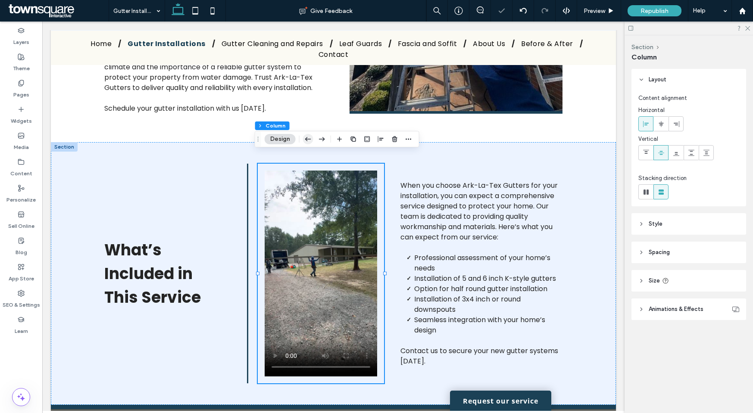
click at [304, 141] on icon "button" at bounding box center [308, 139] width 10 height 16
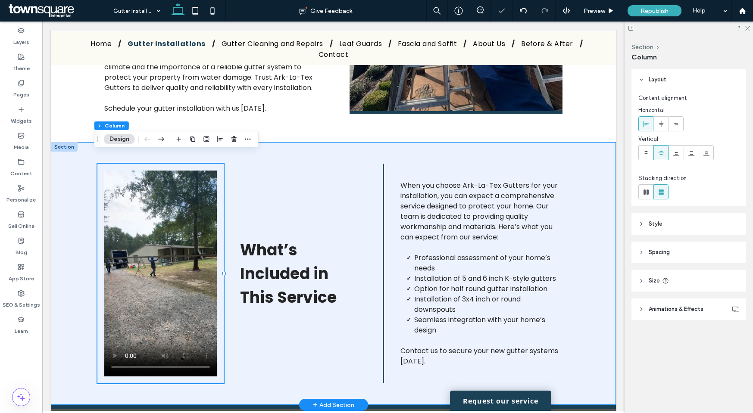
click at [227, 195] on div "What’s Included in This Service When you choose Ark-La-Tex Gutters for your ins…" at bounding box center [333, 273] width 517 height 263
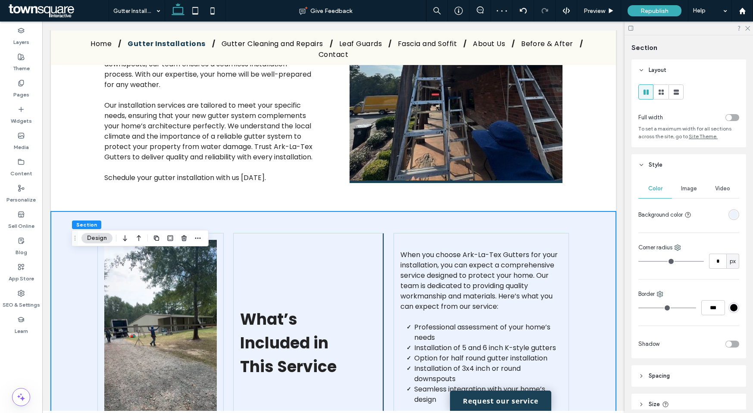
scroll to position [424, 0]
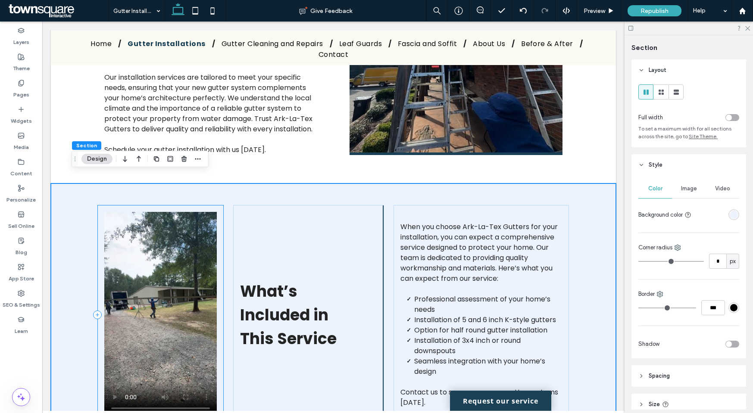
click at [213, 247] on div at bounding box center [160, 315] width 126 height 220
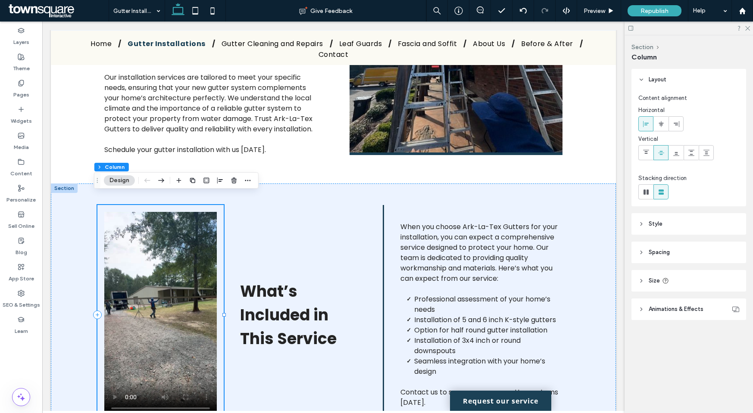
click at [223, 257] on div at bounding box center [223, 315] width 0 height 220
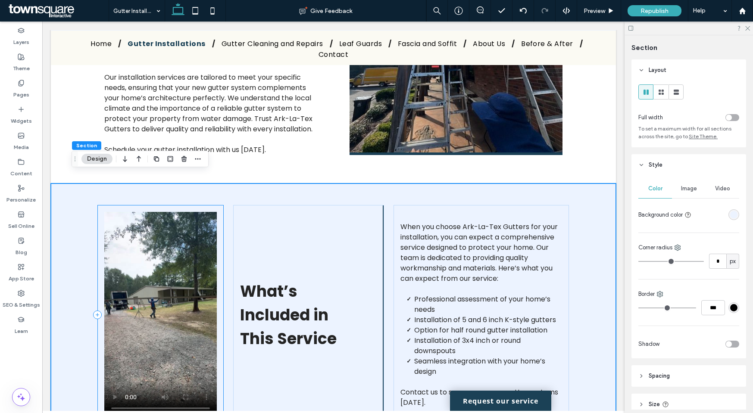
click at [219, 303] on div at bounding box center [160, 315] width 126 height 220
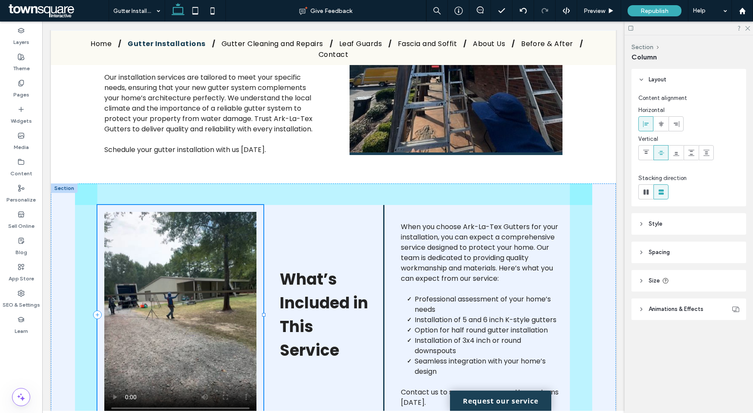
drag, startPoint x: 219, startPoint y: 303, endPoint x: 259, endPoint y: 304, distance: 39.6
click at [262, 313] on div at bounding box center [263, 314] width 3 height 3
type input "**"
type input "*****"
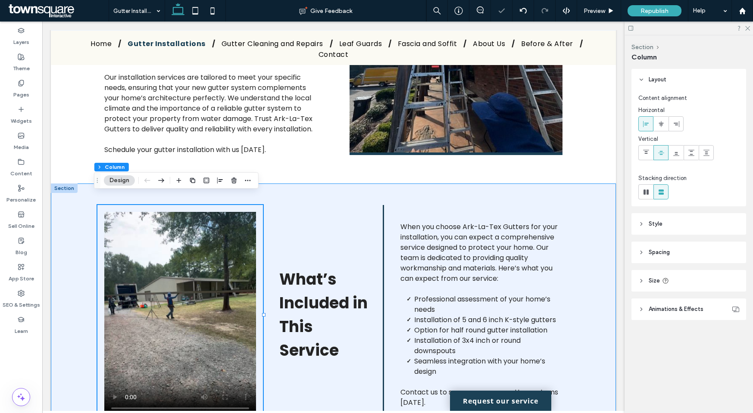
click at [263, 303] on div "35% , 510px What’s Included in This Service When you choose Ark-La-Tex Gutters …" at bounding box center [333, 315] width 517 height 263
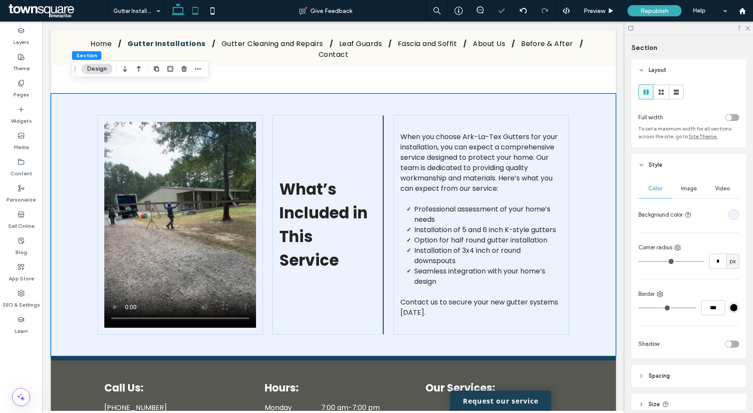
click at [196, 12] on icon at bounding box center [195, 10] width 17 height 17
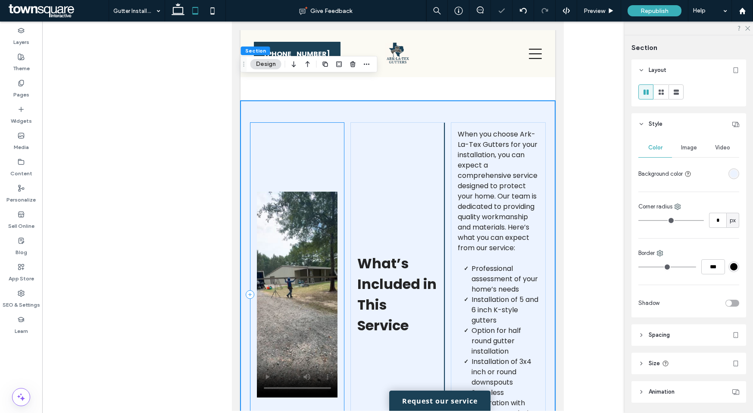
scroll to position [653, 0]
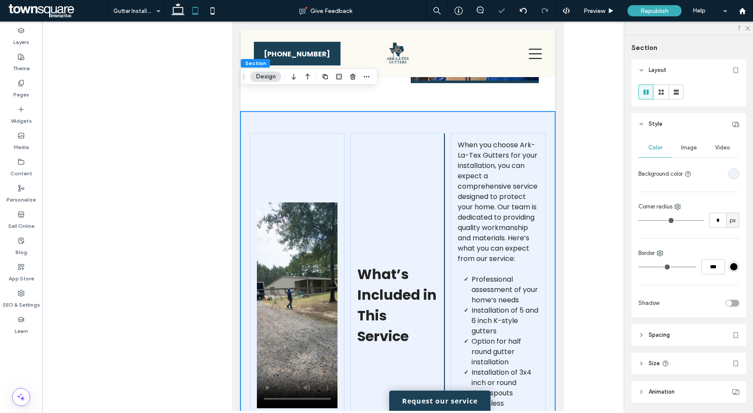
click at [345, 142] on div "What’s Included in This Service When you choose Ark-La-Tex Gutters for your ins…" at bounding box center [397, 306] width 315 height 388
click at [678, 98] on span at bounding box center [676, 92] width 9 height 14
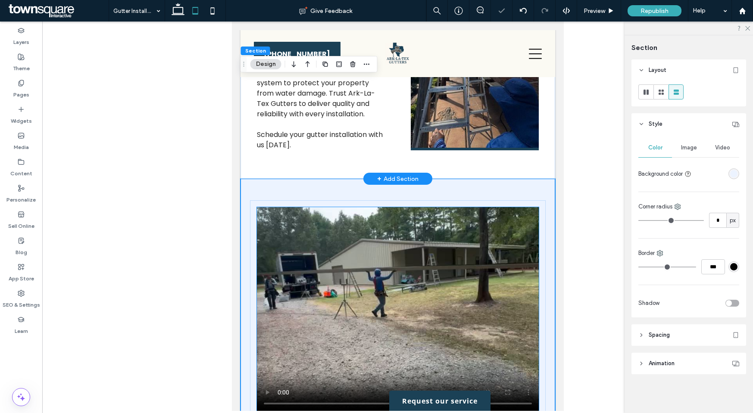
scroll to position [529, 0]
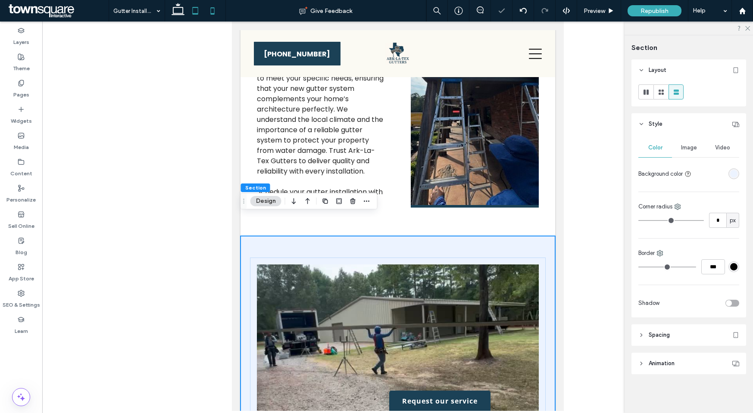
click at [215, 12] on icon at bounding box center [212, 10] width 17 height 17
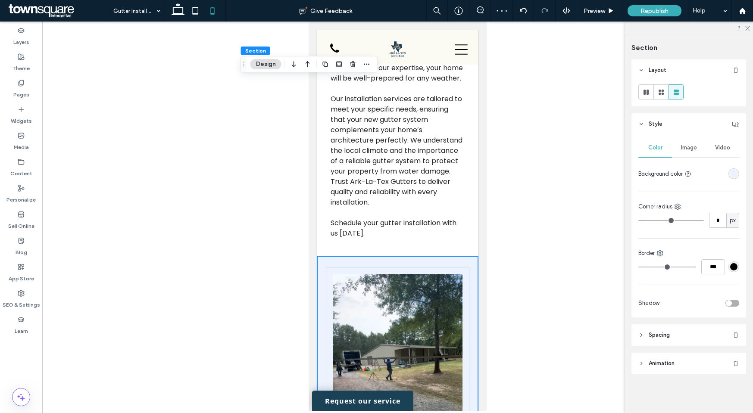
type input "**"
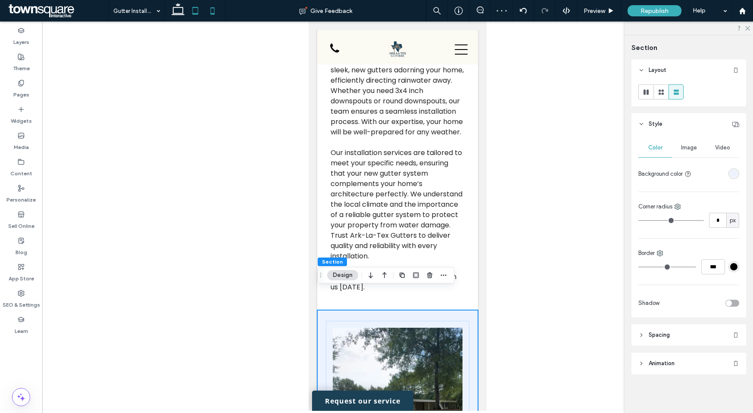
click at [187, 12] on icon at bounding box center [195, 10] width 17 height 17
type input "**"
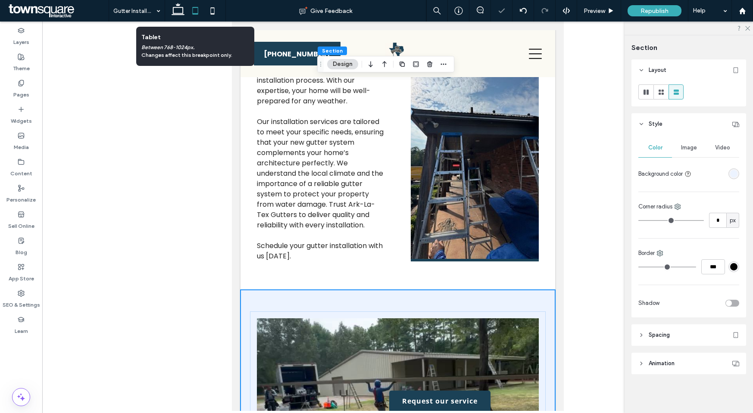
scroll to position [751, 0]
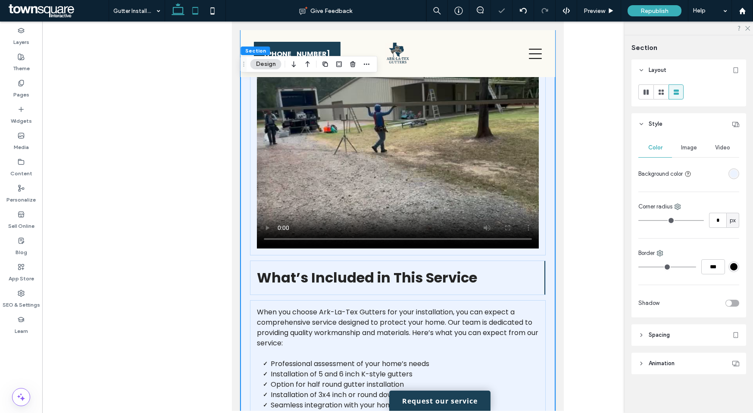
click at [176, 14] on icon at bounding box center [177, 10] width 17 height 17
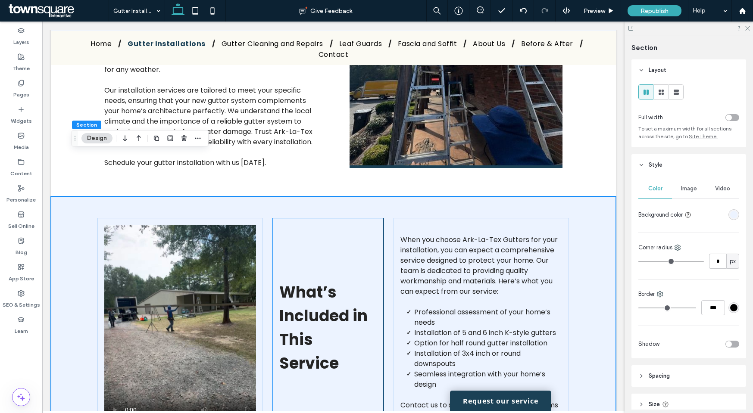
scroll to position [468, 0]
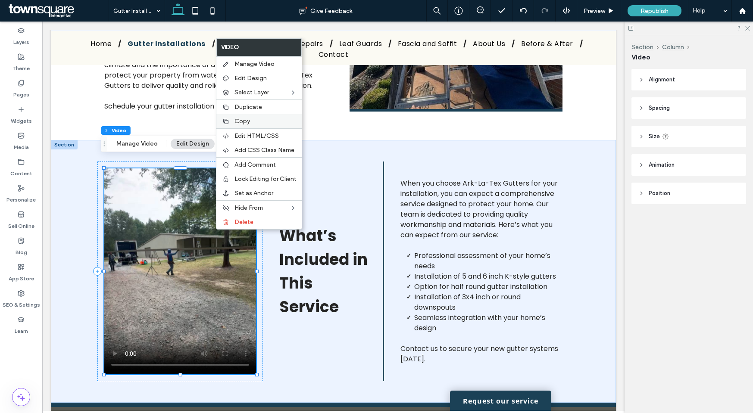
click at [245, 119] on span "Copy" at bounding box center [242, 121] width 16 height 7
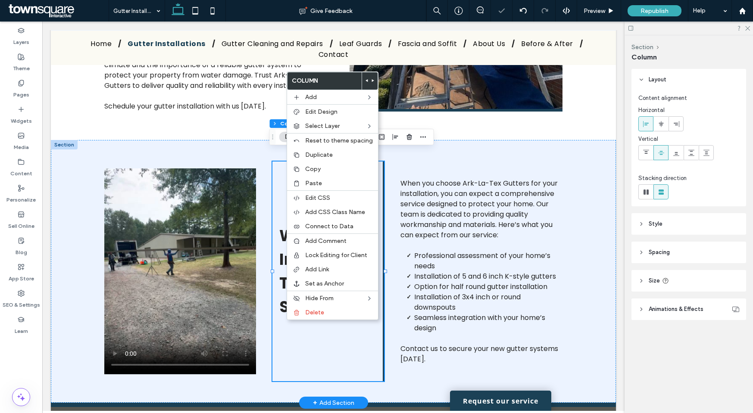
drag, startPoint x: 286, startPoint y: 320, endPoint x: 352, endPoint y: 286, distance: 75.0
click at [316, 184] on span "Paste" at bounding box center [313, 183] width 17 height 7
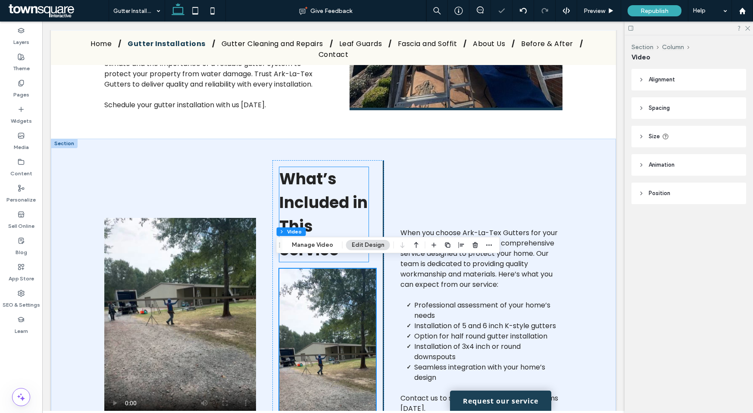
scroll to position [470, 0]
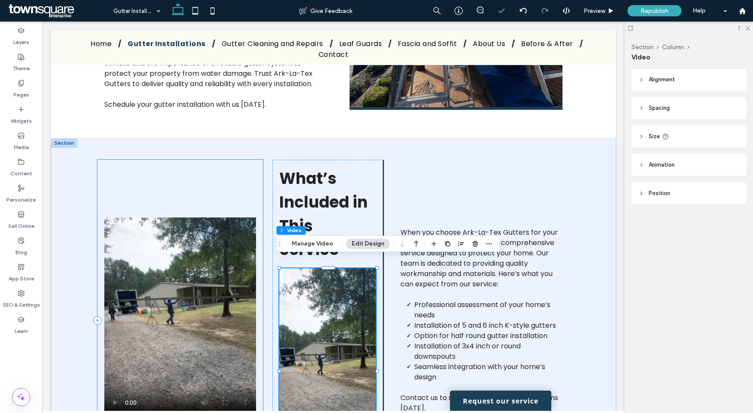
click at [243, 189] on div at bounding box center [179, 320] width 165 height 321
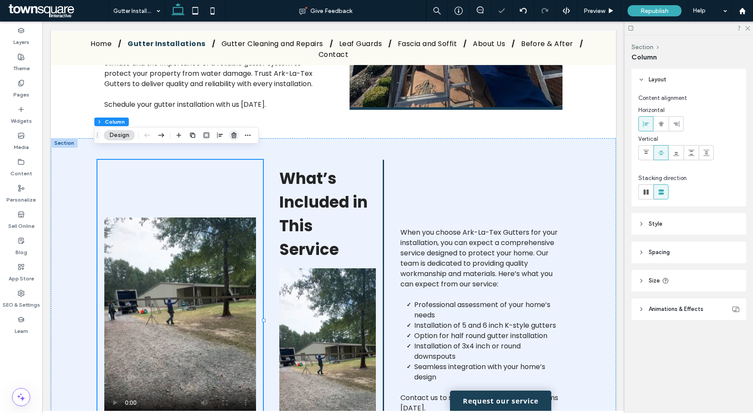
click at [230, 135] on icon "button" at bounding box center [233, 135] width 7 height 7
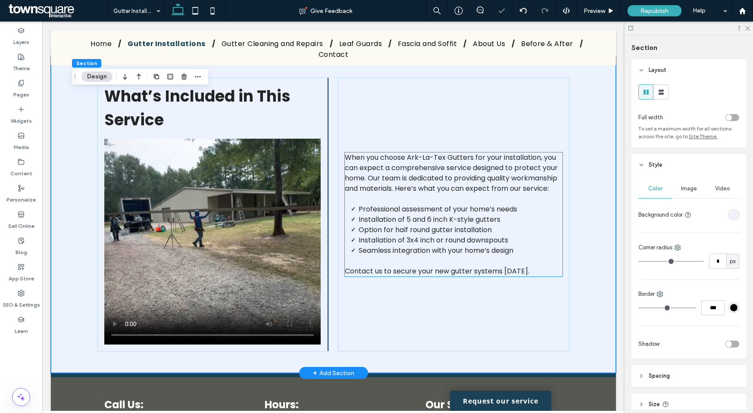
scroll to position [558, 0]
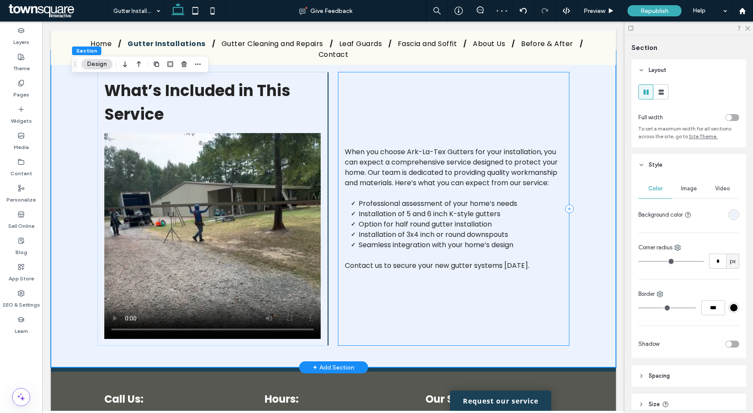
click at [341, 290] on div "When you choose Ark-La-Tex Gutters for your installation, you can expect a comp…" at bounding box center [453, 209] width 231 height 274
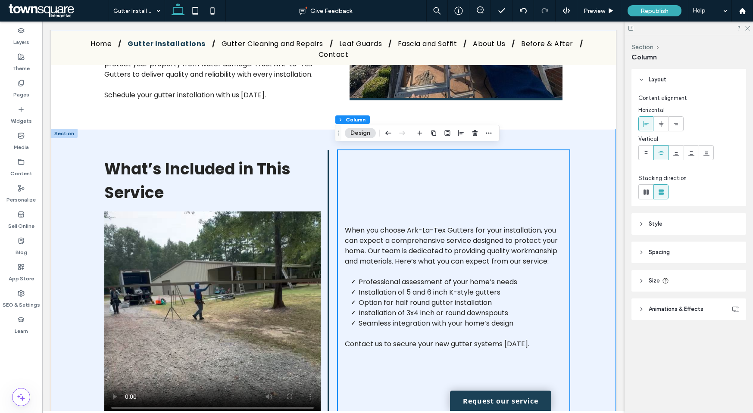
scroll to position [541, 0]
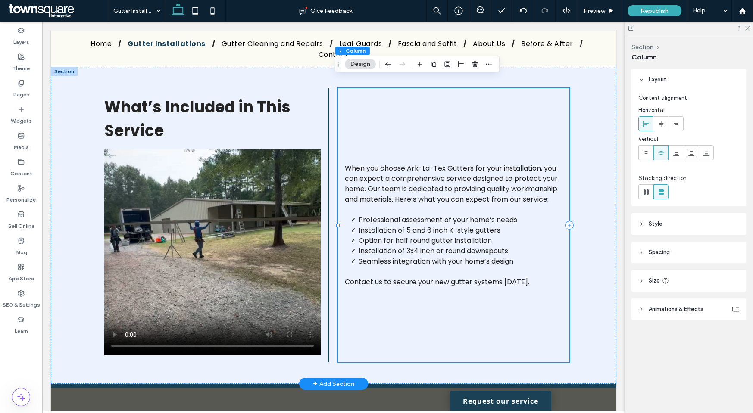
click at [378, 109] on div "When you choose Ark-La-Tex Gutters for your installation, you can expect a comp…" at bounding box center [453, 225] width 231 height 274
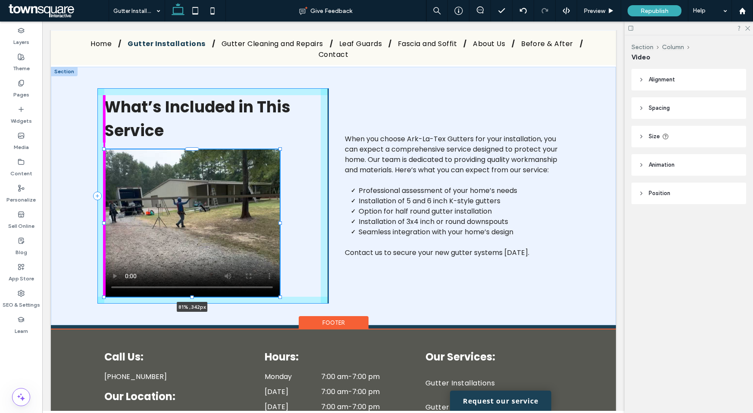
drag, startPoint x: 317, startPoint y: 346, endPoint x: 276, endPoint y: 316, distance: 50.3
click at [276, 316] on div "**********" at bounding box center [333, 11] width 565 height 1045
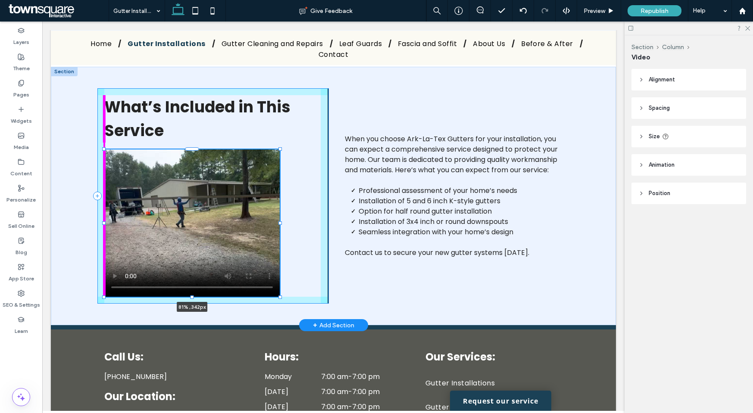
type input "**"
type input "****"
type input "***"
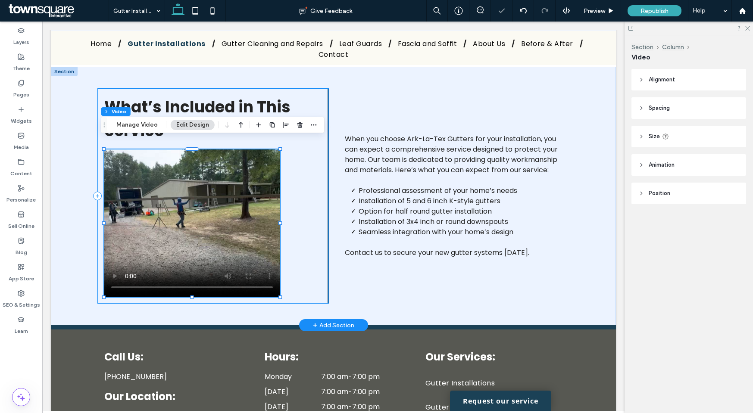
click at [297, 274] on div "What’s Included in This Service 81% , 342px" at bounding box center [212, 195] width 231 height 215
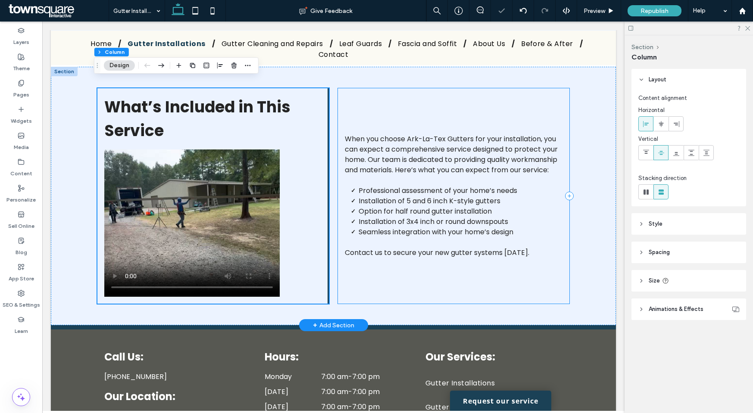
scroll to position [479, 0]
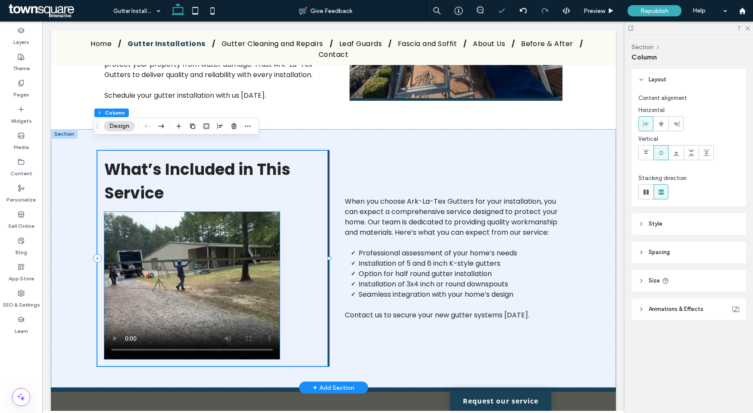
click at [265, 278] on video at bounding box center [191, 285] width 175 height 147
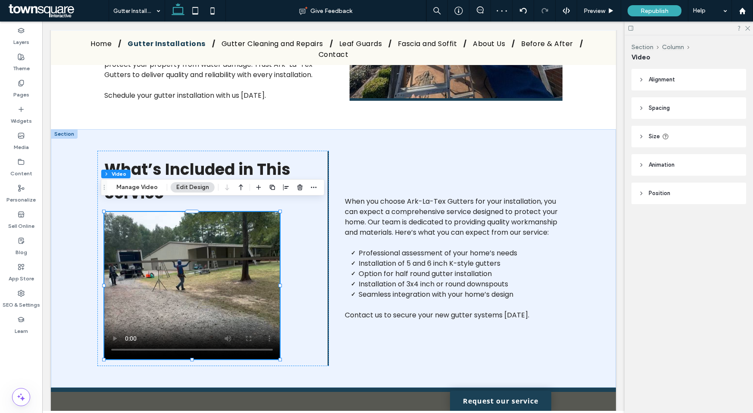
click at [647, 85] on header "Alignment" at bounding box center [688, 80] width 115 height 22
click at [660, 102] on use at bounding box center [660, 101] width 5 height 6
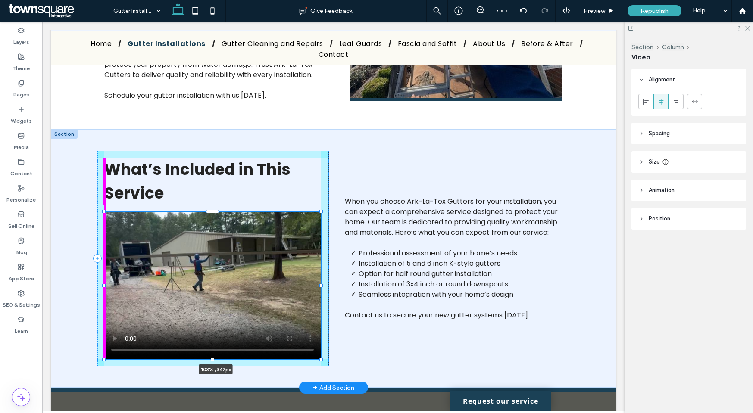
drag, startPoint x: 121, startPoint y: 276, endPoint x: 97, endPoint y: 277, distance: 23.7
click at [97, 277] on div "What’s Included in This Service 103% , 342px When you choose Ark-La-Tex Gutters…" at bounding box center [333, 258] width 517 height 259
type input "***"
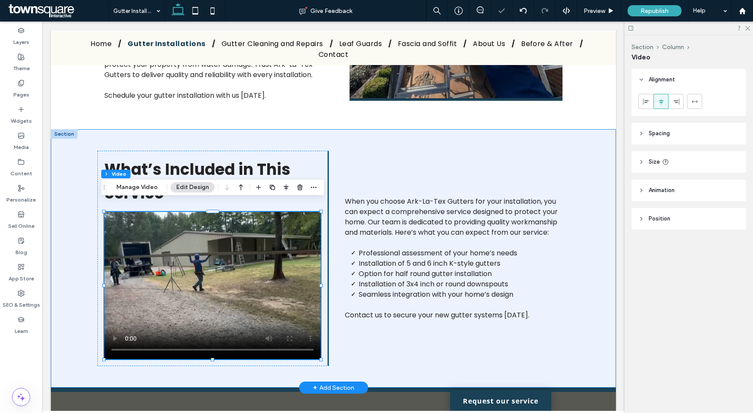
click at [329, 332] on div "What’s Included in This Service 103% , 342px When you choose Ark-La-Tex Gutters…" at bounding box center [333, 258] width 517 height 259
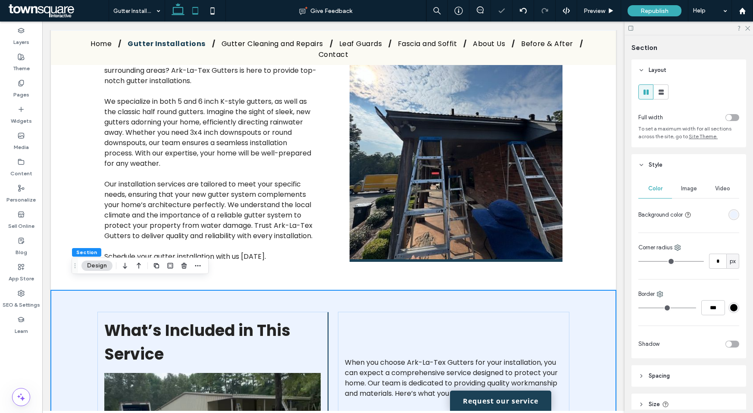
click at [197, 17] on icon at bounding box center [195, 10] width 17 height 17
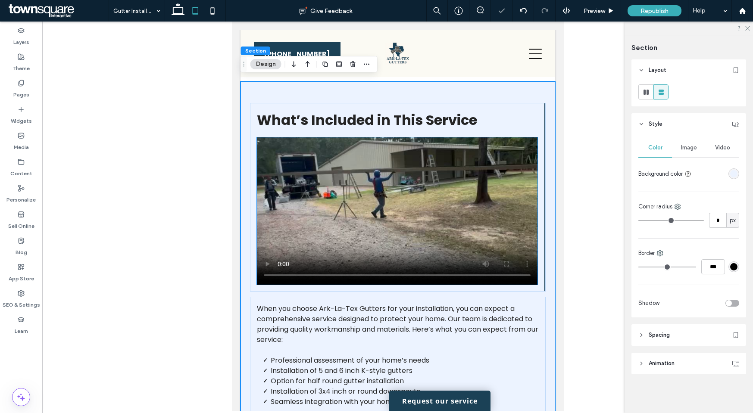
scroll to position [601, 0]
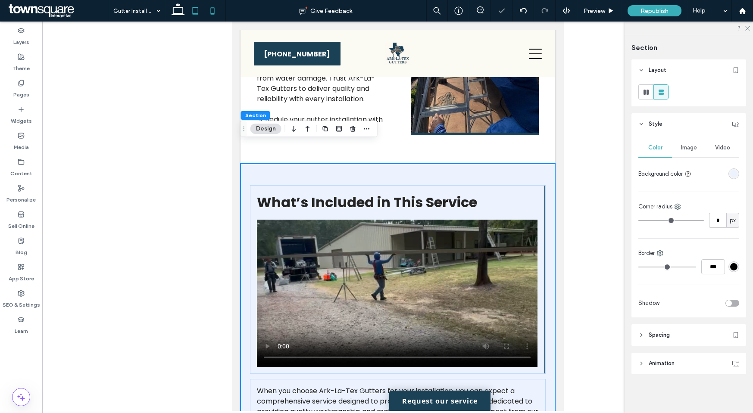
click at [209, 12] on icon at bounding box center [212, 10] width 17 height 17
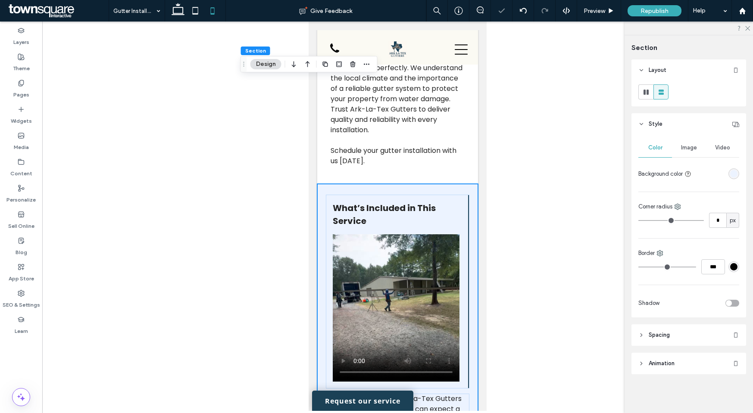
type input "**"
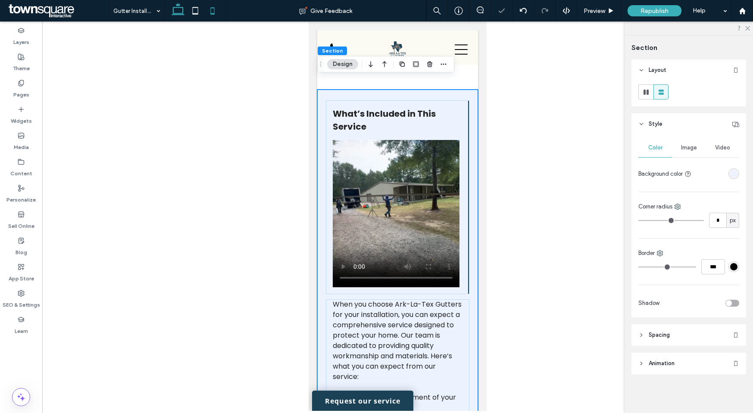
click at [179, 20] on span at bounding box center [177, 11] width 17 height 22
type input "**"
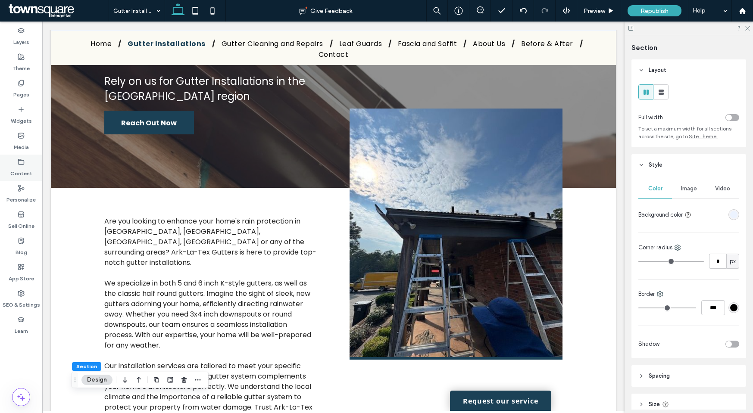
scroll to position [358, 0]
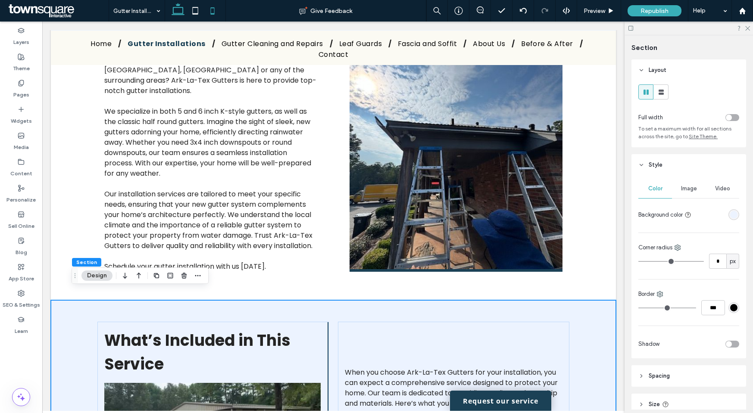
drag, startPoint x: 206, startPoint y: 7, endPoint x: 220, endPoint y: 18, distance: 17.5
click at [206, 7] on icon at bounding box center [212, 10] width 17 height 17
type input "**"
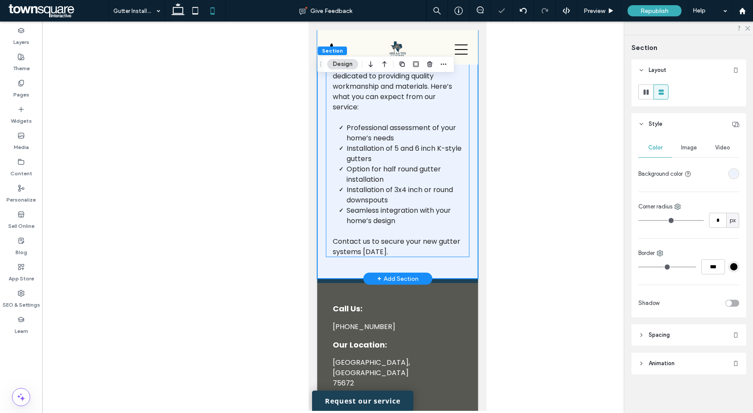
scroll to position [664, 0]
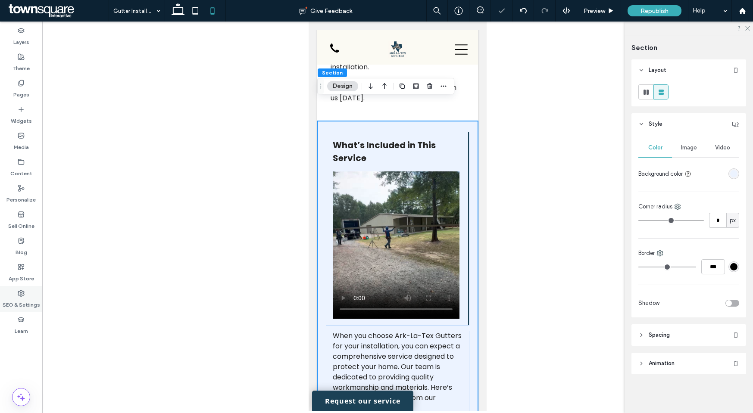
click at [16, 305] on label "SEO & Settings" at bounding box center [21, 303] width 37 height 12
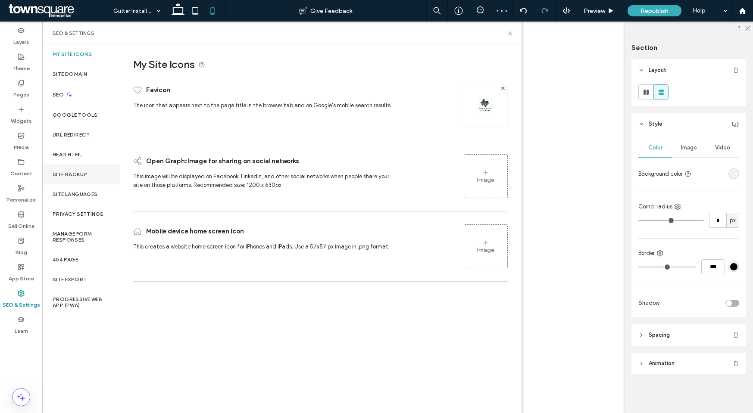
click at [82, 175] on label "Site Backup" at bounding box center [70, 174] width 34 height 6
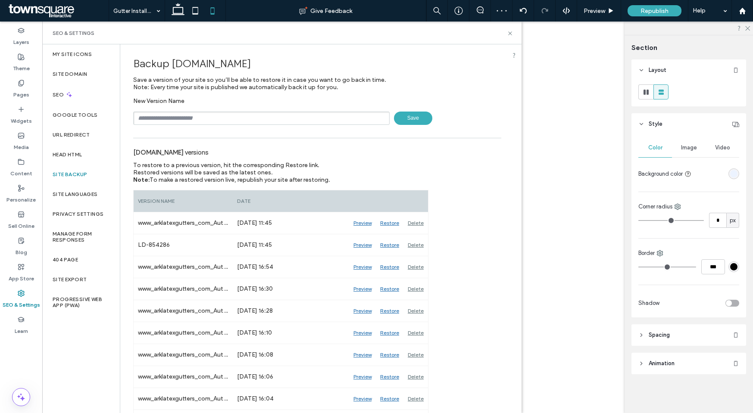
click at [198, 123] on input "text" at bounding box center [261, 118] width 256 height 13
paste input "******"
type input "*********"
click at [511, 34] on icon at bounding box center [510, 33] width 6 height 6
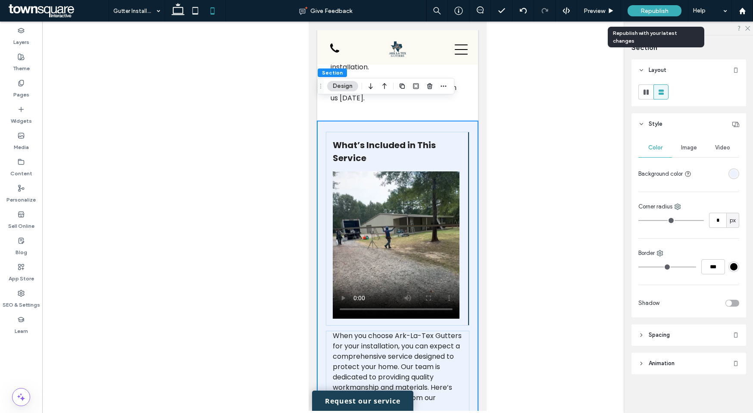
click at [639, 16] on div "Republish" at bounding box center [654, 10] width 54 height 11
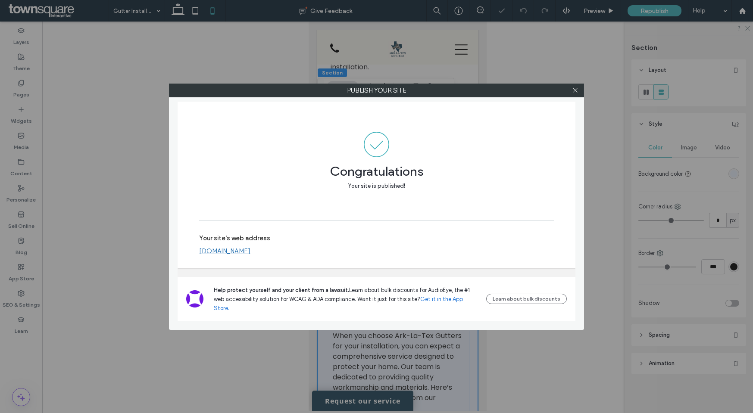
drag, startPoint x: 579, startPoint y: 94, endPoint x: 595, endPoint y: 45, distance: 51.8
click at [578, 94] on div at bounding box center [574, 90] width 13 height 13
click at [574, 91] on icon at bounding box center [575, 90] width 6 height 6
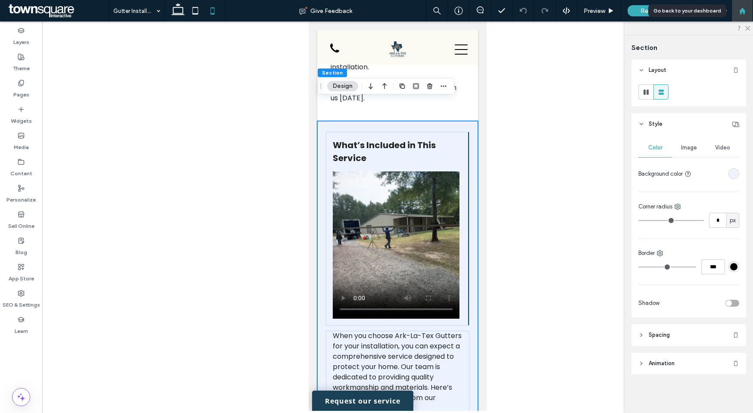
click at [738, 12] on icon at bounding box center [741, 10] width 7 height 7
